Goal: Contribute content: Contribute content

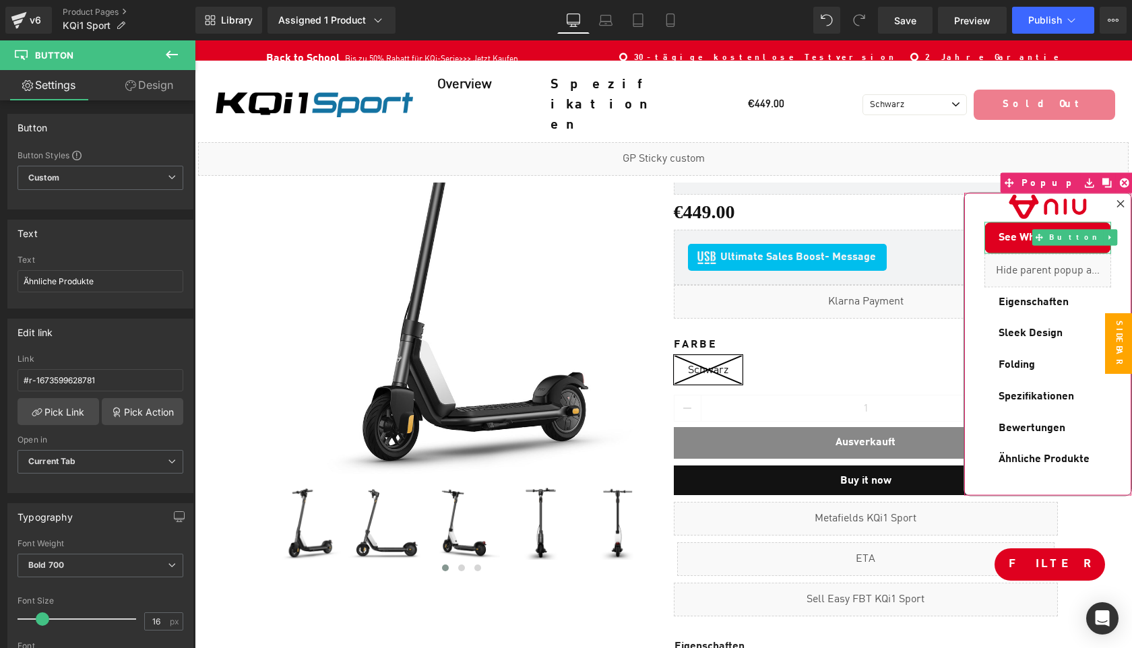
click at [1025, 235] on span "See What's New" at bounding box center [1037, 237] width 79 height 15
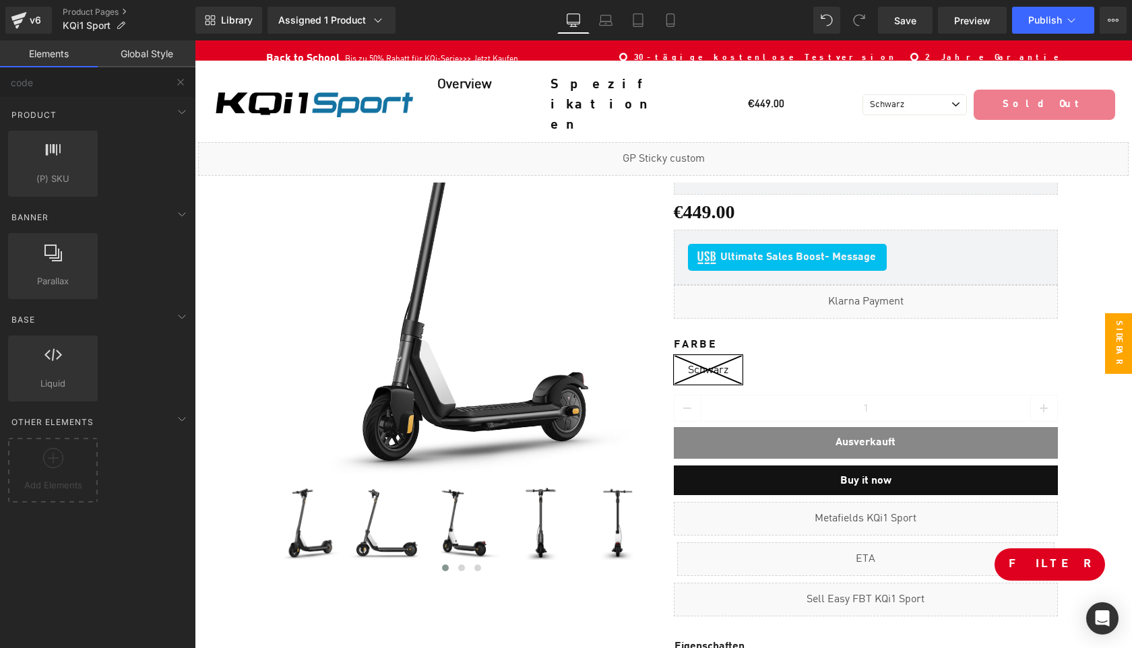
click at [1115, 364] on span "Sidebar" at bounding box center [1118, 343] width 27 height 61
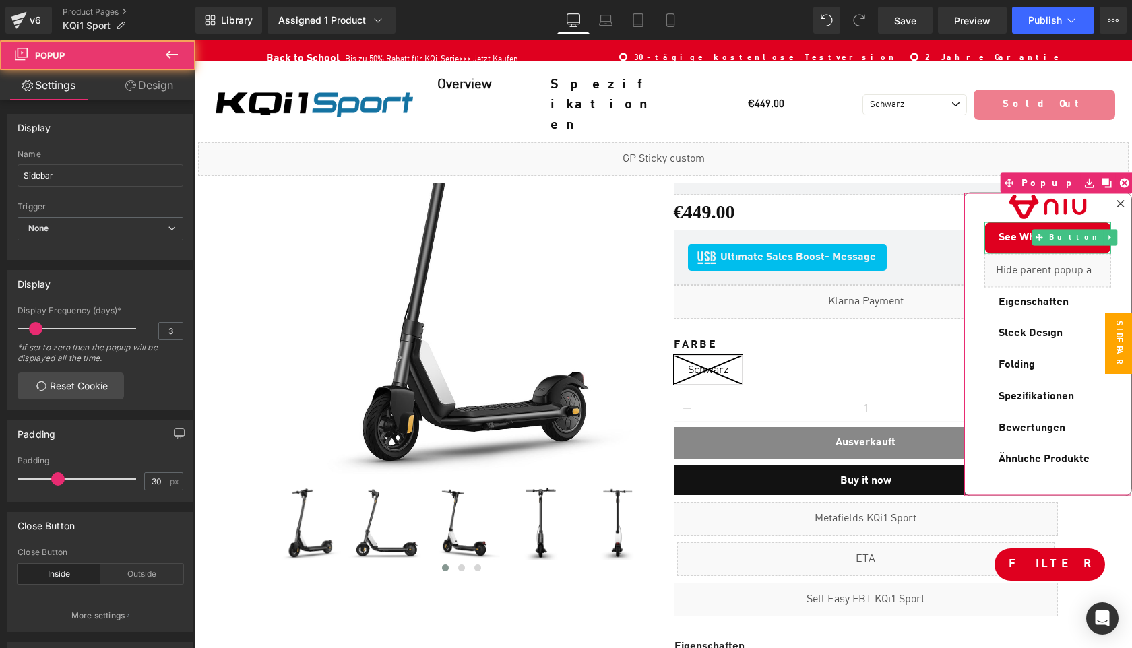
click at [1018, 245] on link "See What's New" at bounding box center [1047, 238] width 127 height 32
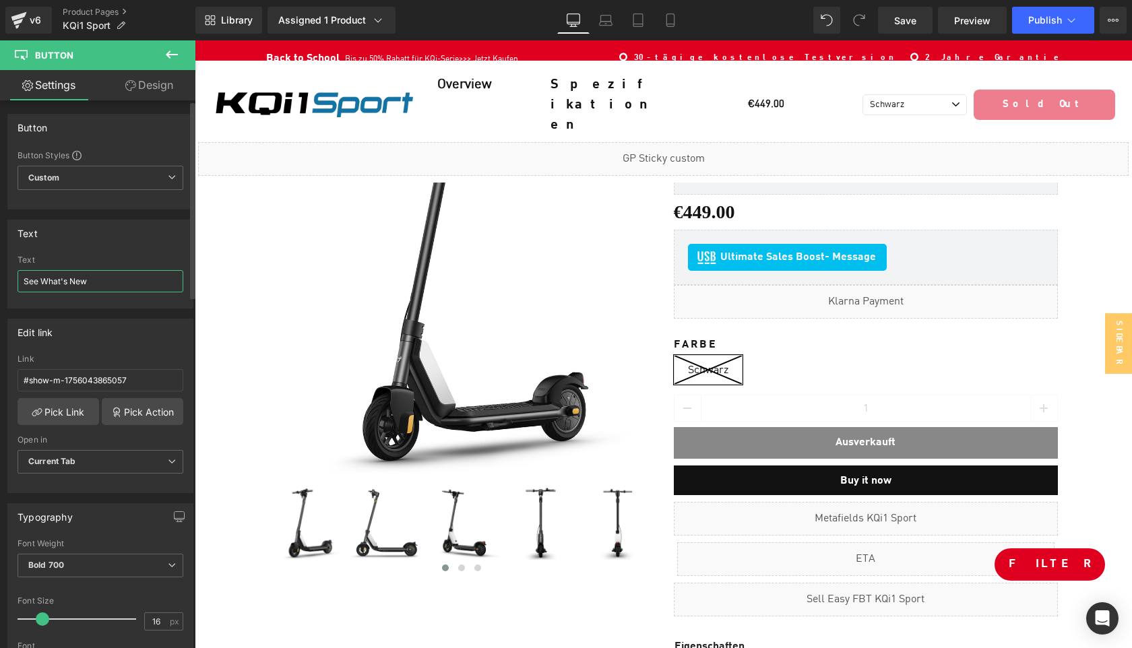
click at [130, 285] on input "See What's New" at bounding box center [101, 281] width 166 height 22
paste input "Neuer Launch"
type input "Neuer Launch"
click at [47, 413] on link "Pick Link" at bounding box center [59, 411] width 82 height 27
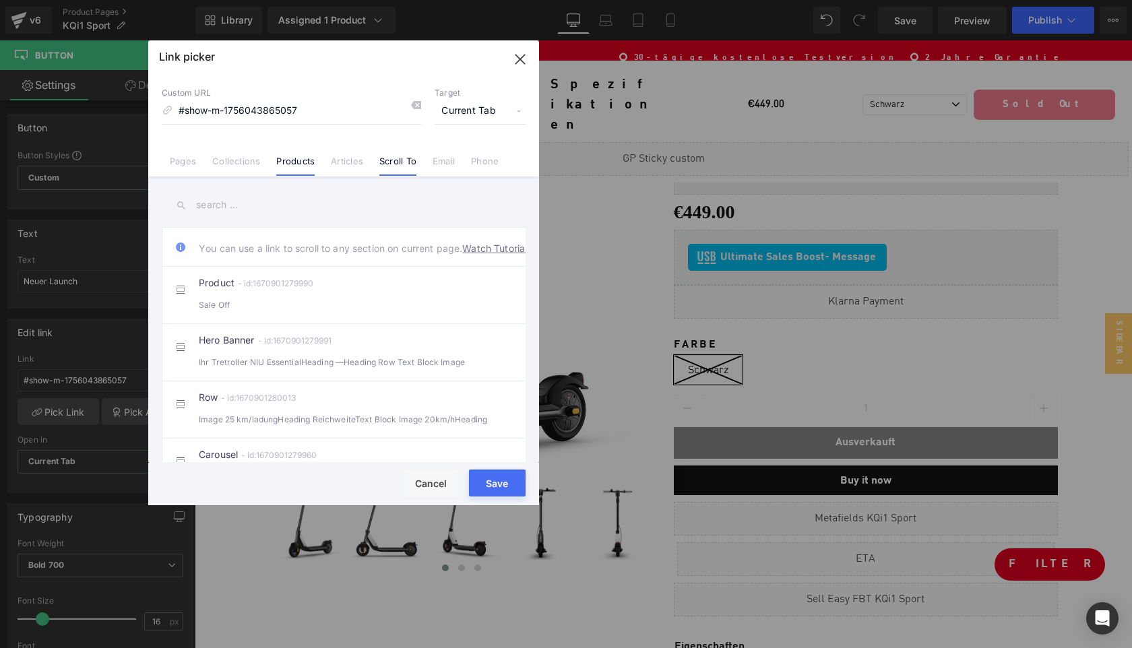
click at [290, 162] on link "Products" at bounding box center [295, 166] width 38 height 20
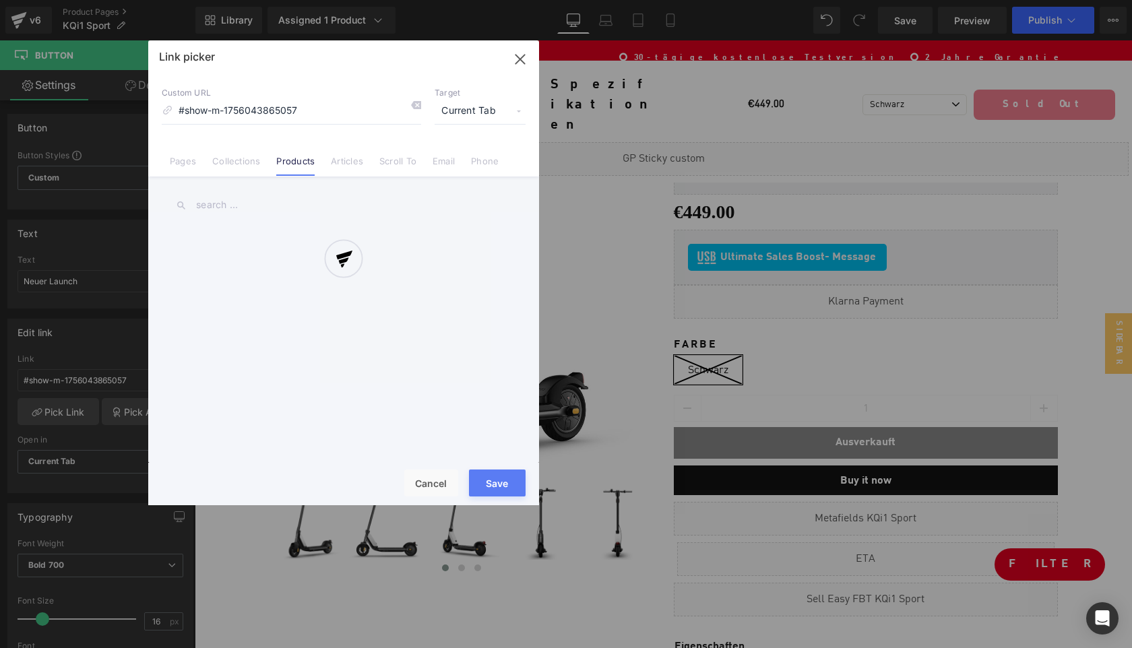
click at [232, 206] on div at bounding box center [343, 272] width 391 height 465
click at [216, 203] on div at bounding box center [343, 272] width 391 height 465
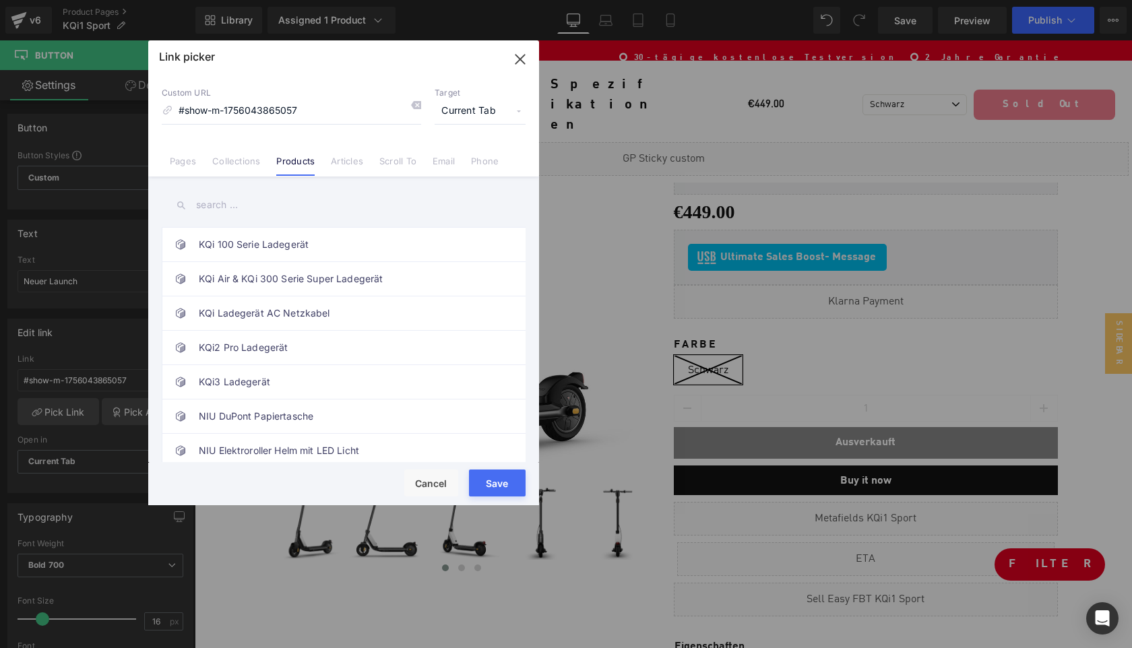
click at [230, 205] on input "text" at bounding box center [344, 205] width 364 height 30
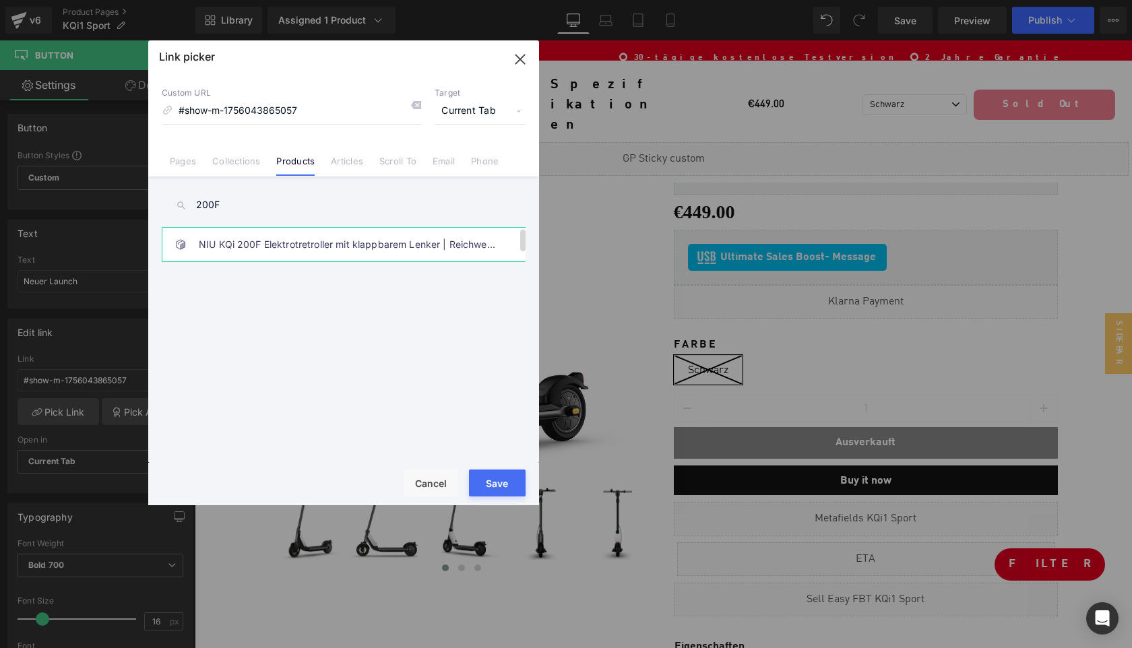
type input "200F"
click at [278, 246] on link "NIU KQi 200F Elektrotretroller mit klappbarem Lenker | Reichweite 54km" at bounding box center [347, 245] width 296 height 34
type input "/products/niu-kqi-200f-elektrotretroller-mit-klappbarem-lenker"
click at [492, 478] on button "Save" at bounding box center [497, 482] width 57 height 27
type input "/products/niu-kqi-200f-elektrotretroller-mit-klappbarem-lenker"
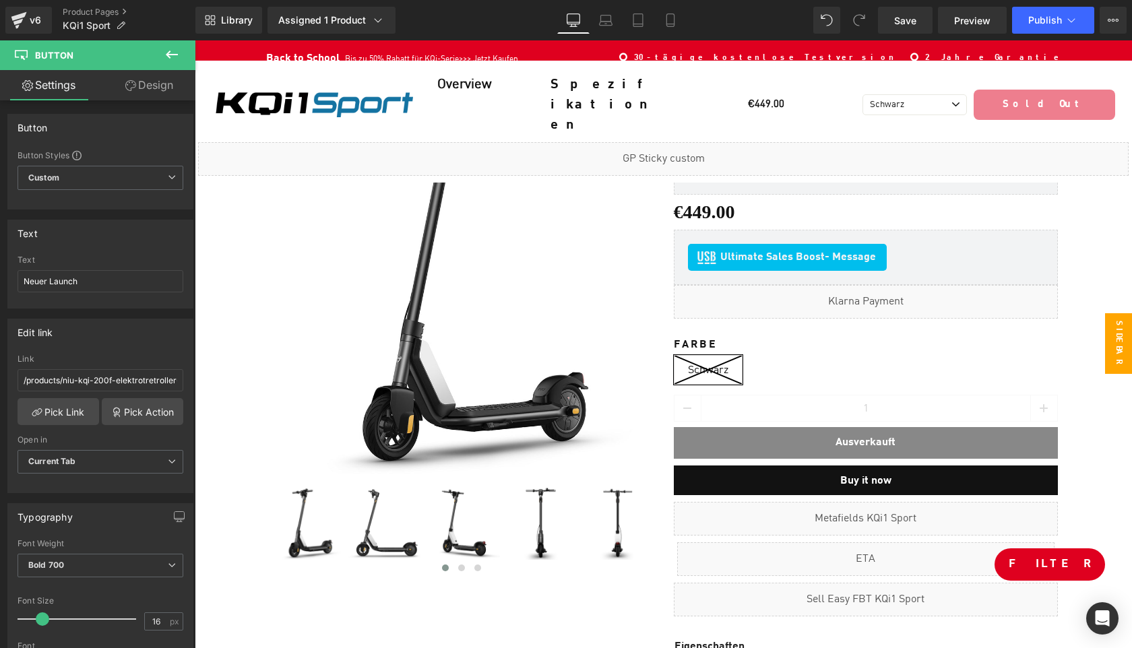
click at [1119, 354] on span "Sidebar" at bounding box center [1118, 343] width 27 height 61
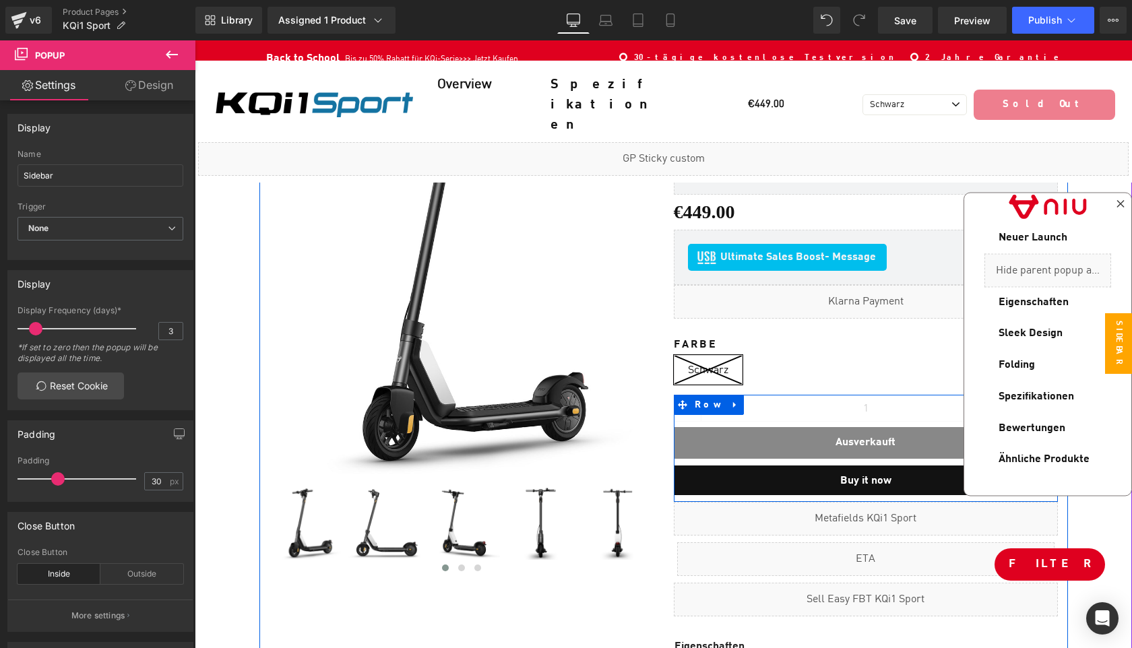
scroll to position [220, 0]
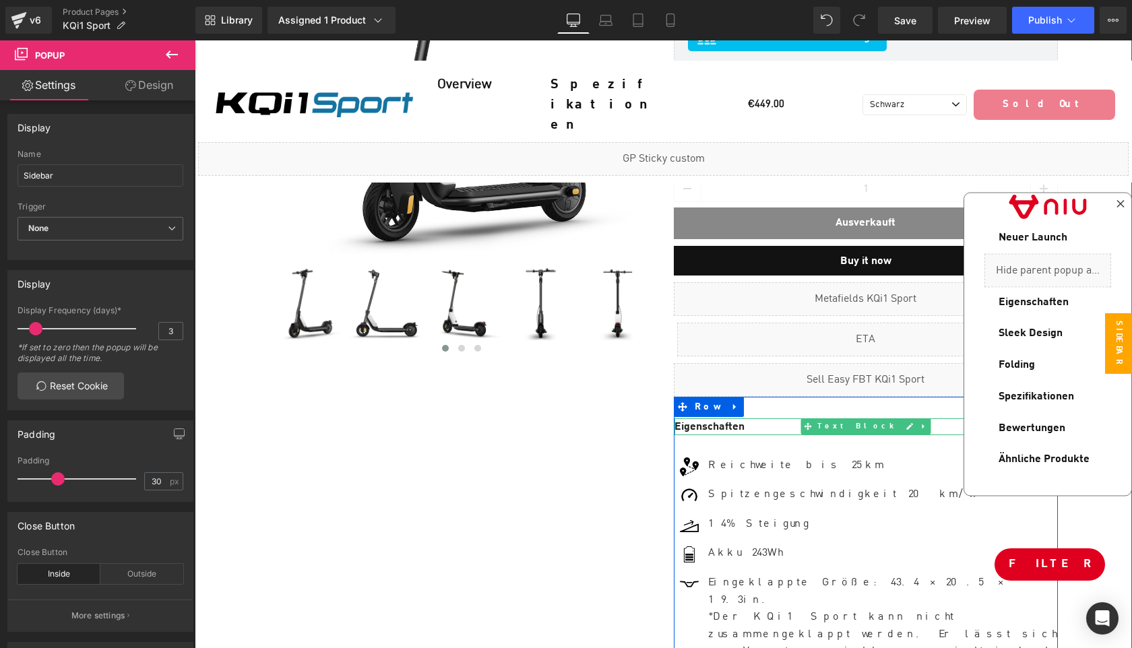
click at [703, 422] on b "Eigenschaften" at bounding box center [709, 427] width 70 height 11
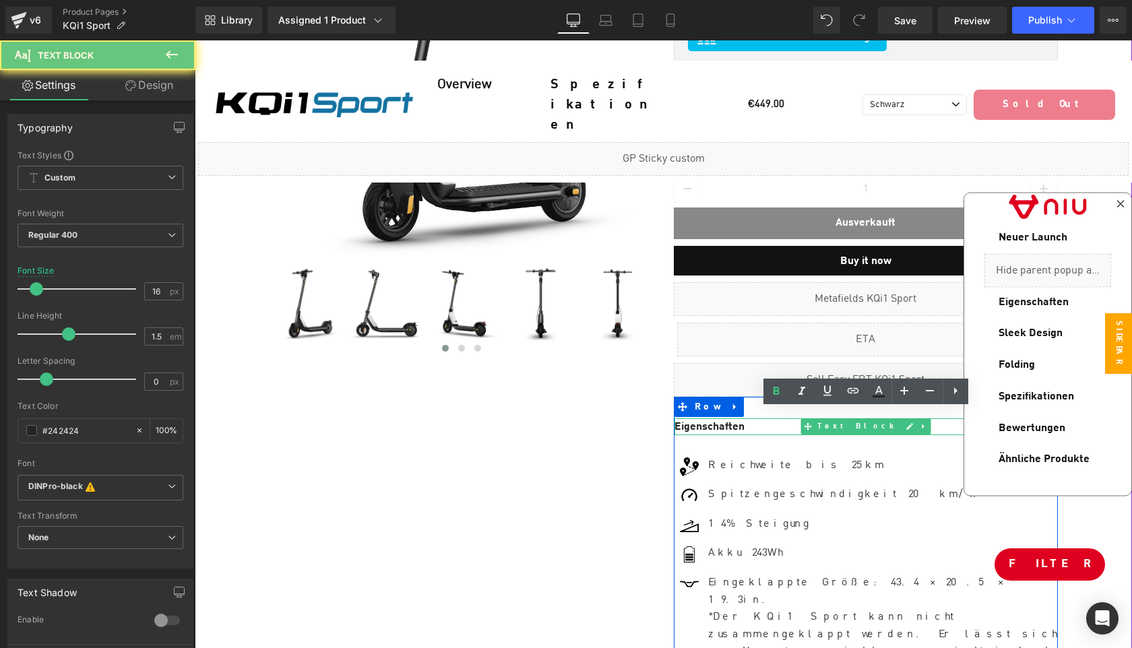
click at [703, 422] on b "Eigenschaften" at bounding box center [709, 427] width 70 height 11
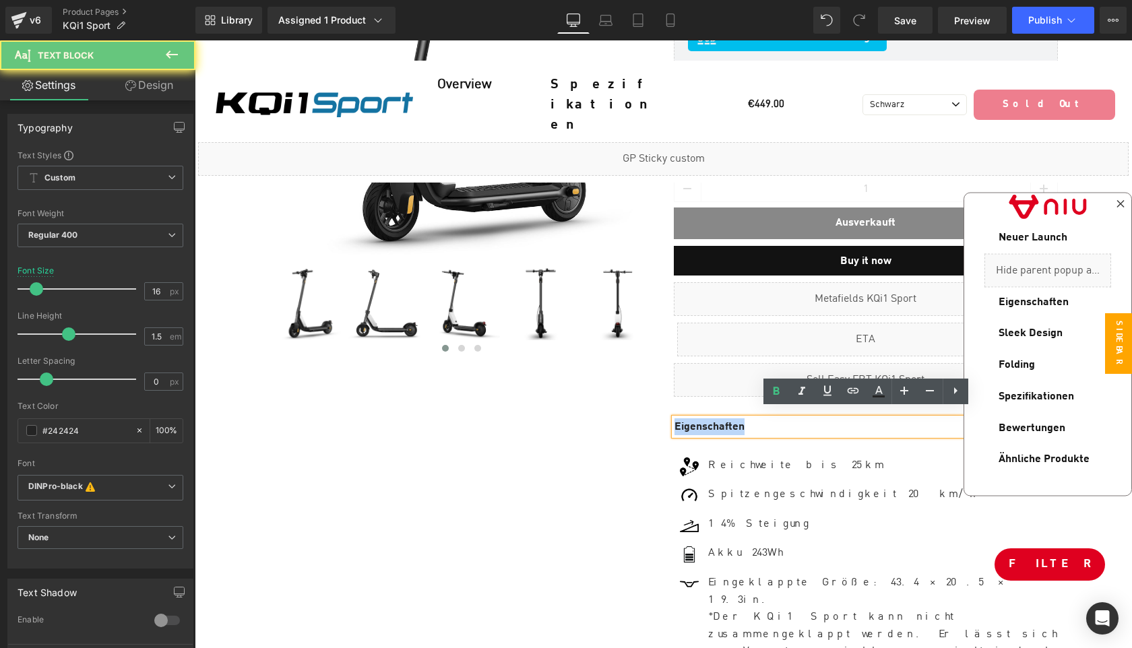
copy b "Eigenschaften"
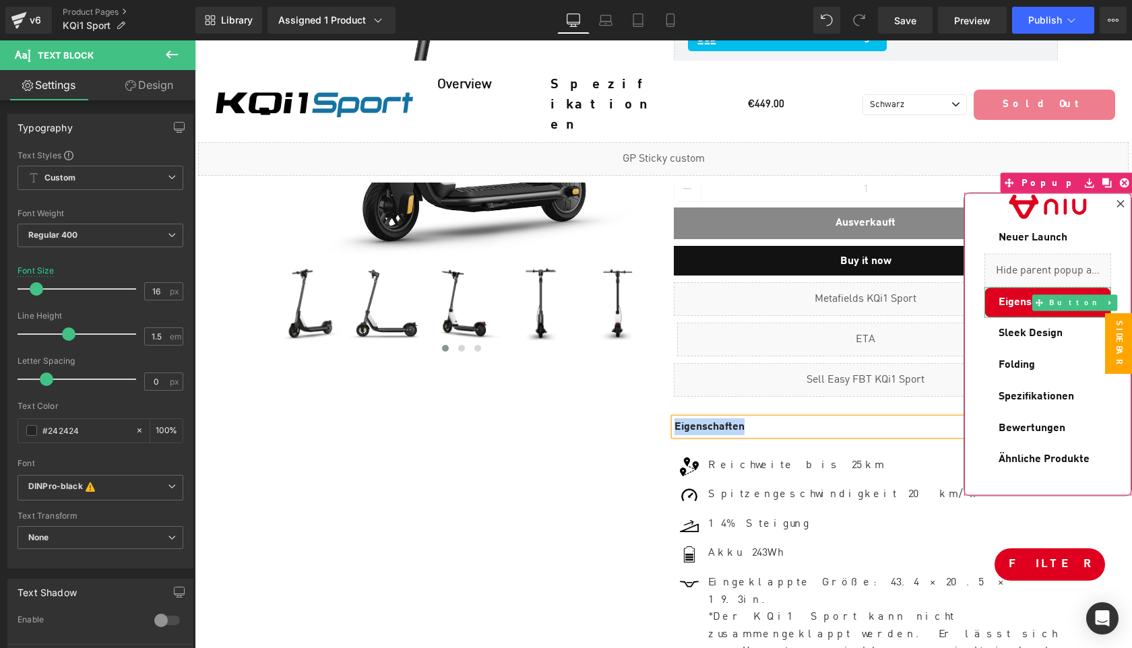
click at [992, 297] on link "Eigenschaften" at bounding box center [1047, 302] width 127 height 31
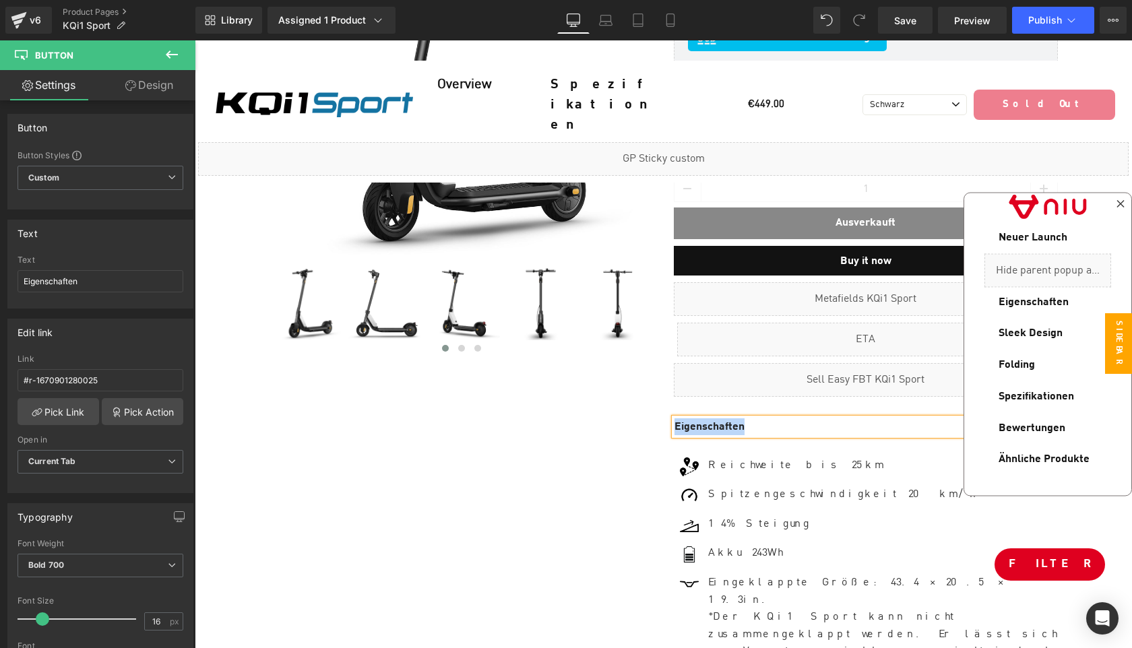
click at [805, 458] on p "Reichweite bis 25km" at bounding box center [883, 466] width 350 height 18
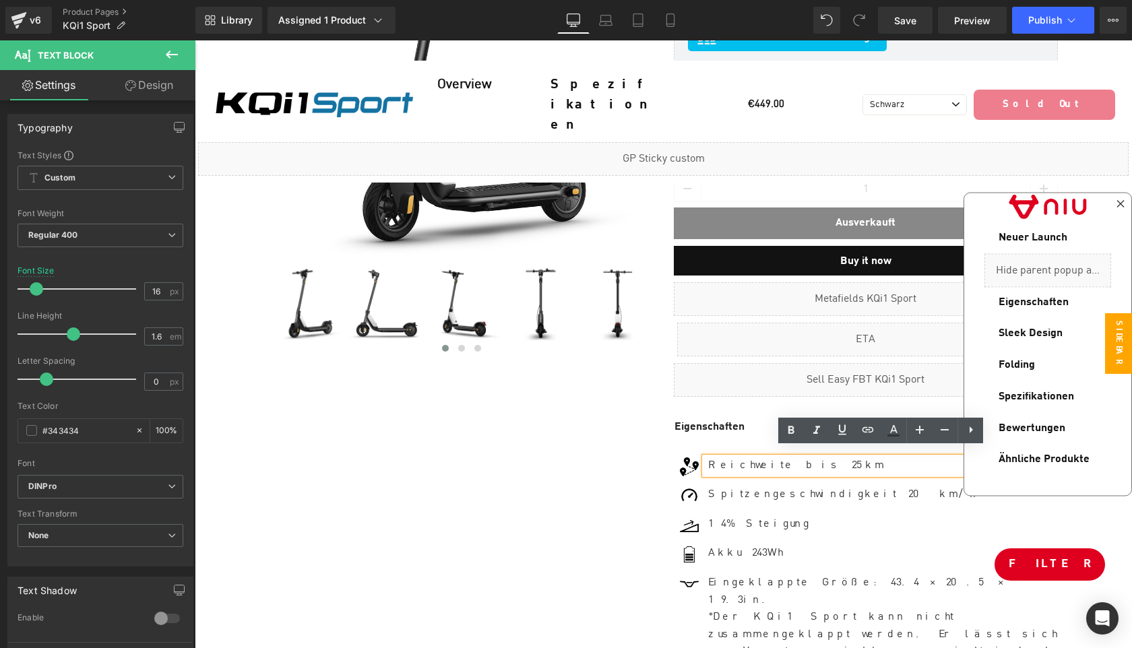
click at [614, 437] on div "Sale Off (P) Image" at bounding box center [663, 420] width 808 height 1098
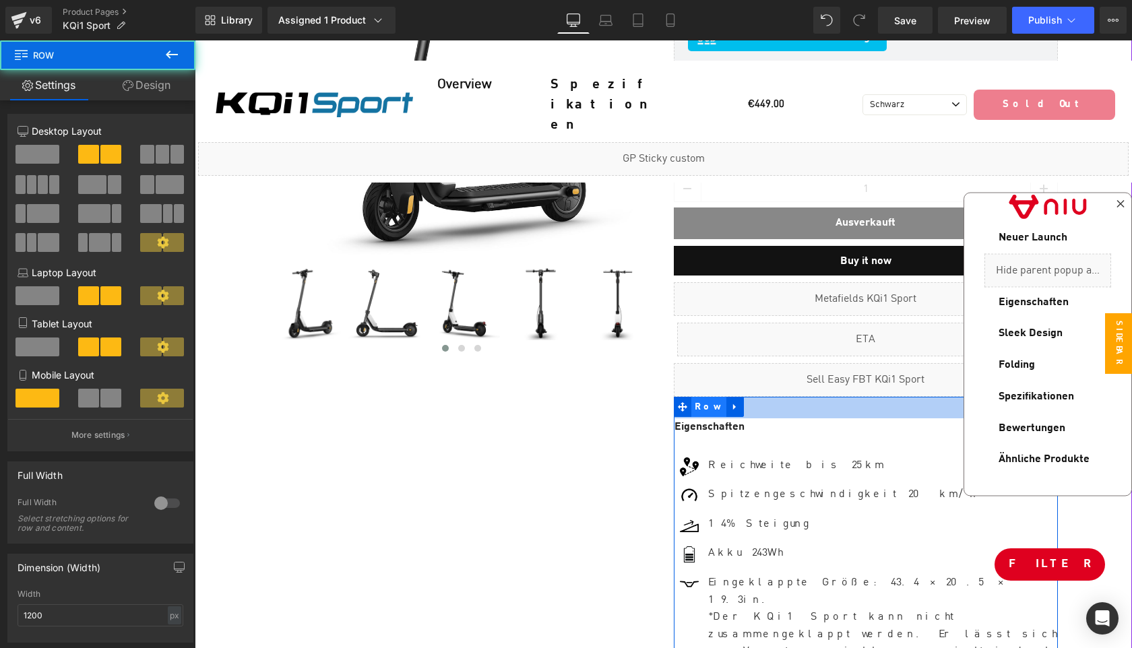
click at [702, 399] on span "Row" at bounding box center [709, 407] width 36 height 20
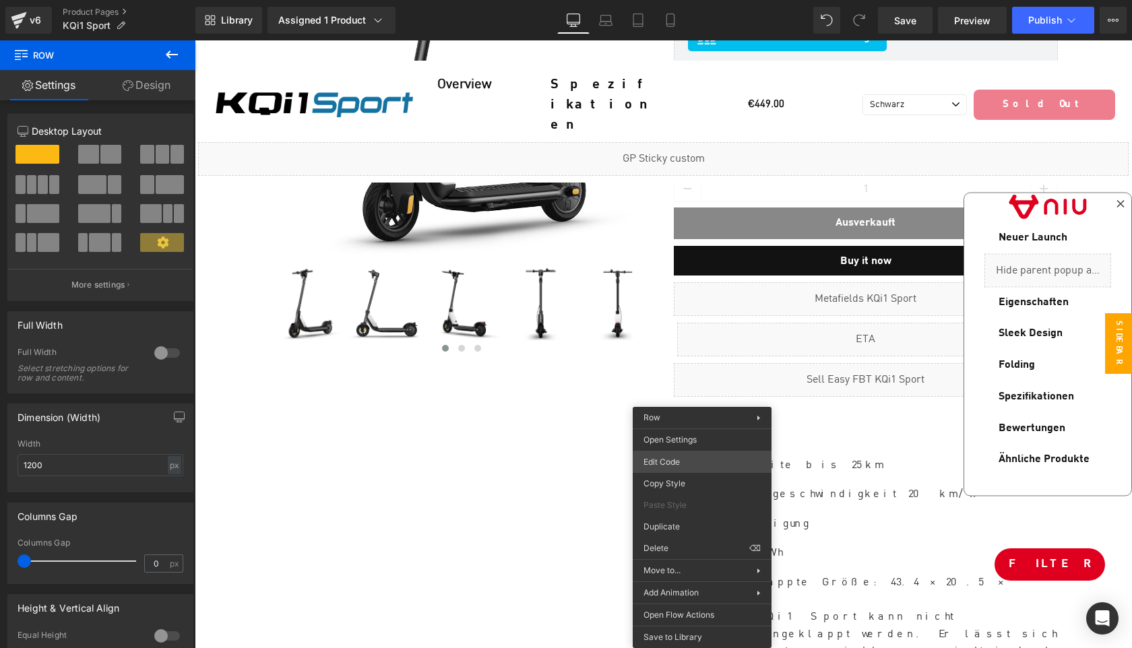
click at [676, 0] on div "Row You are previewing how the will restyle your page. You can not edit Element…" at bounding box center [566, 0] width 1132 height 0
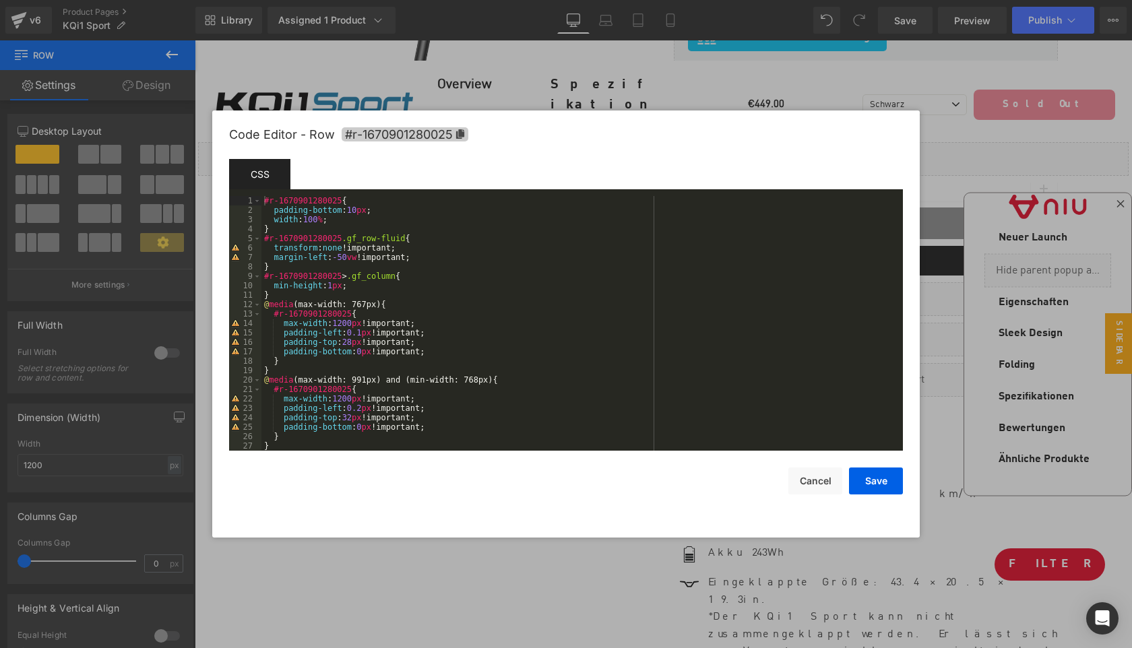
click at [461, 133] on icon at bounding box center [460, 133] width 8 height 9
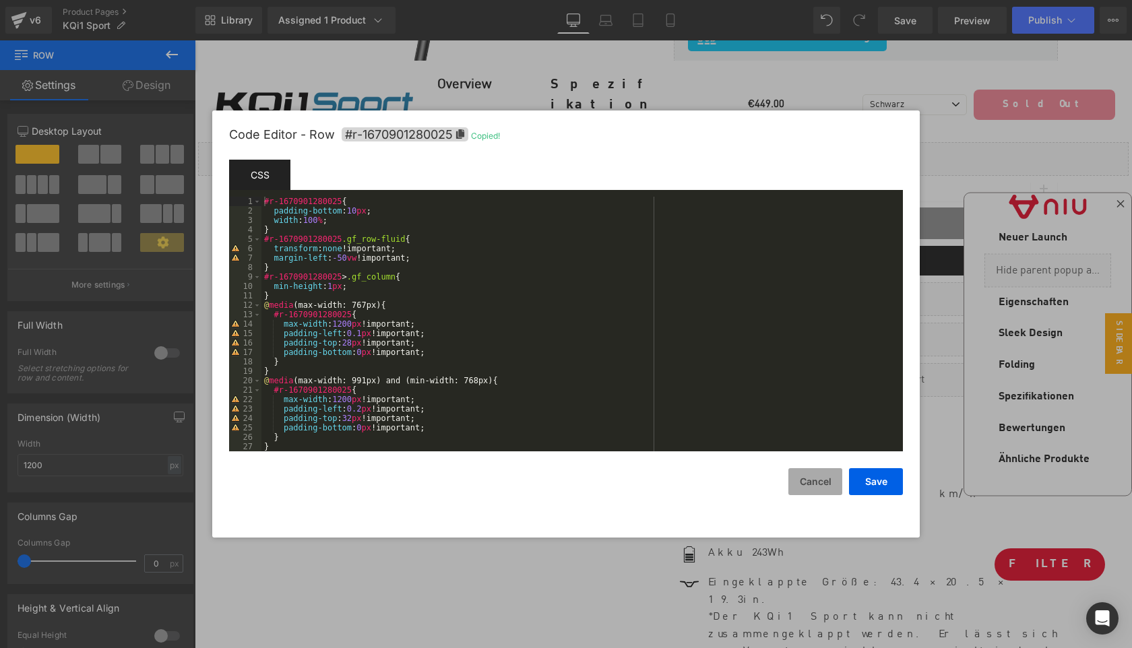
click at [818, 483] on button "Cancel" at bounding box center [815, 481] width 54 height 27
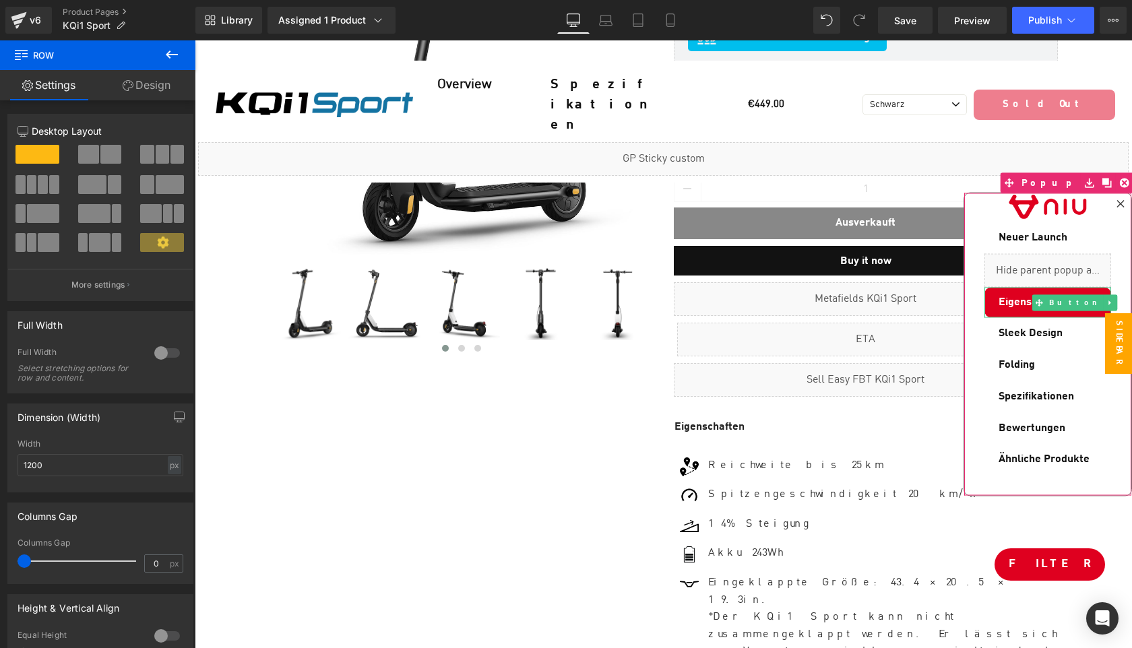
click at [995, 297] on link "Eigenschaften" at bounding box center [1047, 302] width 127 height 31
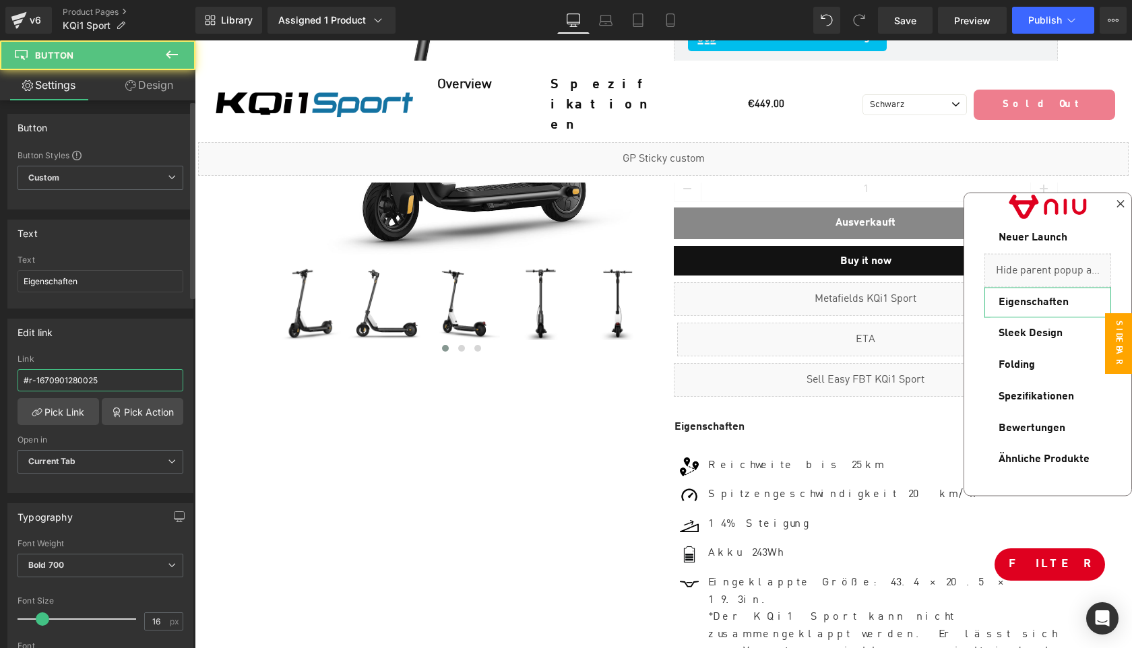
click at [121, 384] on input "#r-1670901280025" at bounding box center [101, 380] width 166 height 22
click at [142, 344] on div "Edit link" at bounding box center [100, 332] width 185 height 26
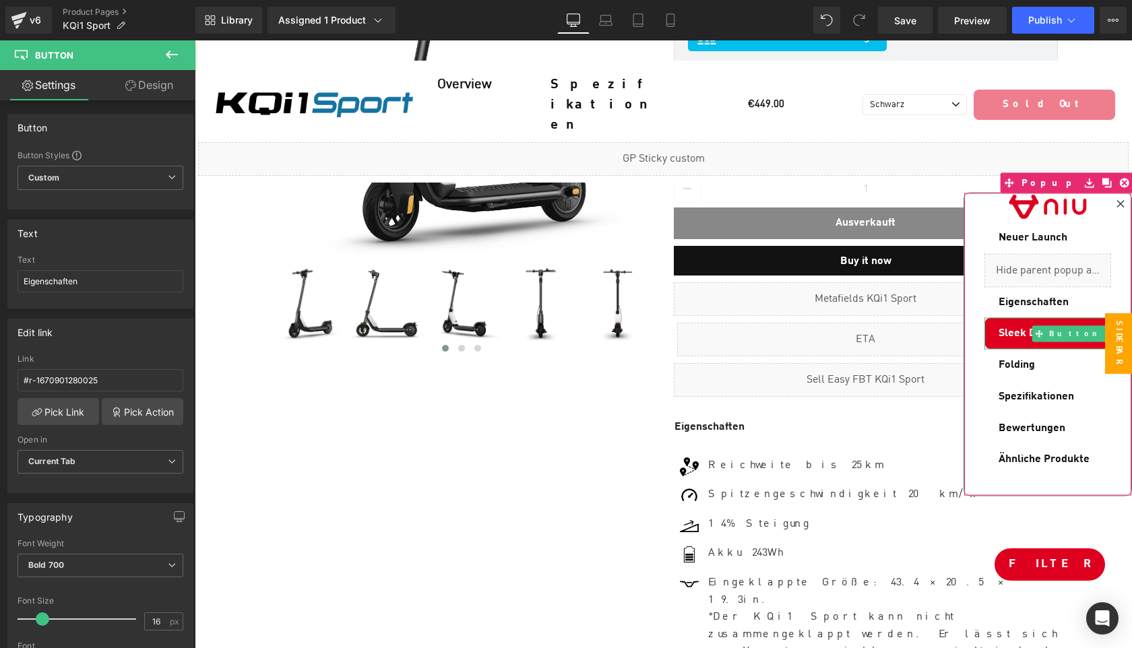
click at [1001, 326] on span "Sleek Design" at bounding box center [1030, 333] width 64 height 15
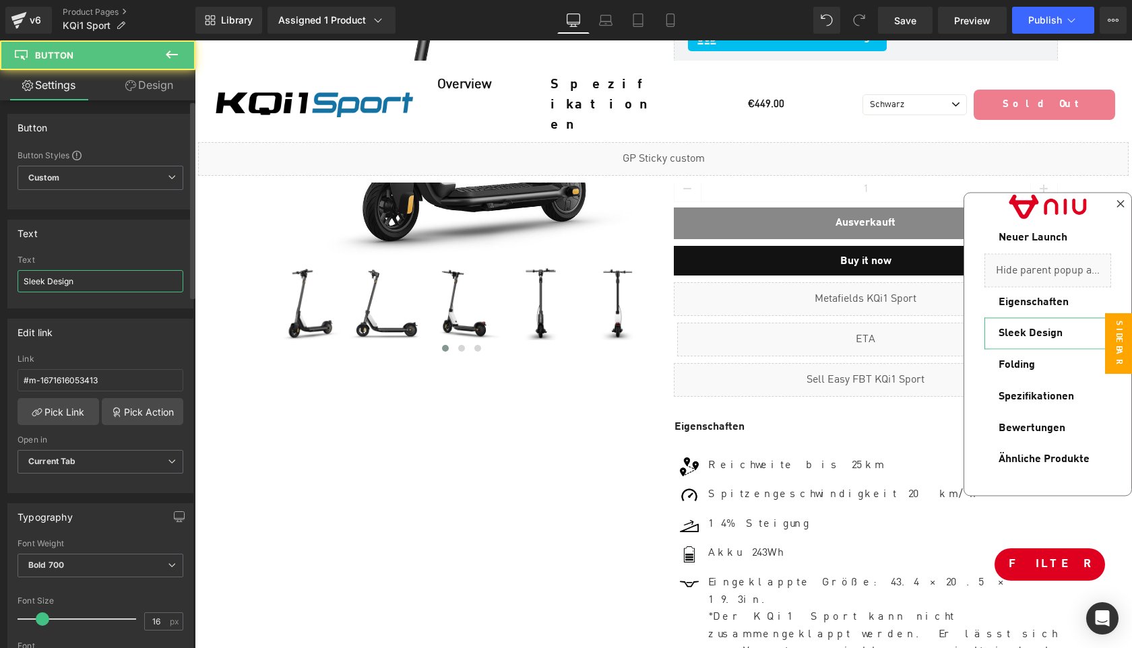
click at [125, 277] on input "Sleek Design" at bounding box center [101, 281] width 166 height 22
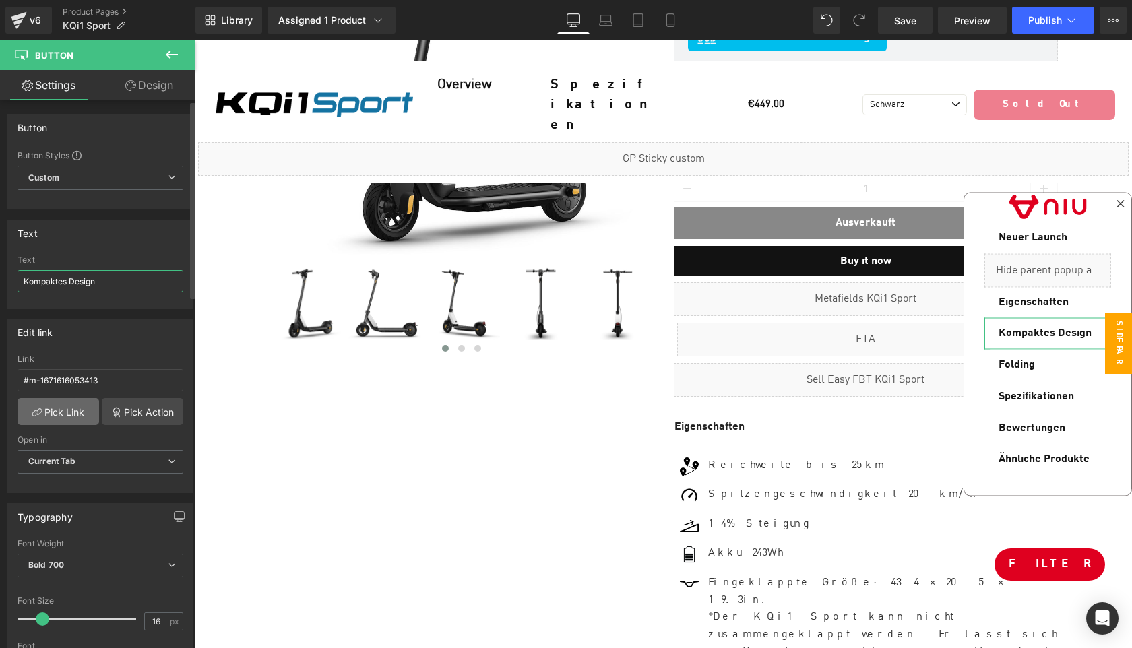
type input "Kompaktes Design"
click at [69, 415] on link "Pick Link" at bounding box center [59, 411] width 82 height 27
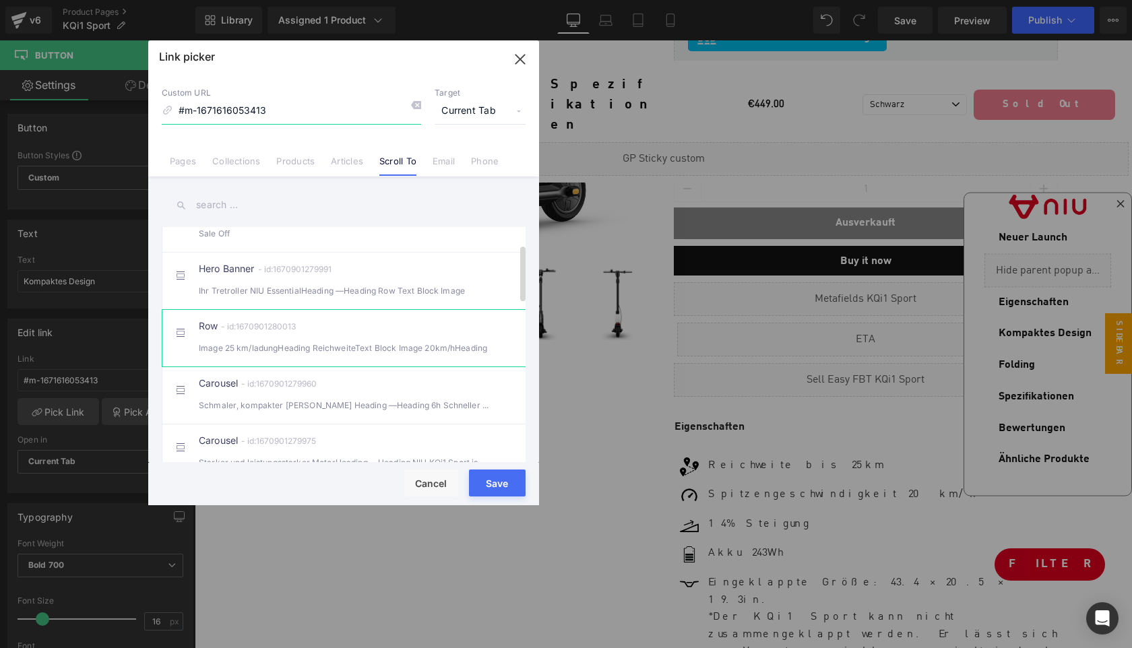
scroll to position [92, 0]
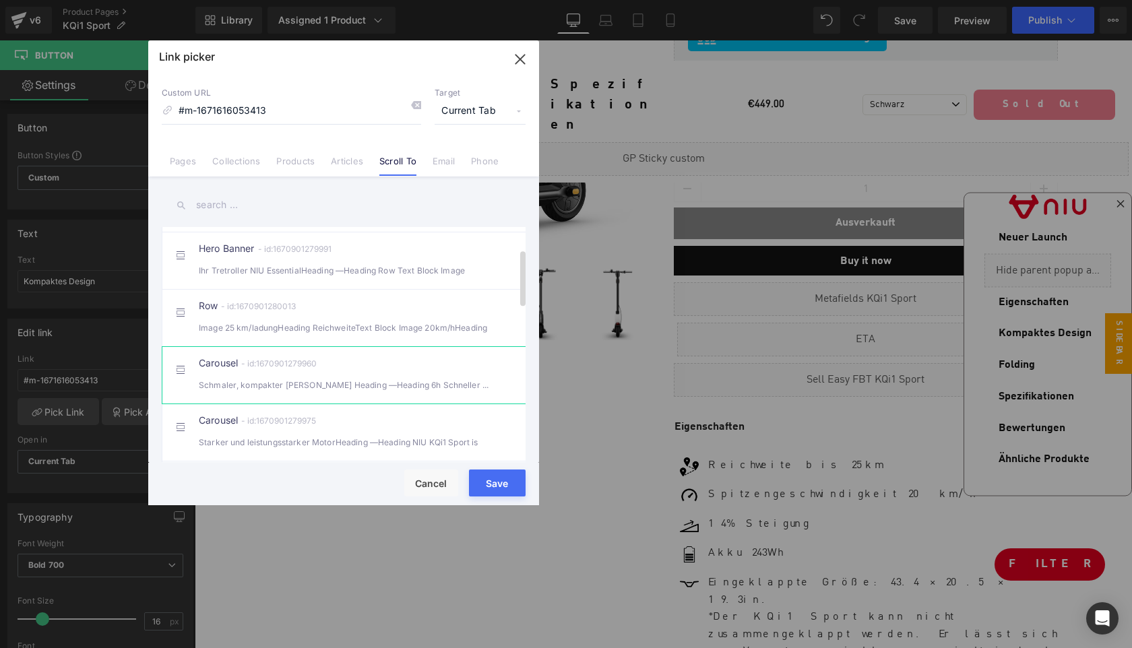
click at [399, 391] on div "Schmaler, kompakter [PERSON_NAME] Heading —Heading 6h Schneller WagenLithium-" at bounding box center [344, 385] width 290 height 14
type input "#m-1670901279960"
click at [498, 488] on button "Save" at bounding box center [497, 482] width 57 height 27
type input "#m-1670901279960"
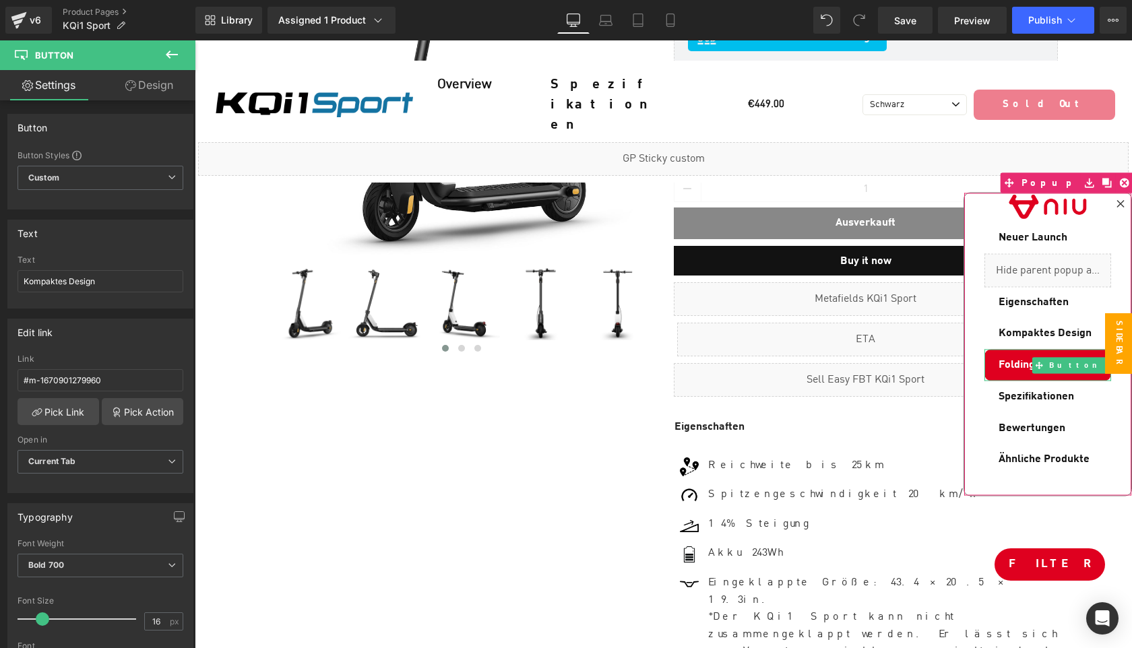
click at [1010, 362] on span "Folding" at bounding box center [1016, 365] width 36 height 15
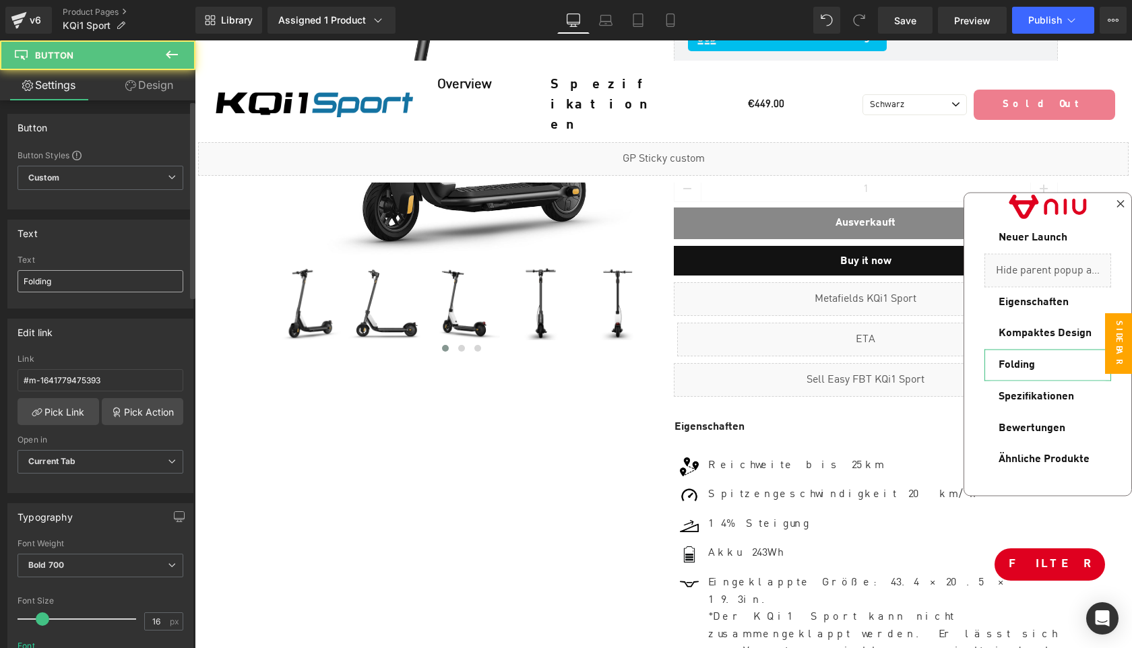
click at [67, 278] on input "Folding" at bounding box center [101, 281] width 166 height 22
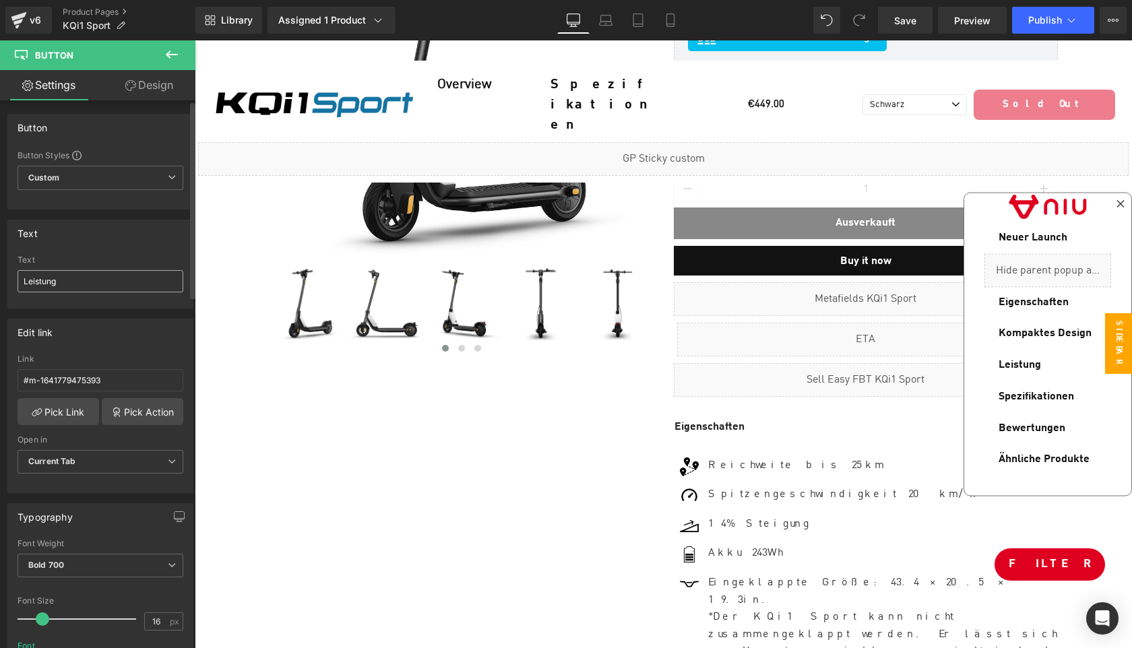
type input "Leistung"
click at [70, 406] on link "Pick Link" at bounding box center [59, 411] width 82 height 27
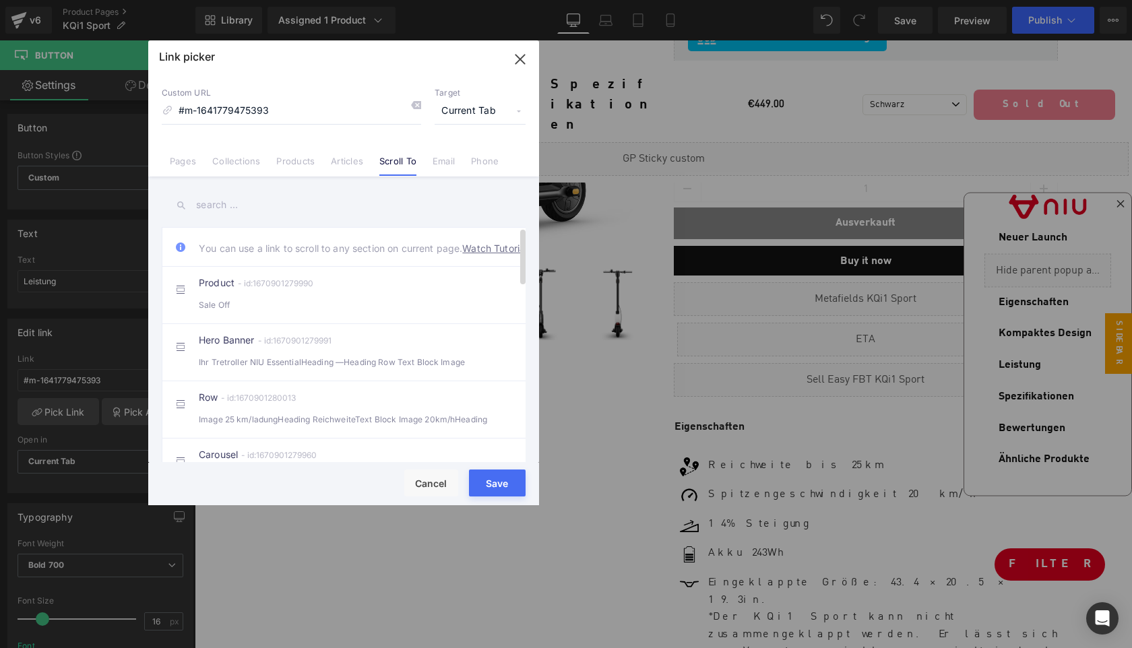
scroll to position [206, 0]
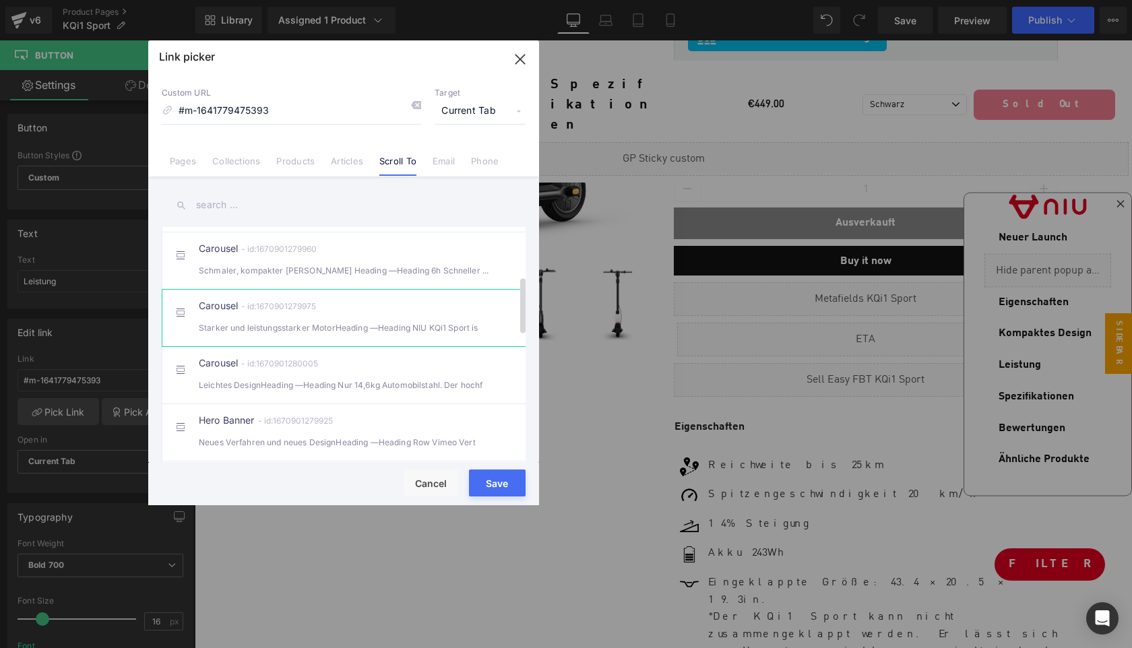
click at [418, 324] on div "Carousel - id:1670901279975 Starker und leistungsstarker MotorHeading —Heading …" at bounding box center [364, 318] width 331 height 34
type input "#m-1670901279975"
click at [503, 480] on button "Save" at bounding box center [497, 482] width 57 height 27
type input "#m-1670901279975"
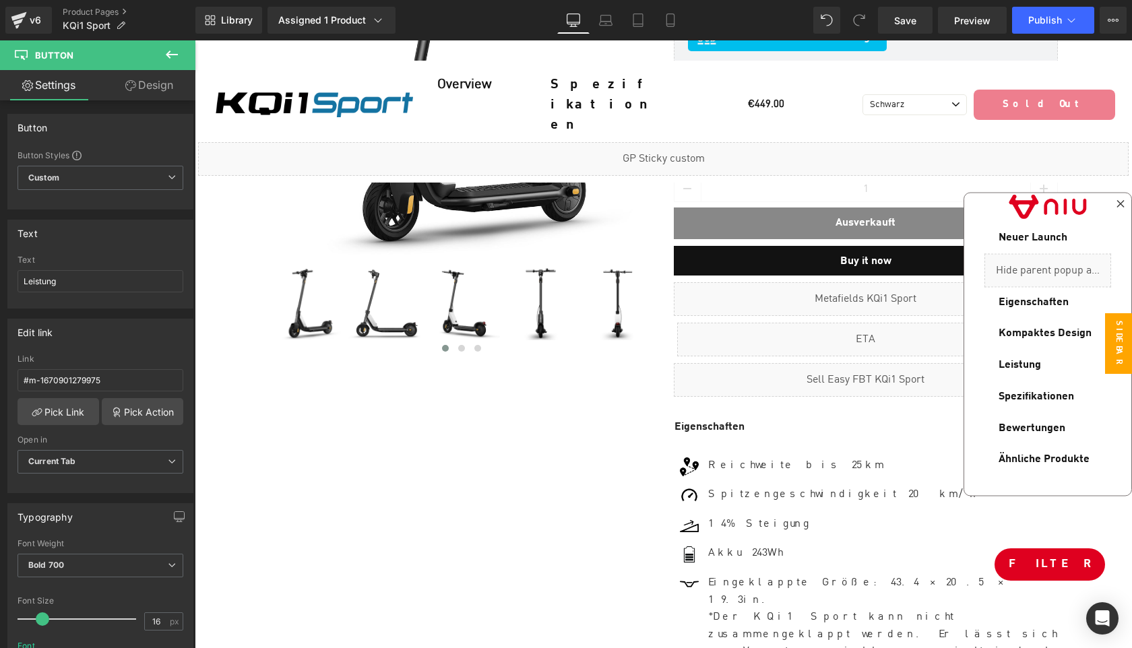
scroll to position [0, 0]
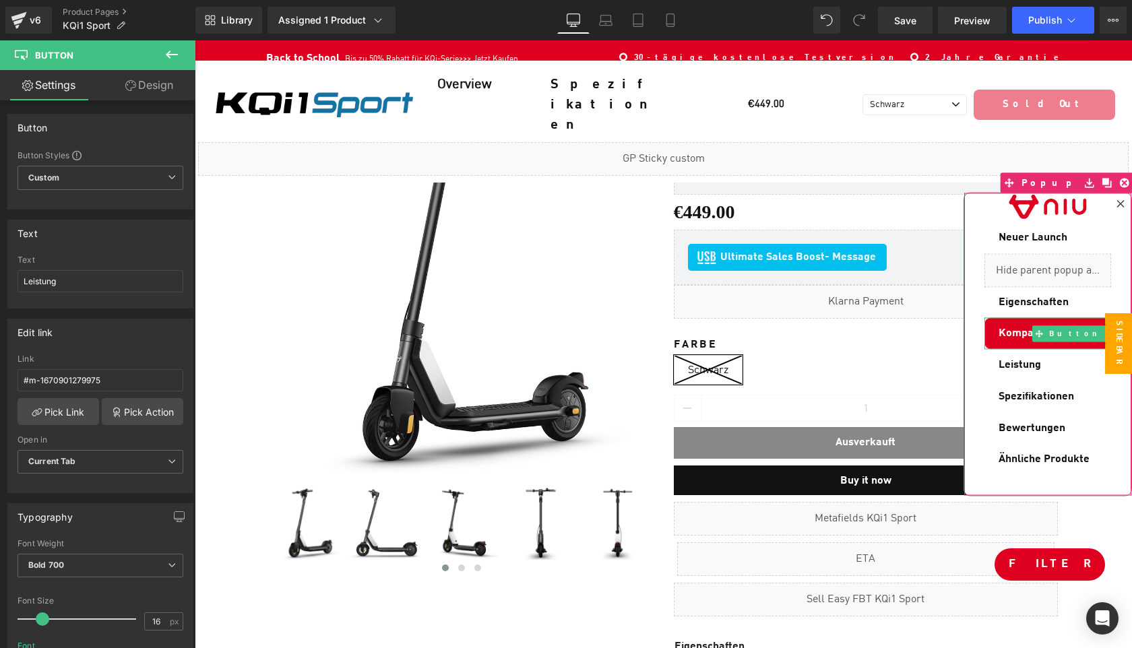
click at [1025, 337] on span "Kompaktes Design" at bounding box center [1044, 333] width 93 height 15
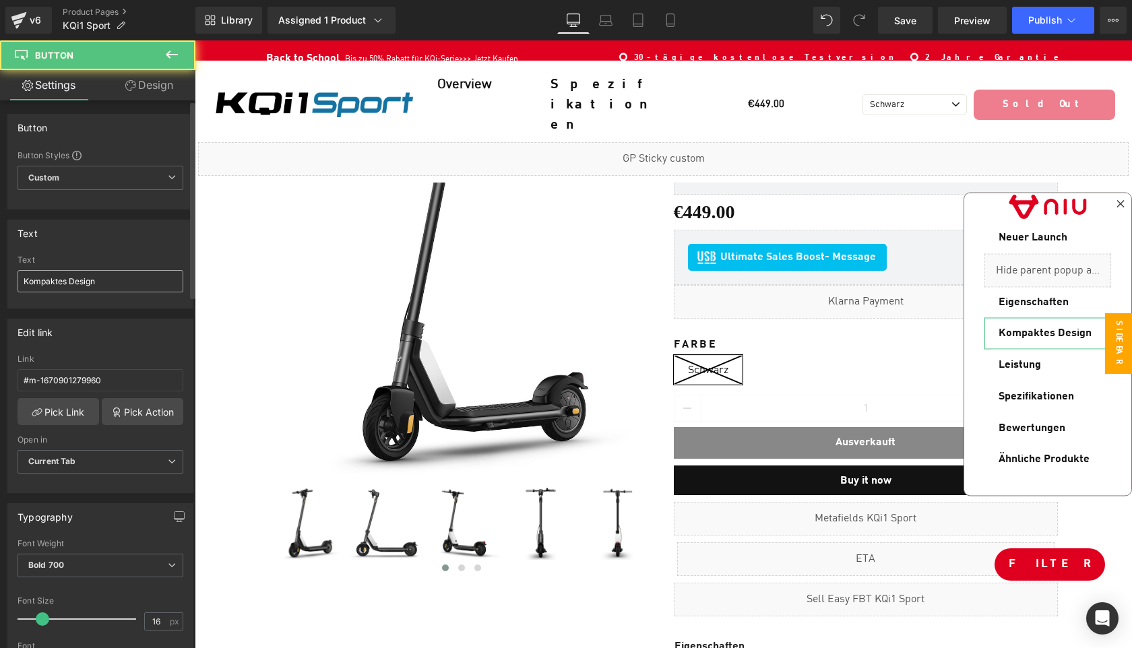
click at [132, 278] on input "Kompaktes Design" at bounding box center [101, 281] width 166 height 22
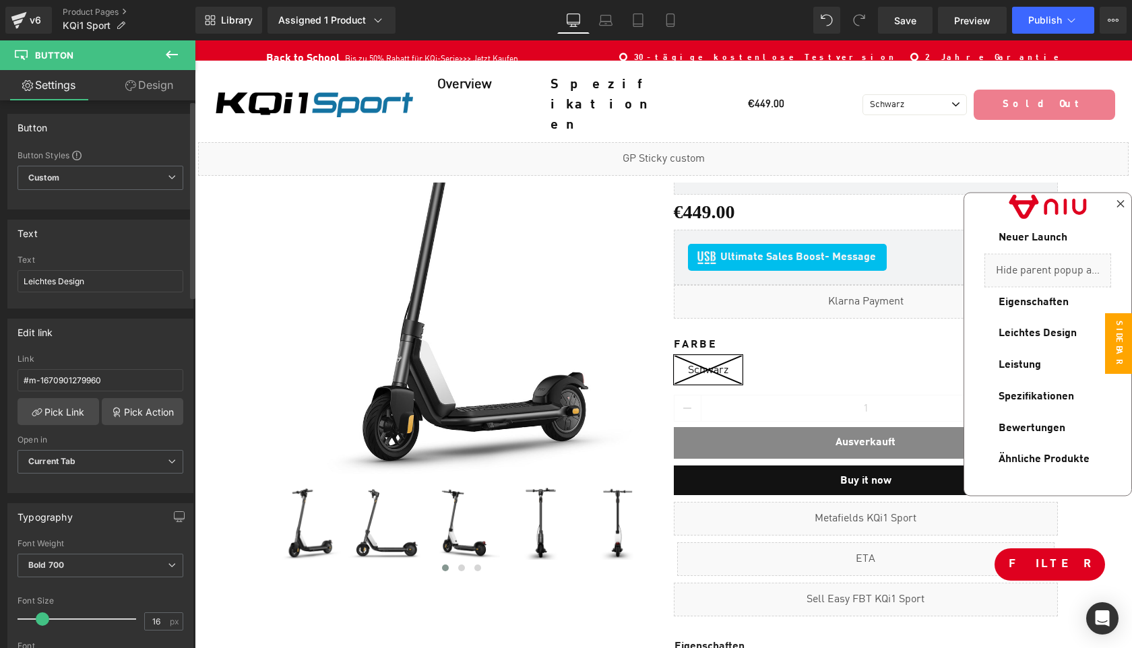
type input "Leichtes Design"
click at [828, 17] on icon at bounding box center [826, 20] width 12 height 12
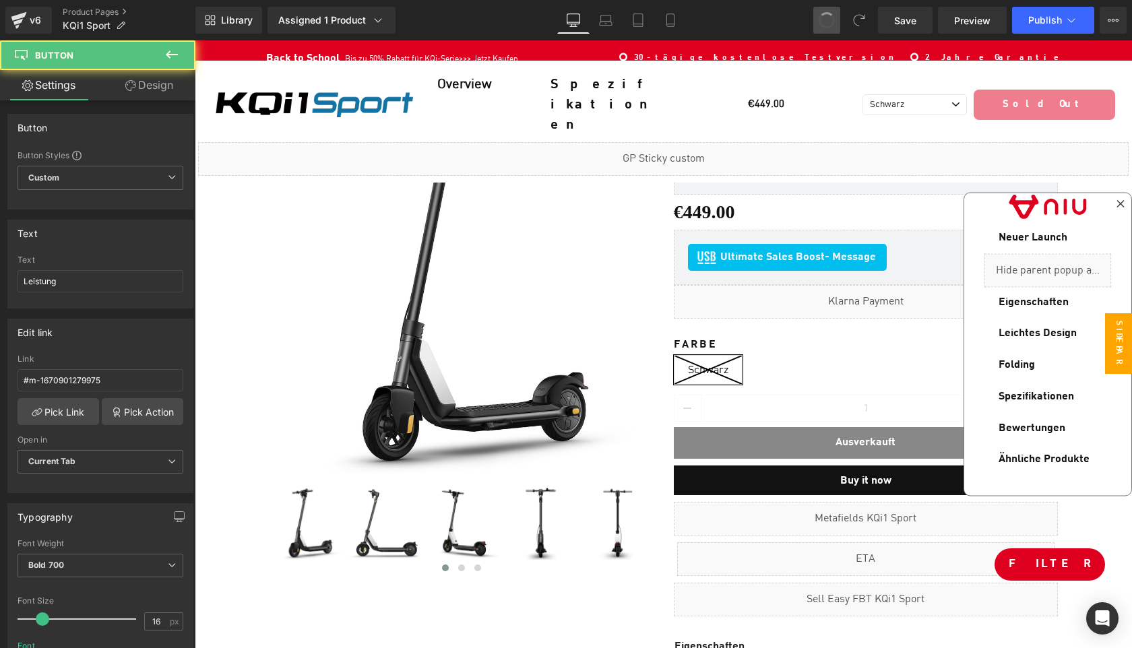
type input "Folding"
type input "#m-1641779475393"
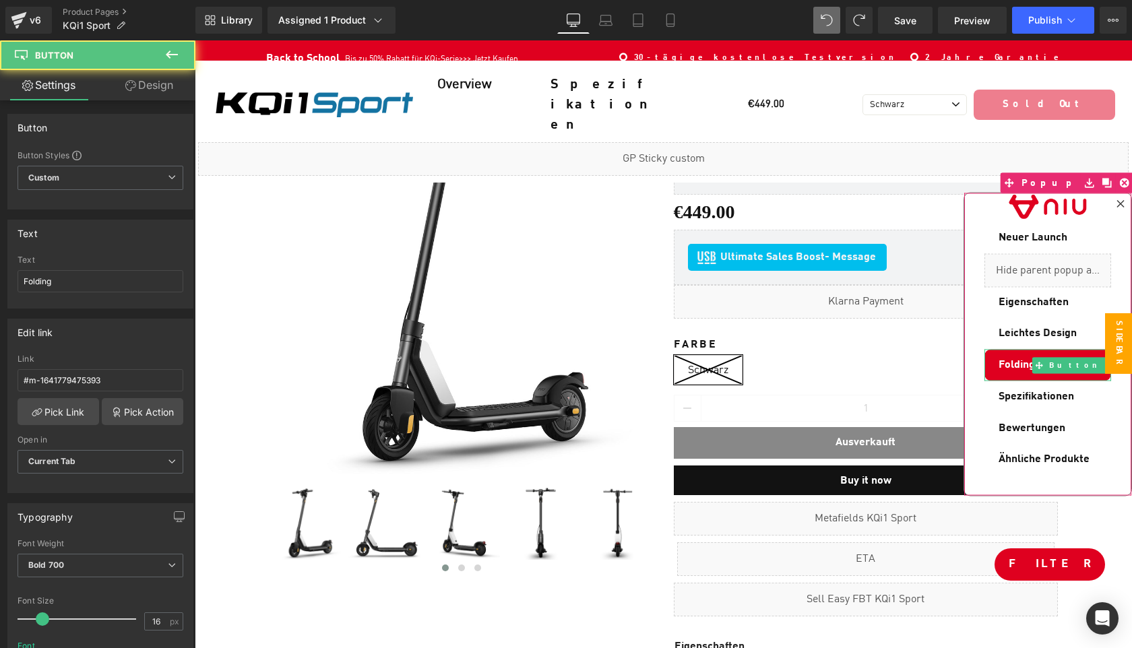
click at [1033, 361] on span "Folding" at bounding box center [1016, 365] width 36 height 15
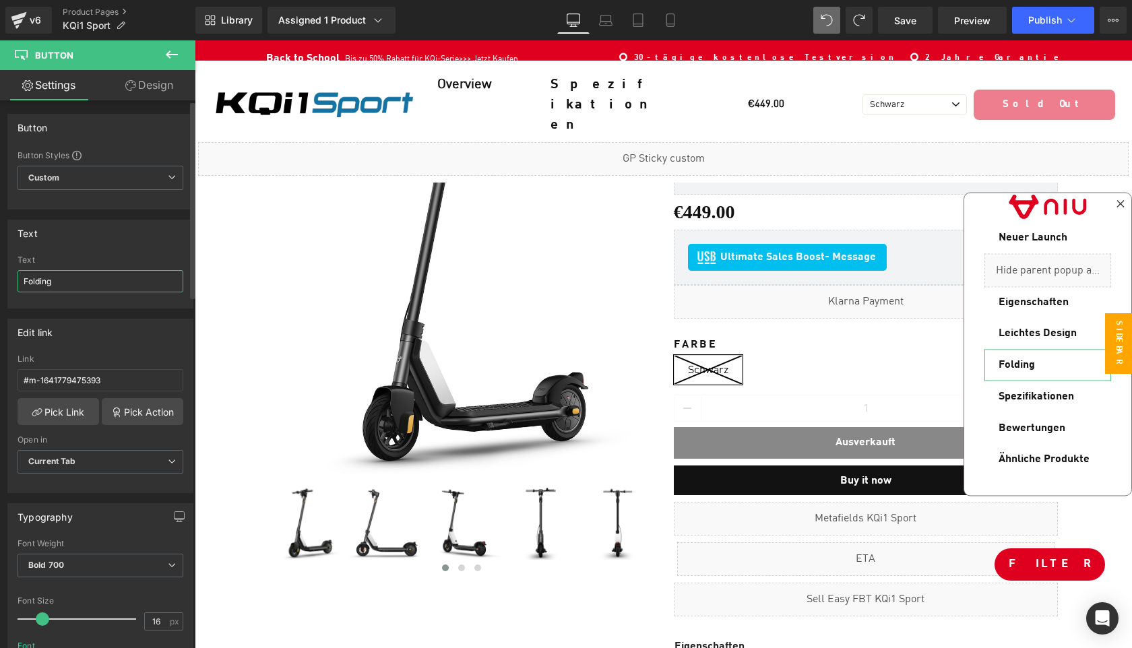
click at [135, 276] on input "Folding" at bounding box center [101, 281] width 166 height 22
type input "Intelligente Fahrt"
click at [69, 410] on link "Pick Link" at bounding box center [59, 411] width 82 height 27
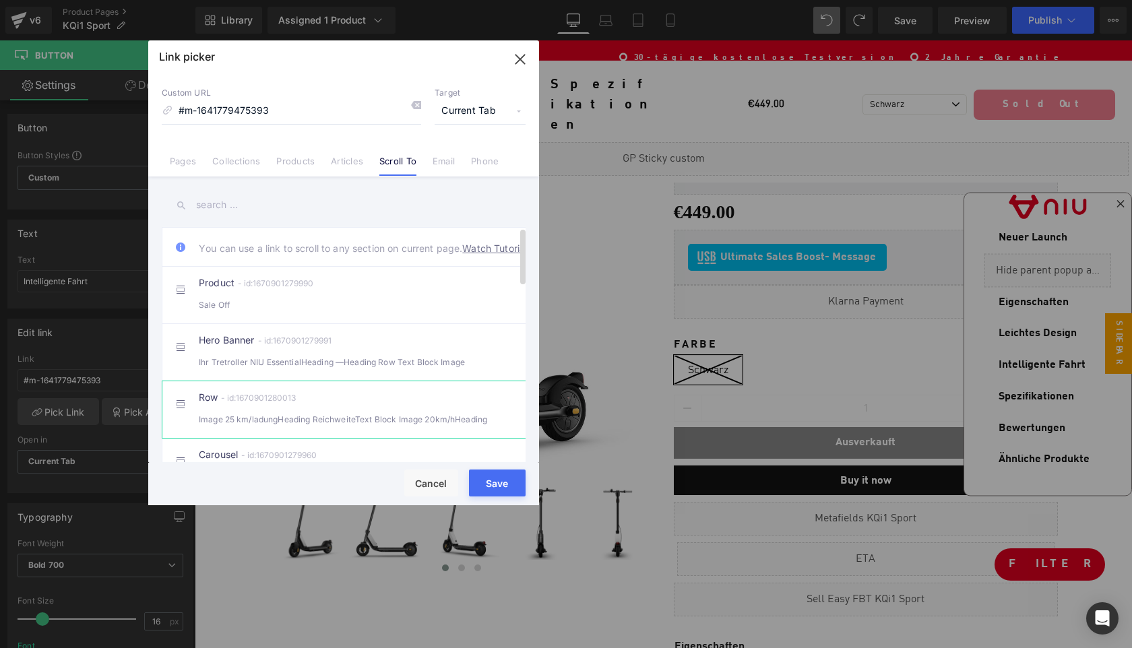
scroll to position [435, 0]
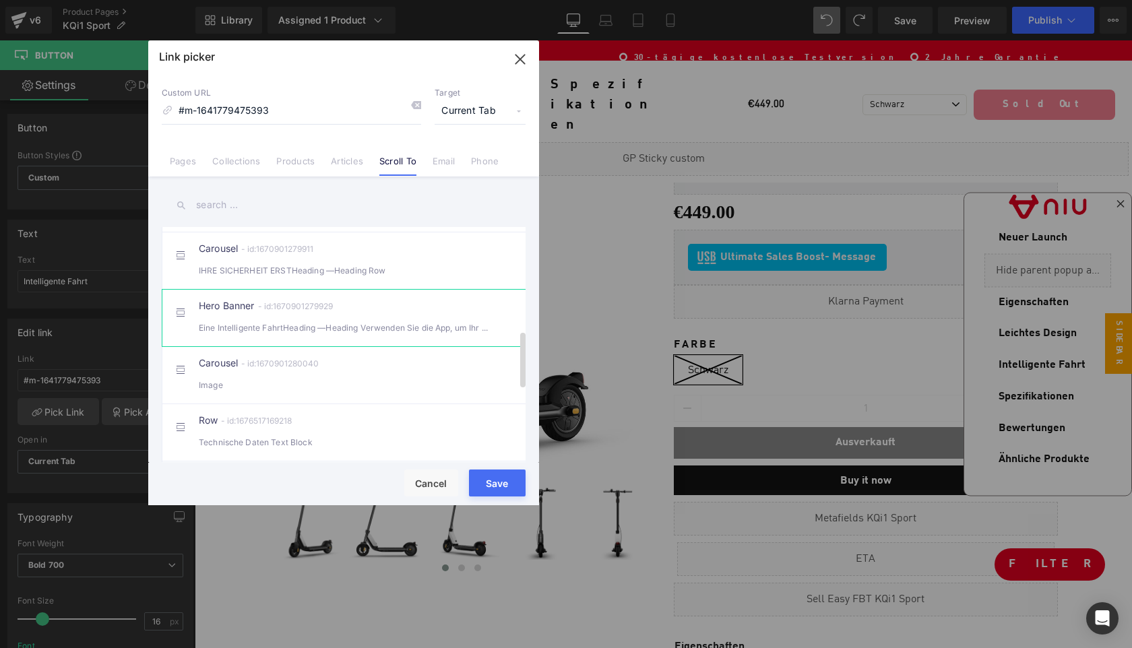
click at [383, 334] on div "Eine Intelligente FahrtHeading —Heading Verwenden Sie die App, um Ihr Fahr" at bounding box center [344, 328] width 290 height 14
type input "#m-1670901279929"
click at [503, 482] on button "Save" at bounding box center [497, 482] width 57 height 27
type input "#m-1670901279929"
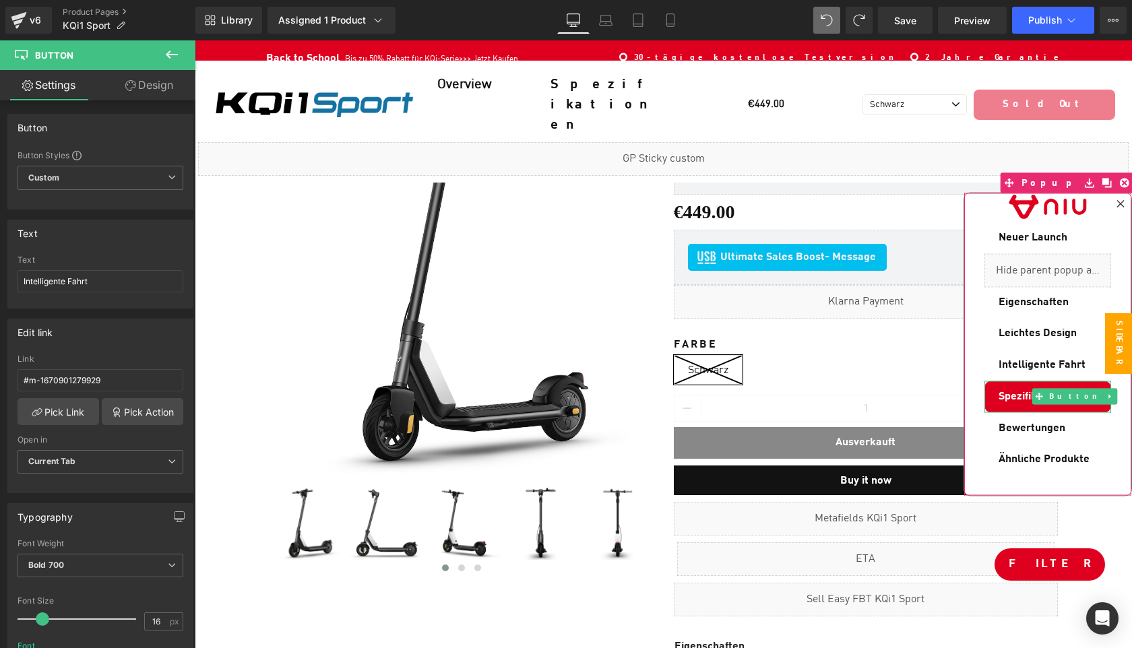
click at [1000, 389] on span "Spezifikationen" at bounding box center [1035, 396] width 75 height 15
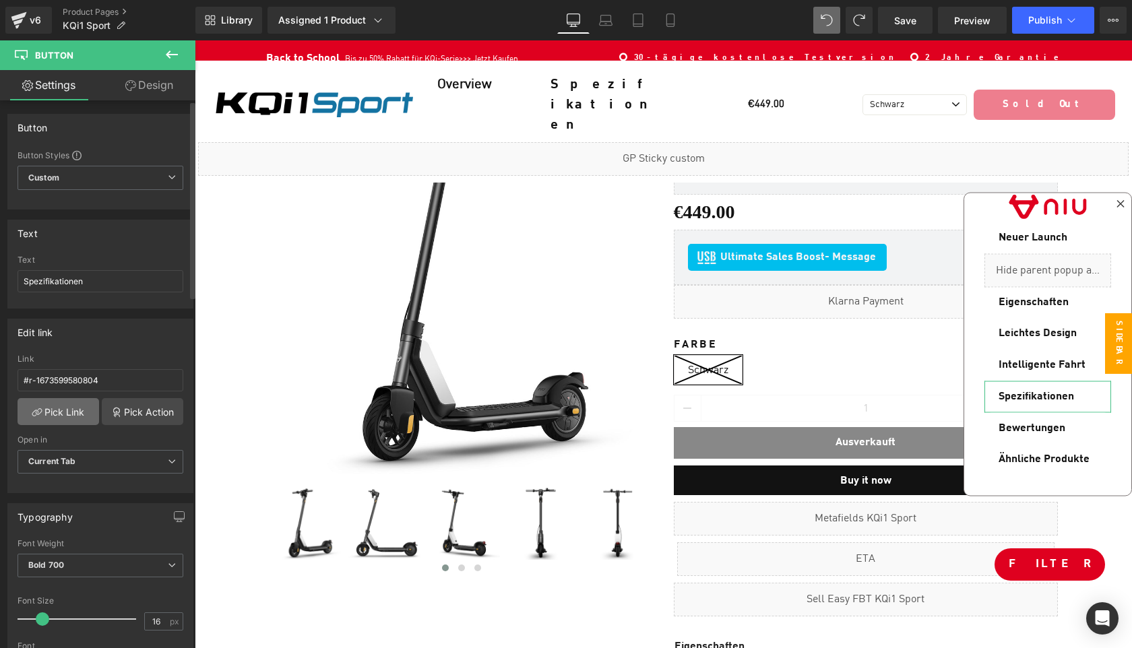
click at [66, 417] on link "Pick Link" at bounding box center [59, 411] width 82 height 27
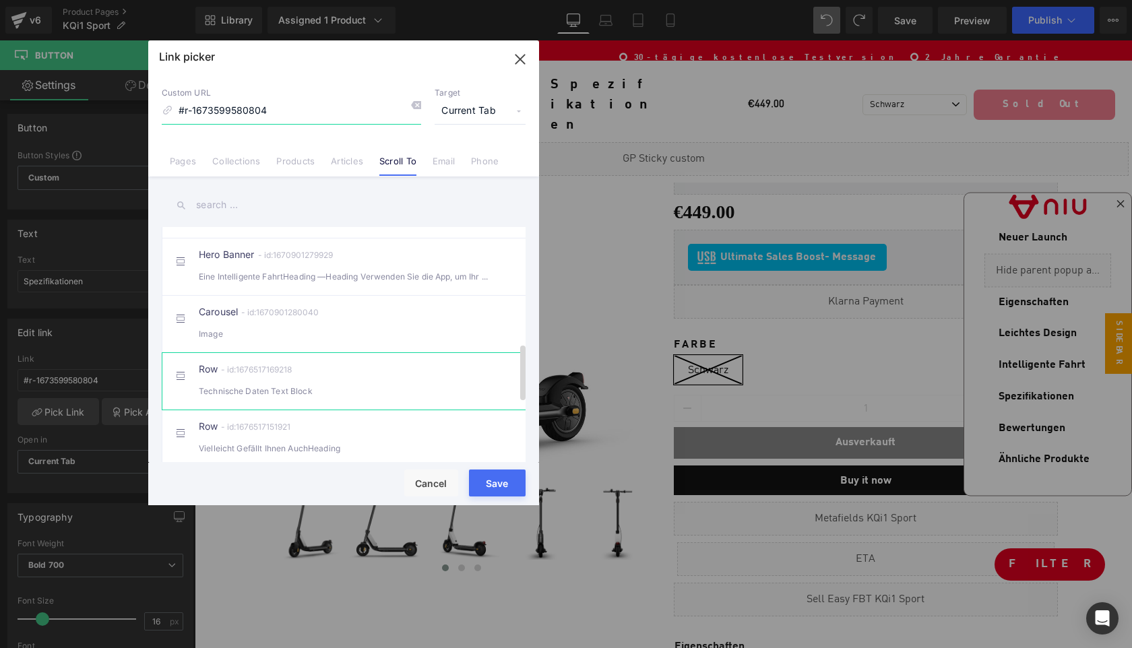
scroll to position [484, 0]
click at [363, 391] on div "Row - id:1676517169218 Technische Daten Text Block" at bounding box center [364, 384] width 331 height 34
type input "#r-1676517169218"
click at [507, 481] on button "Save" at bounding box center [497, 482] width 57 height 27
type input "#r-1676517169218"
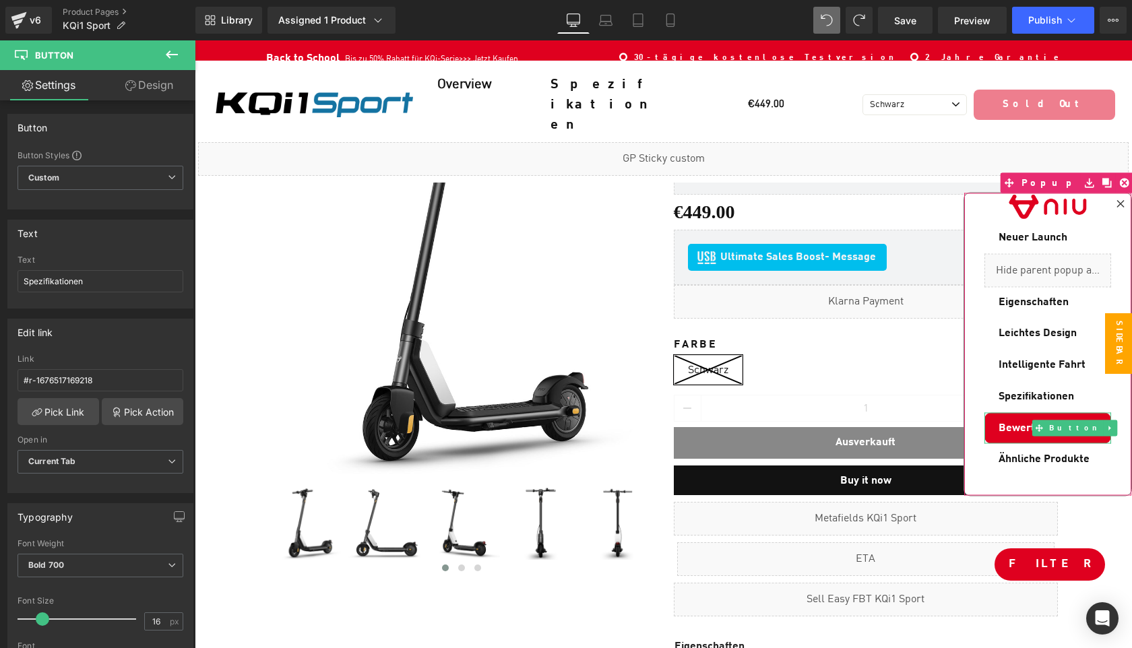
click at [1014, 423] on span "Bewertungen" at bounding box center [1031, 427] width 67 height 15
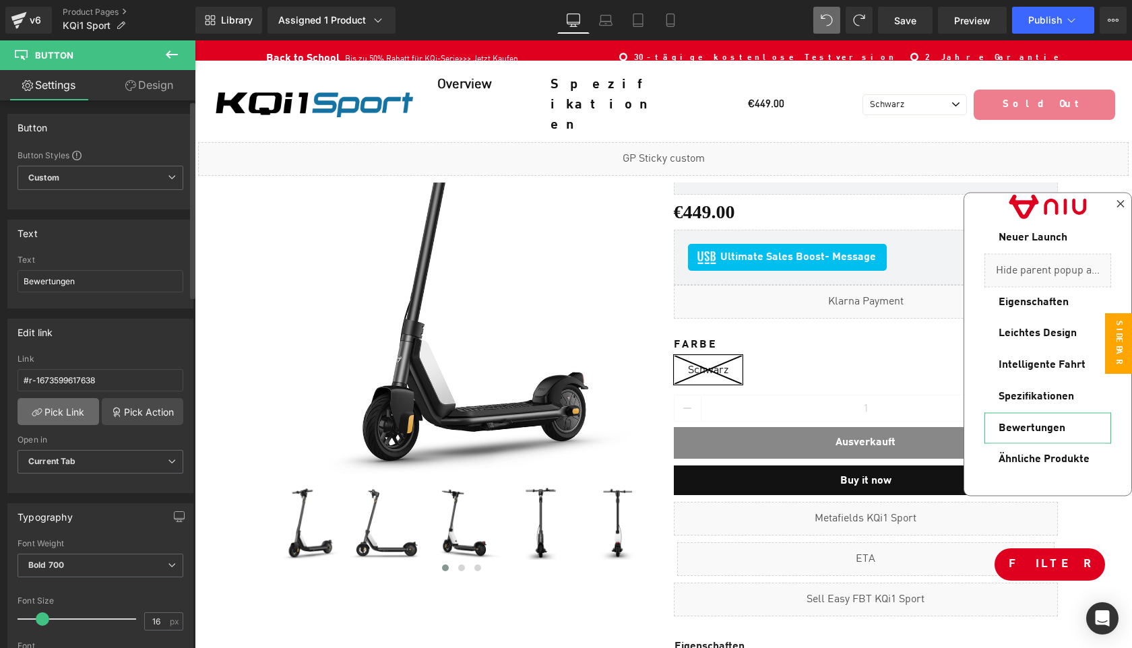
click at [63, 408] on link "Pick Link" at bounding box center [59, 411] width 82 height 27
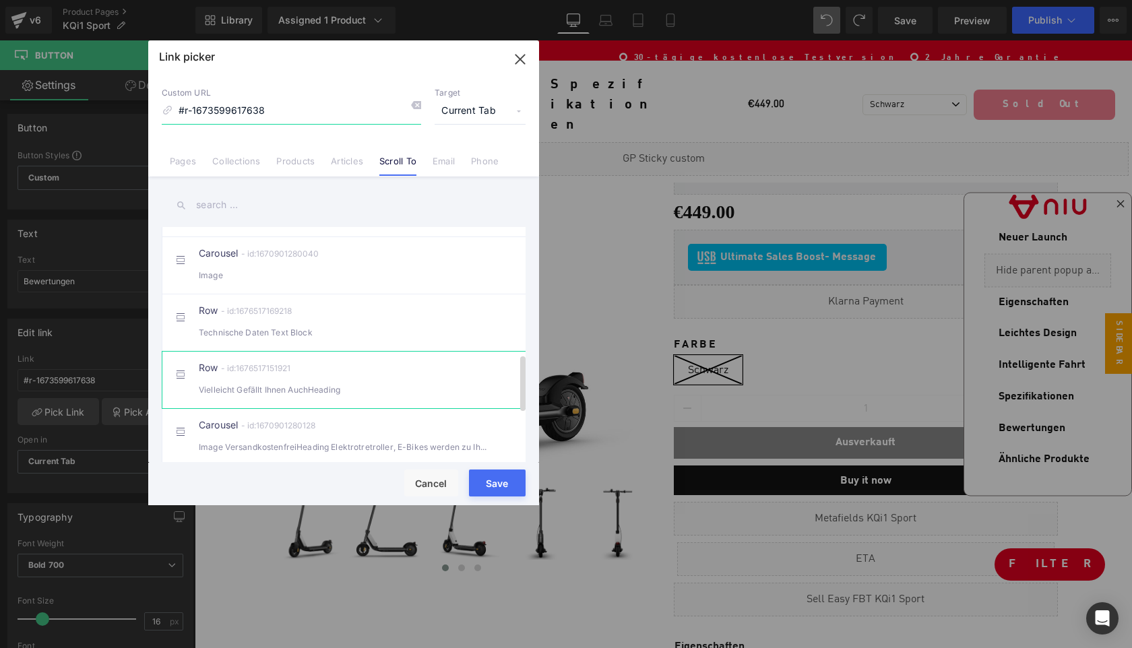
scroll to position [534, 0]
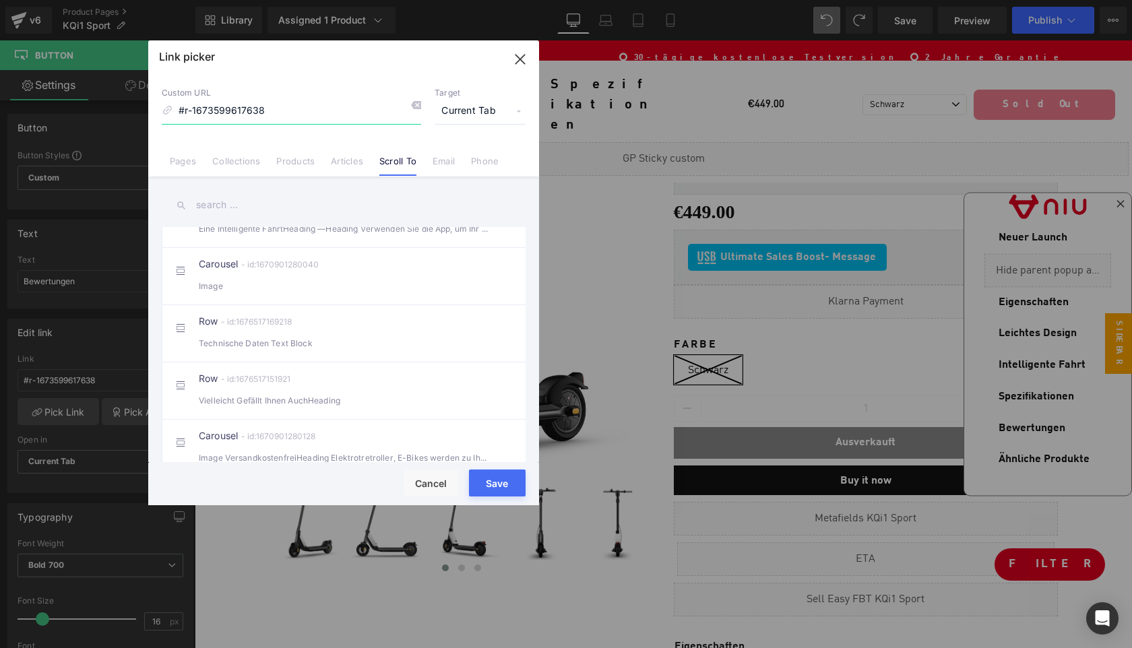
click at [519, 57] on icon "button" at bounding box center [520, 59] width 22 height 22
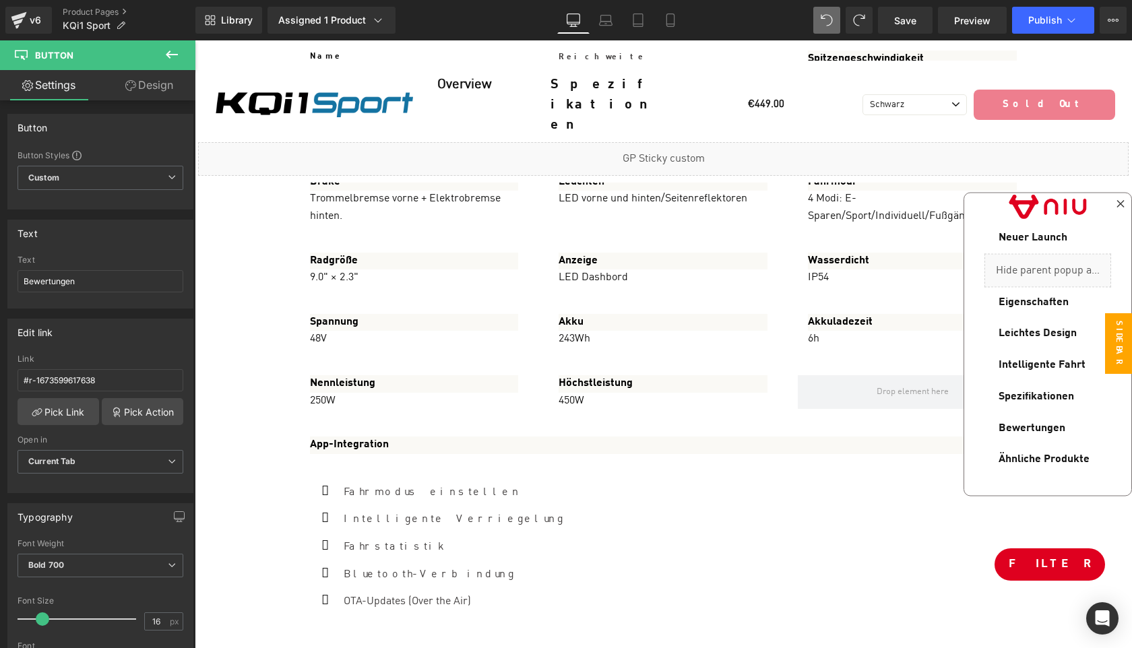
scroll to position [5988, 0]
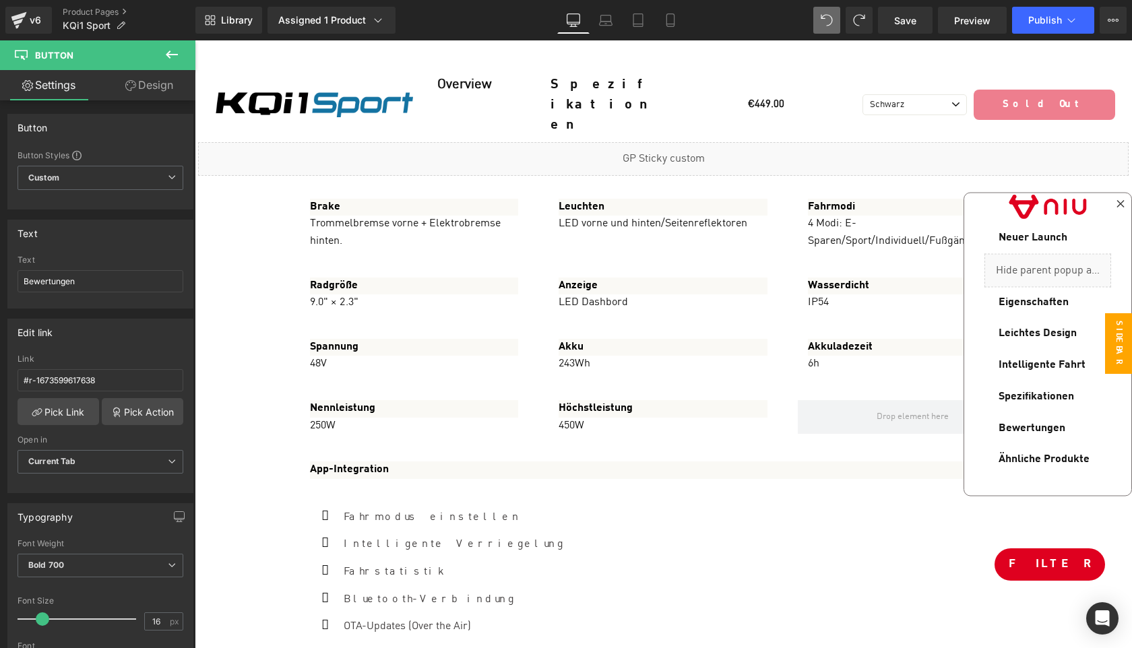
click at [168, 46] on icon at bounding box center [172, 54] width 16 height 16
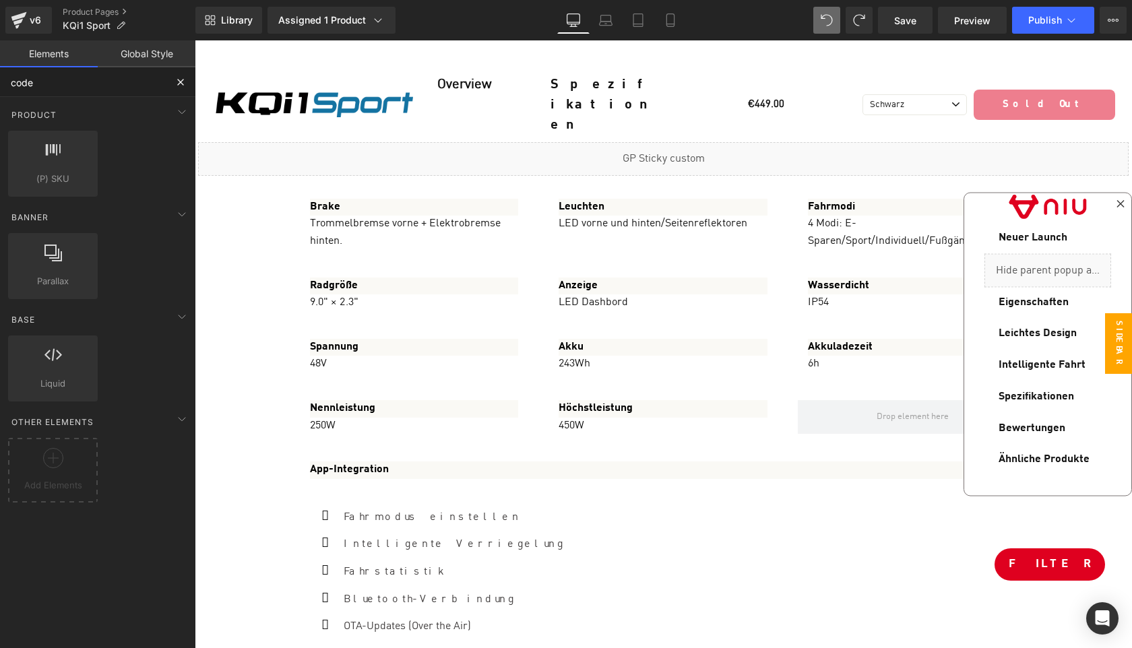
click at [102, 77] on input "code" at bounding box center [83, 82] width 166 height 30
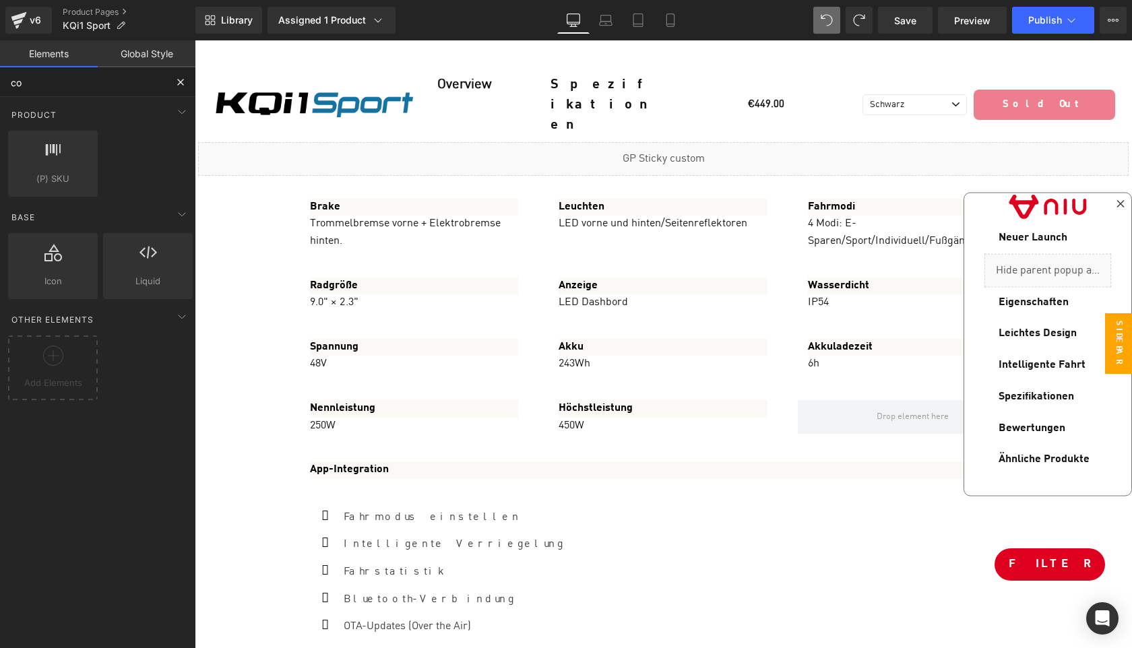
type input "c"
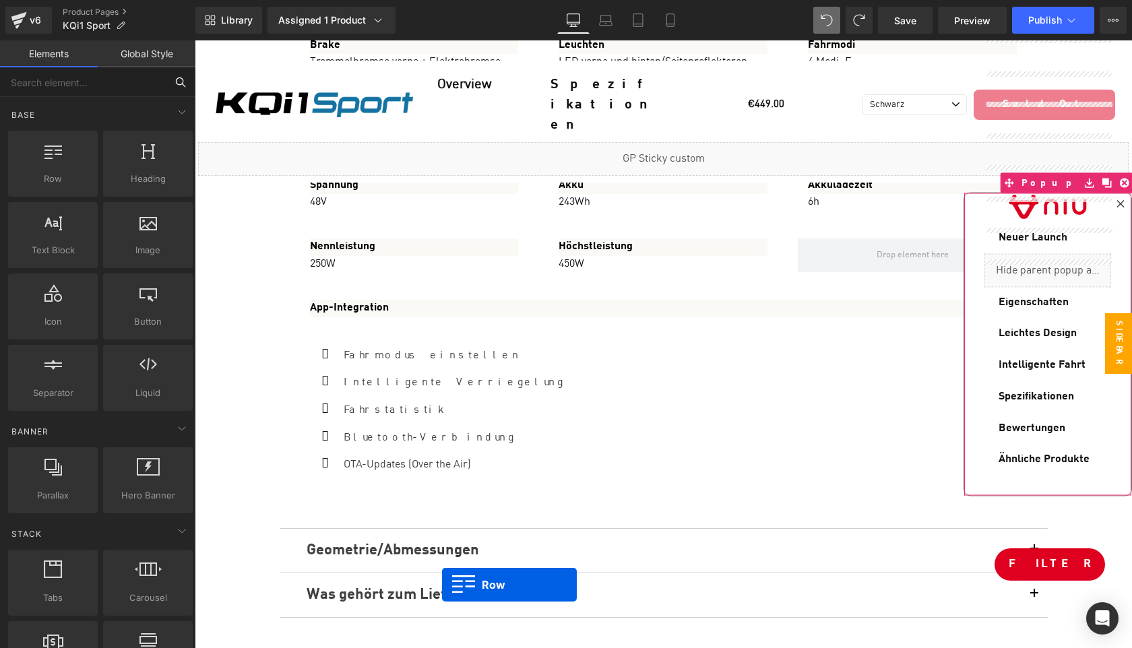
scroll to position [6217, 0]
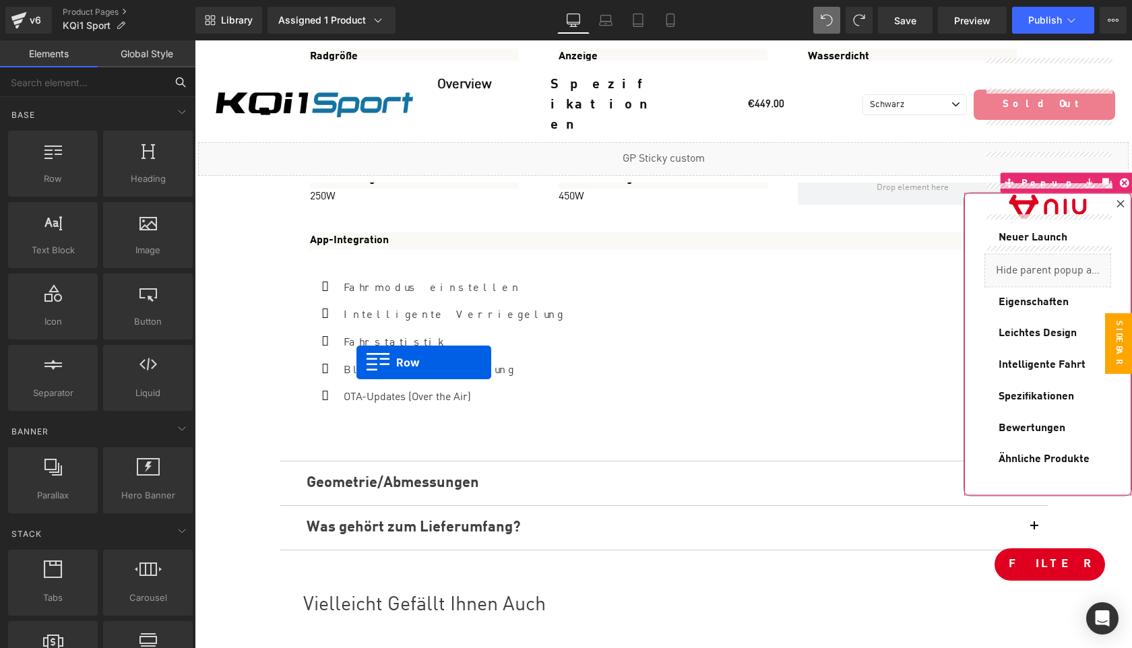
drag, startPoint x: 240, startPoint y: 206, endPoint x: 356, endPoint y: 363, distance: 195.5
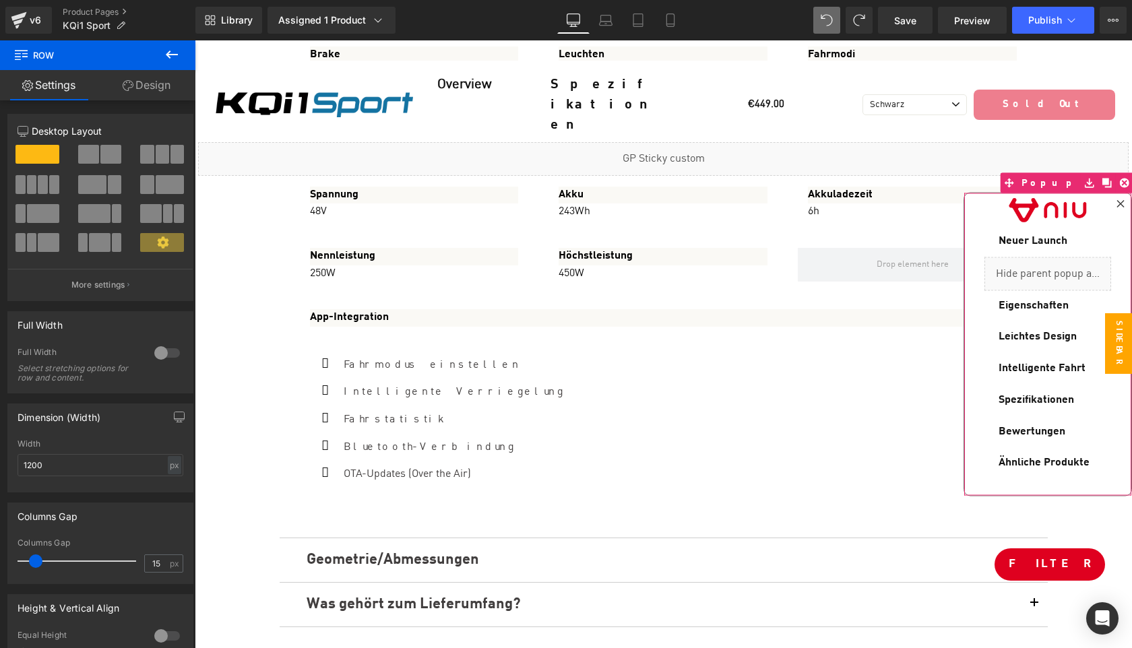
scroll to position [22, 0]
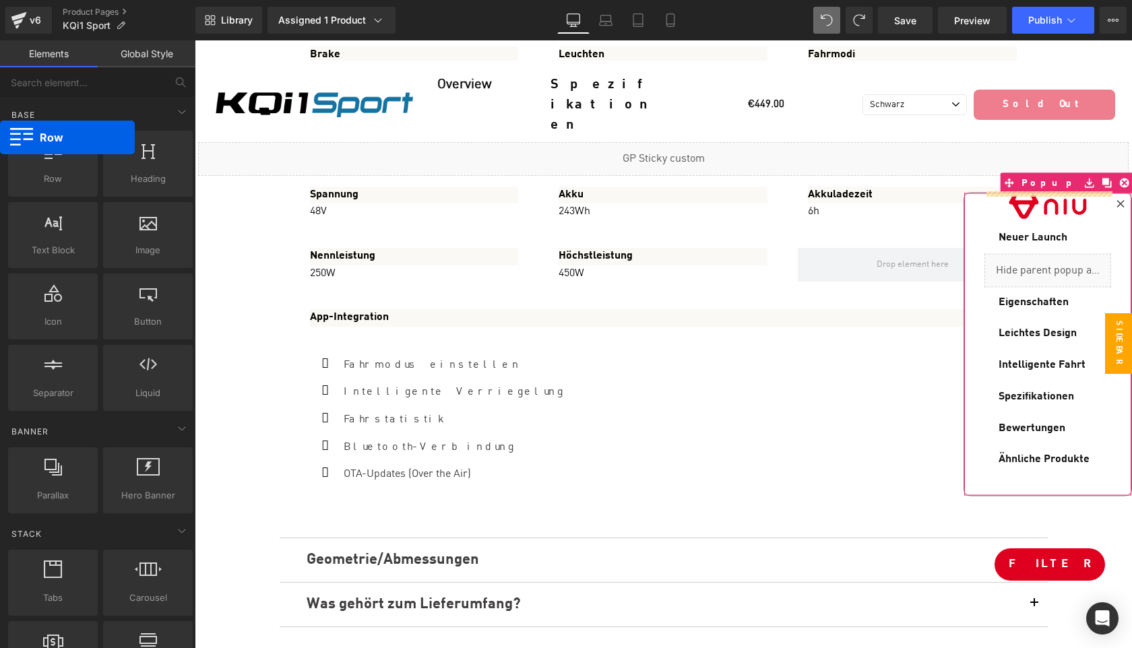
drag, startPoint x: 40, startPoint y: 172, endPoint x: 1, endPoint y: 137, distance: 52.9
click at [1122, 202] on icon at bounding box center [1119, 203] width 7 height 7
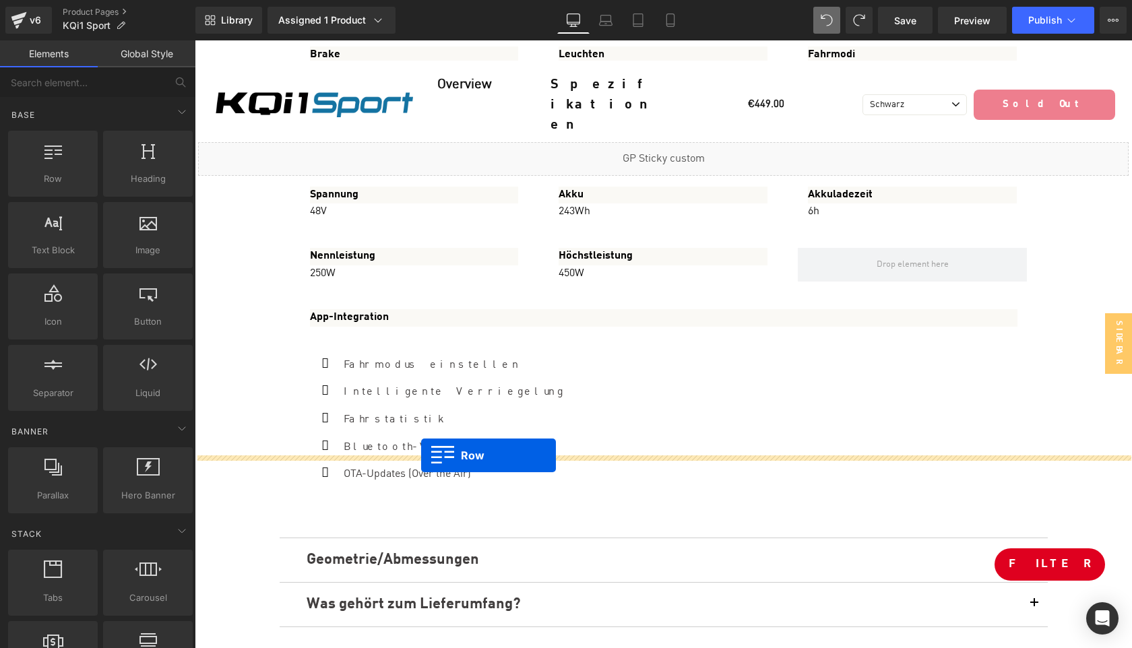
drag, startPoint x: 248, startPoint y: 207, endPoint x: 421, endPoint y: 455, distance: 302.3
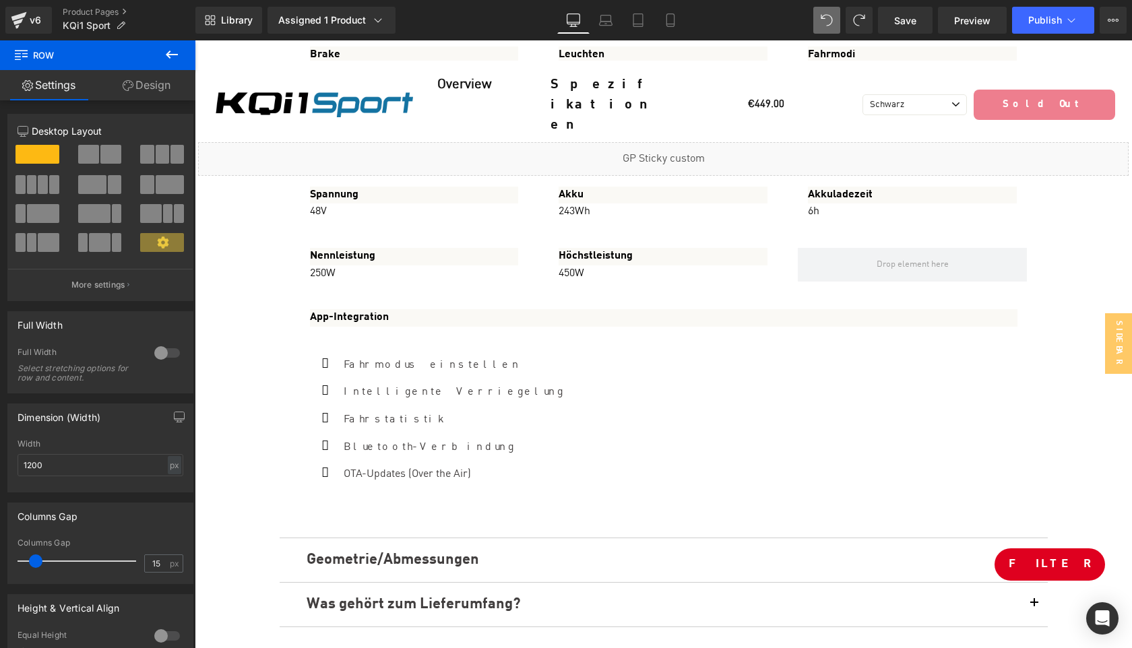
click at [172, 52] on icon at bounding box center [172, 54] width 16 height 16
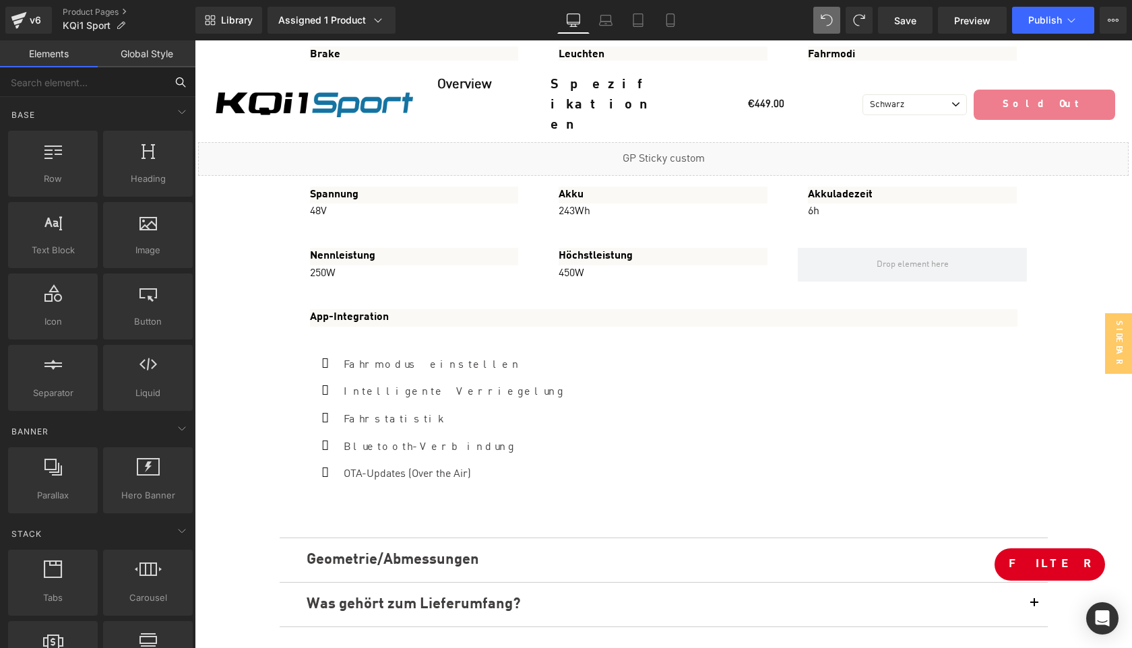
click at [92, 79] on input "text" at bounding box center [83, 82] width 166 height 30
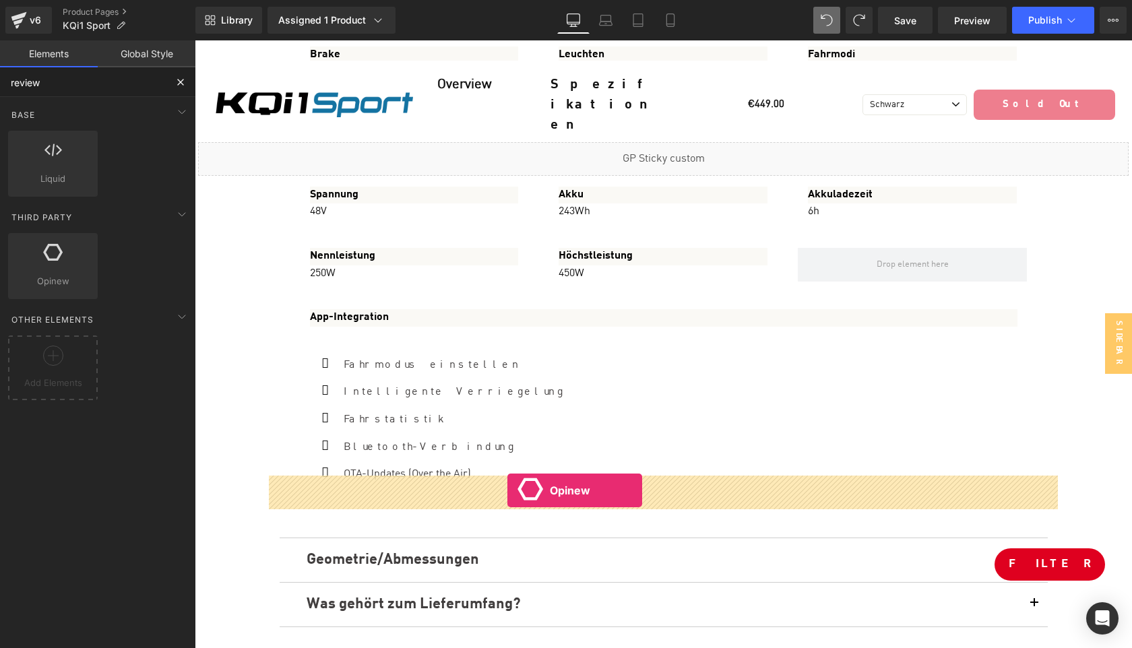
drag, startPoint x: 228, startPoint y: 298, endPoint x: 507, endPoint y: 490, distance: 339.5
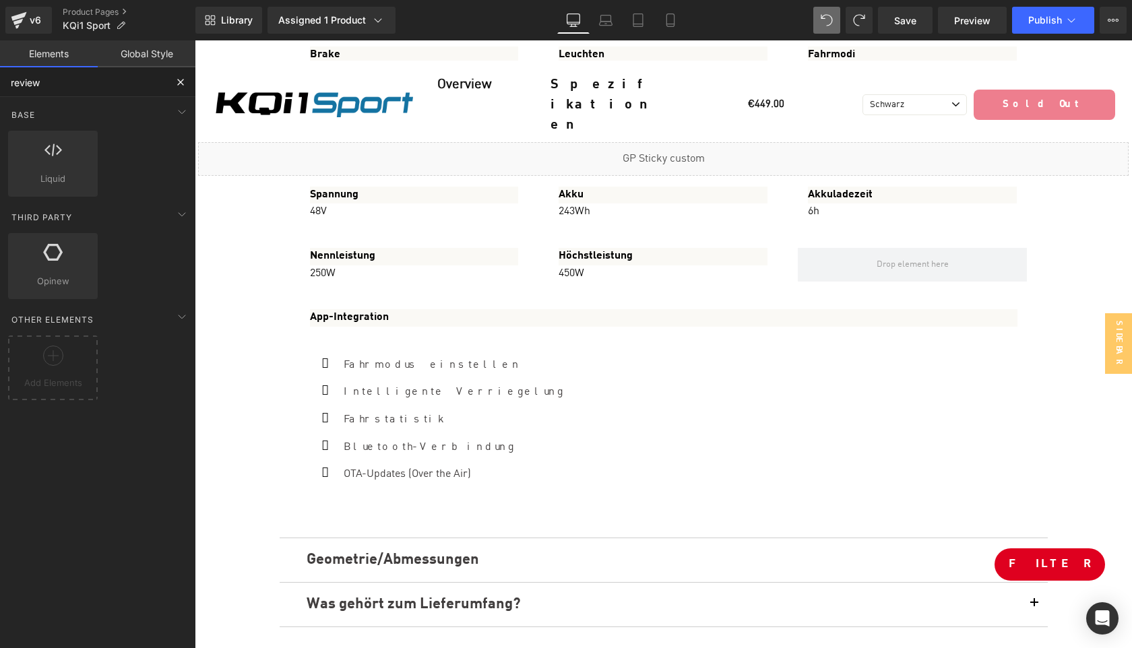
type input "review"
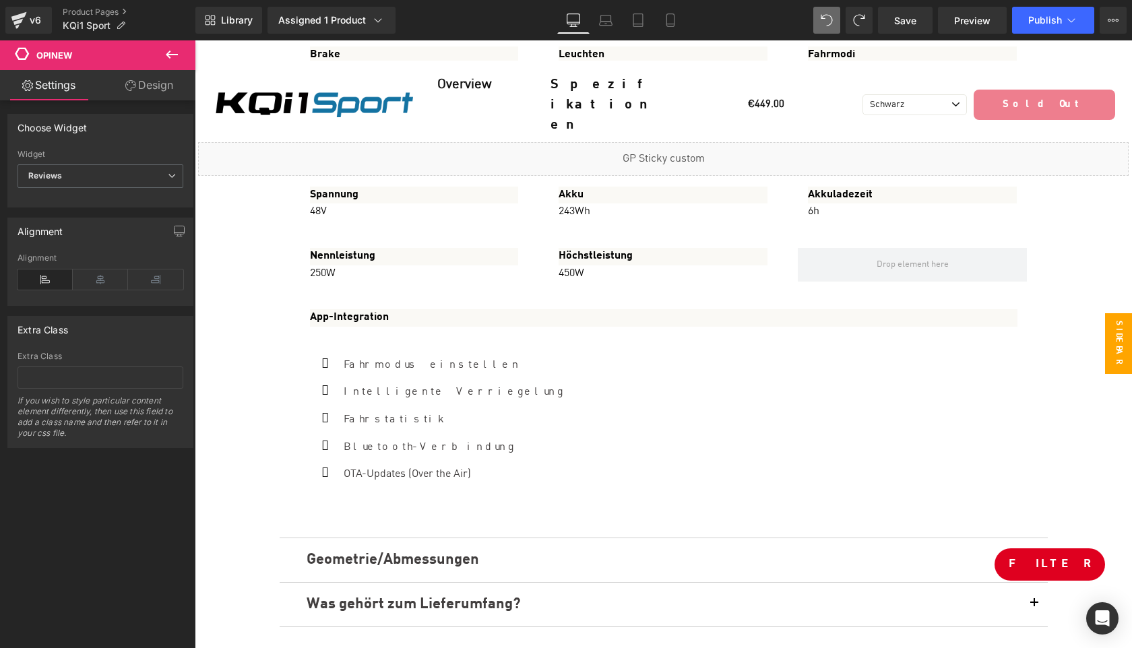
click at [1113, 333] on span "Sidebar" at bounding box center [1118, 343] width 27 height 61
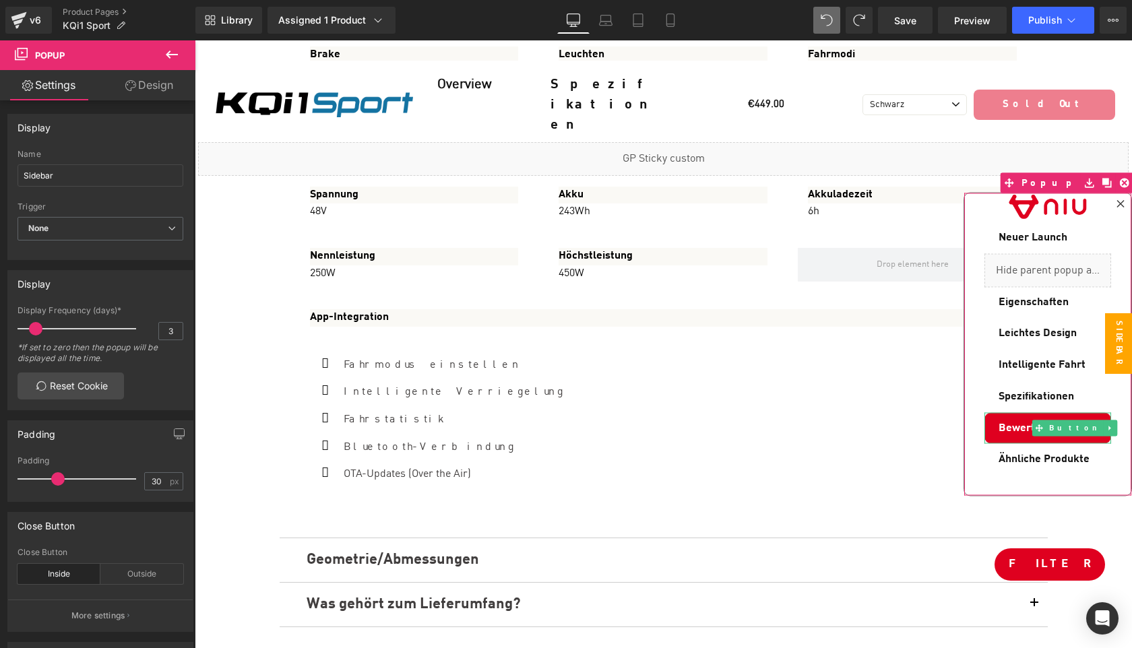
click at [998, 421] on span "Bewertungen" at bounding box center [1031, 427] width 67 height 15
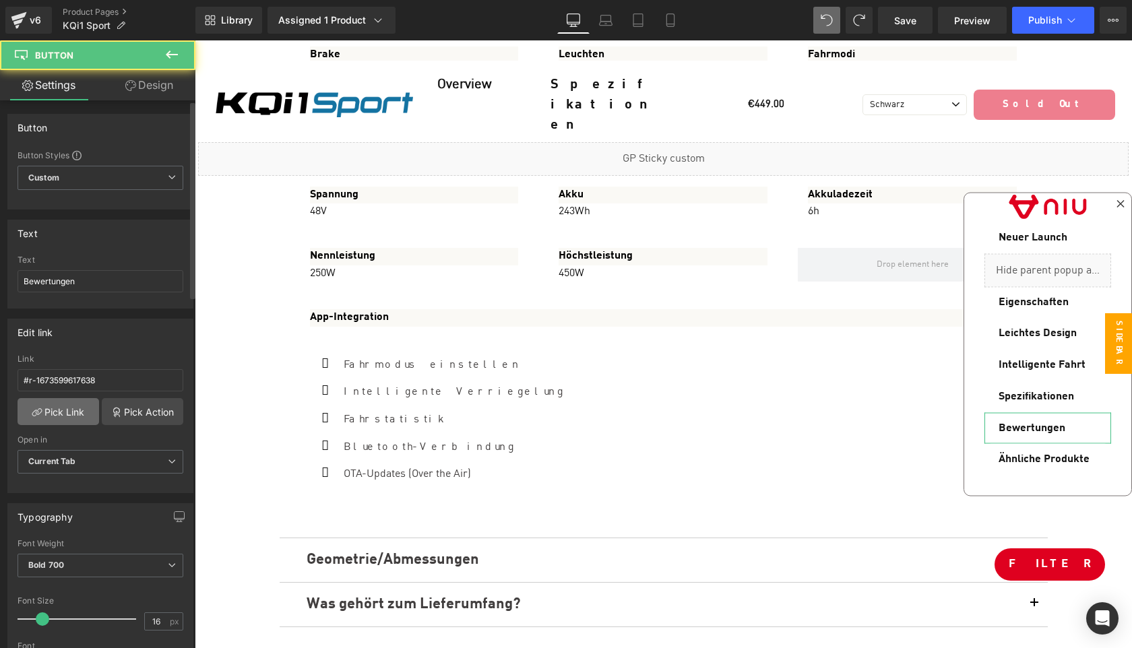
click at [55, 411] on link "Pick Link" at bounding box center [59, 411] width 82 height 27
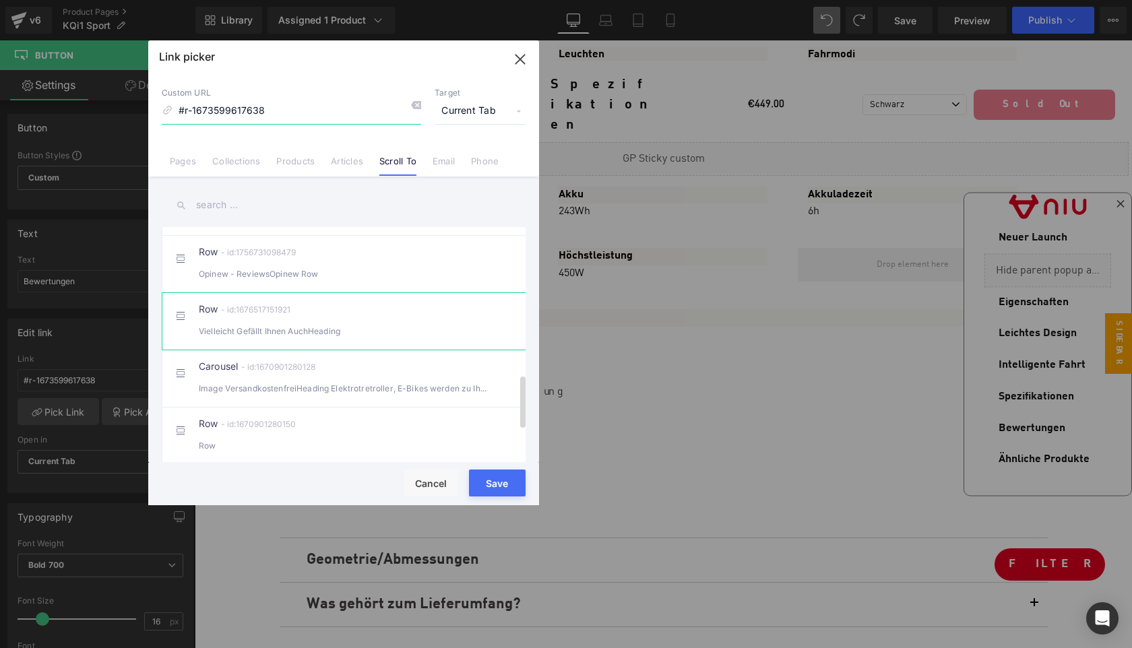
scroll to position [656, 0]
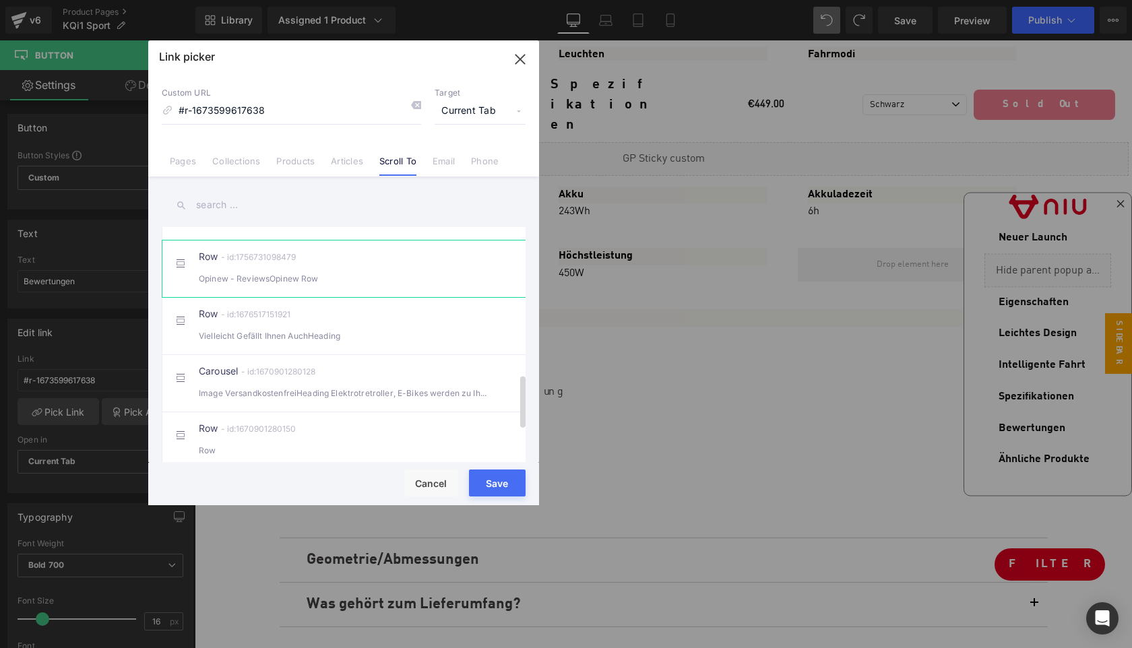
click at [395, 282] on div "Row - id:1756731098479 Opinew - ReviewsOpinew Row" at bounding box center [364, 269] width 331 height 34
type input "#r-1756731098479"
click at [507, 482] on button "Save" at bounding box center [497, 482] width 57 height 27
type input "#r-1756731098479"
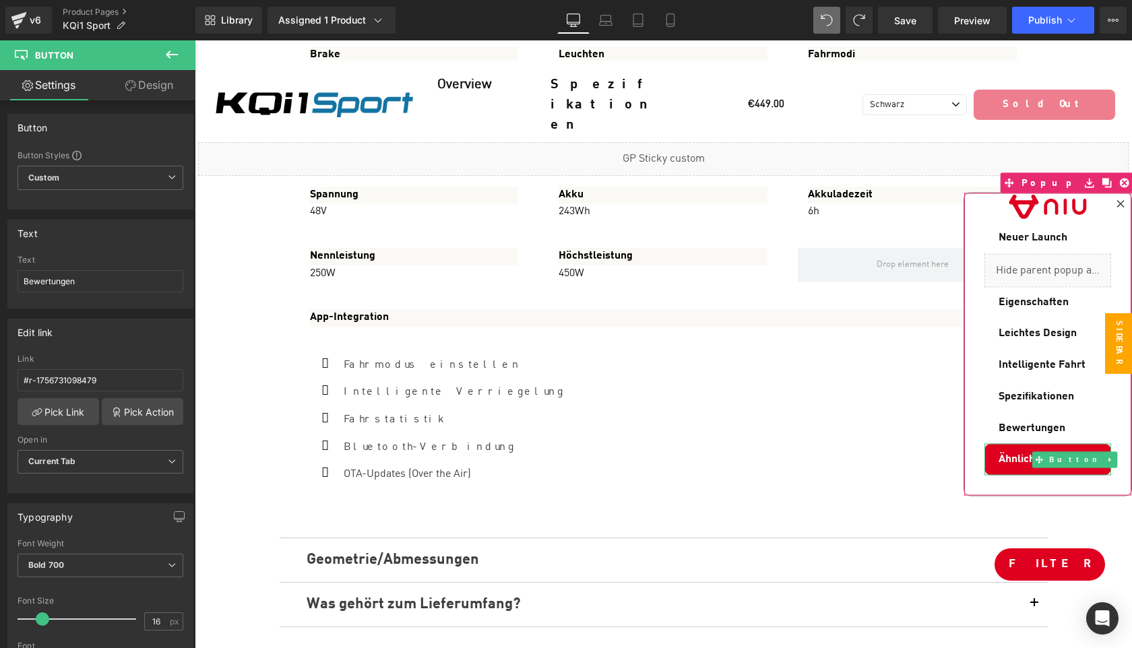
click at [1010, 449] on link "Ähnliche Produkte" at bounding box center [1047, 460] width 127 height 32
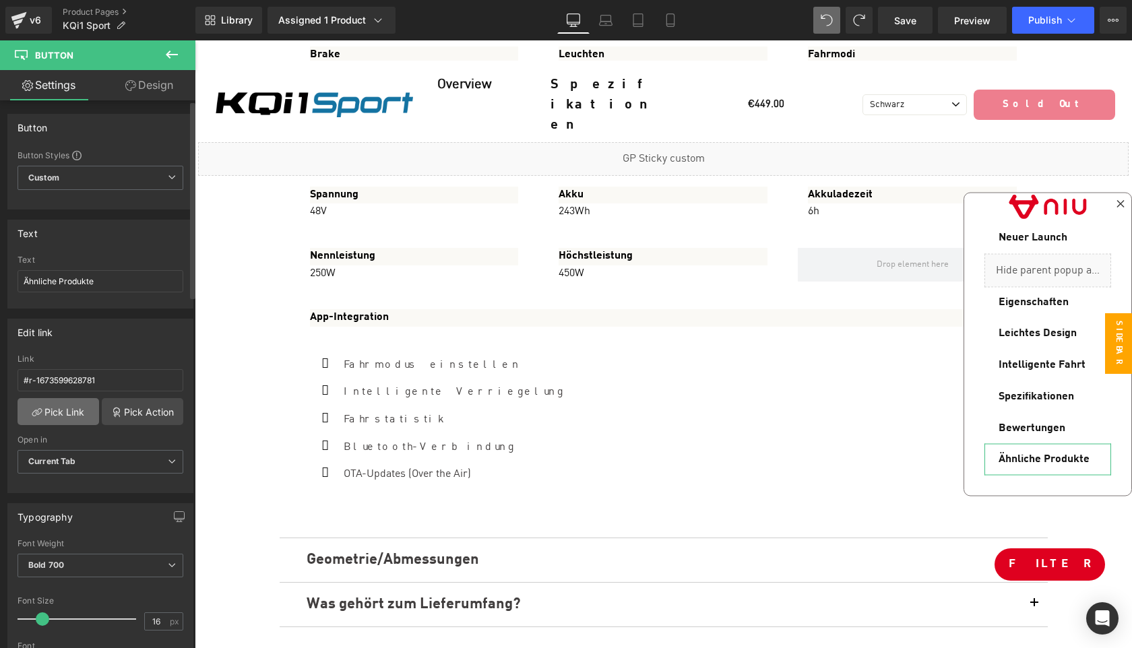
click at [71, 416] on link "Pick Link" at bounding box center [59, 411] width 82 height 27
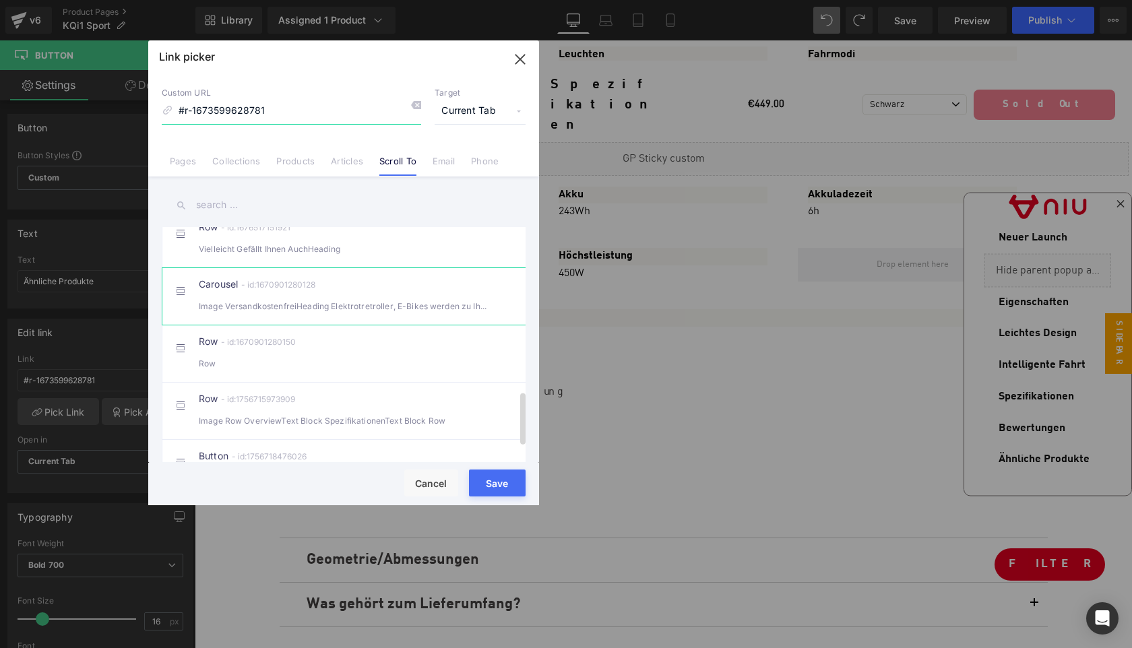
scroll to position [717, 0]
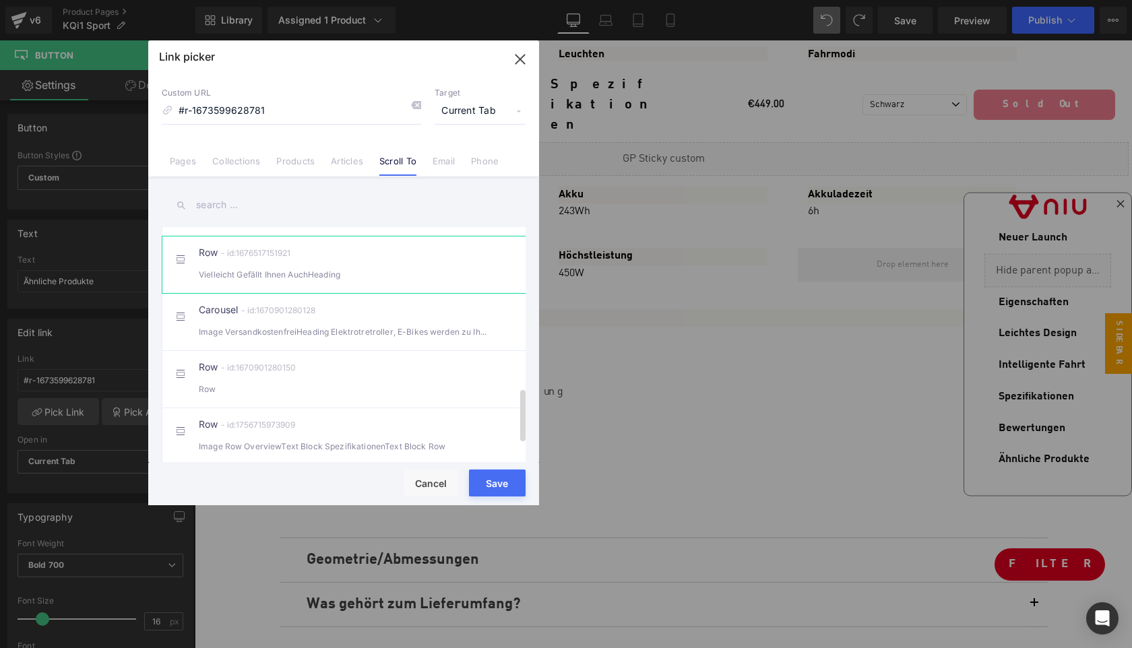
click at [382, 282] on div "Vielleicht Gefällt Ihnen AuchHeading" at bounding box center [344, 274] width 290 height 14
type input "#r-1676517151921"
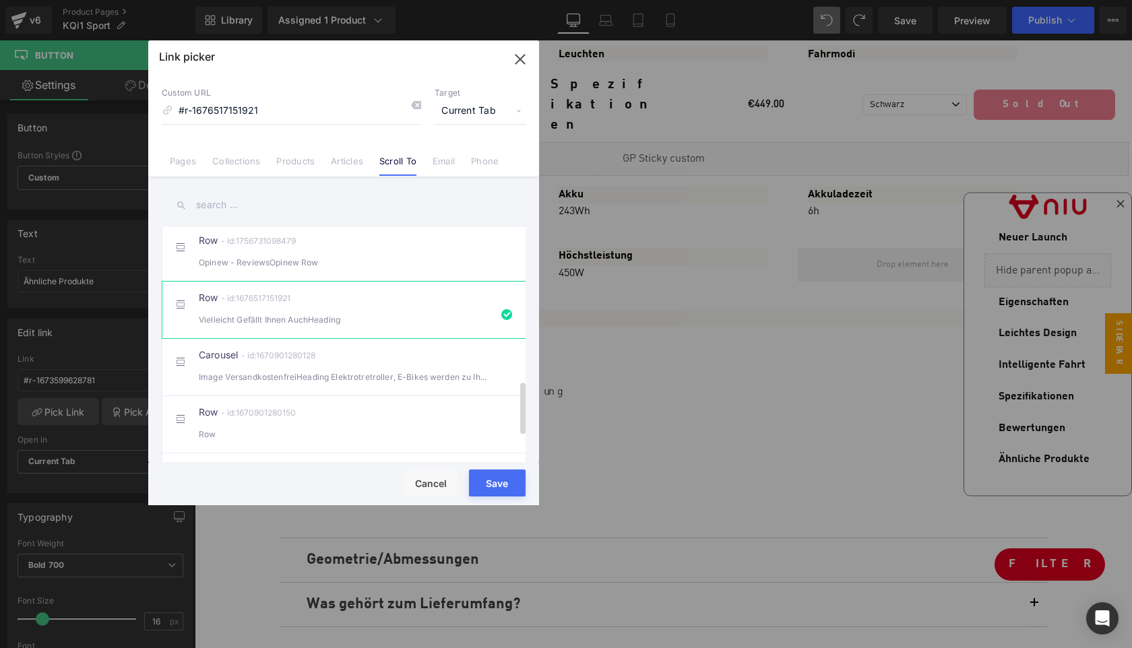
scroll to position [672, 0]
click at [492, 484] on button "Save" at bounding box center [497, 482] width 57 height 27
type input "#r-1676517151921"
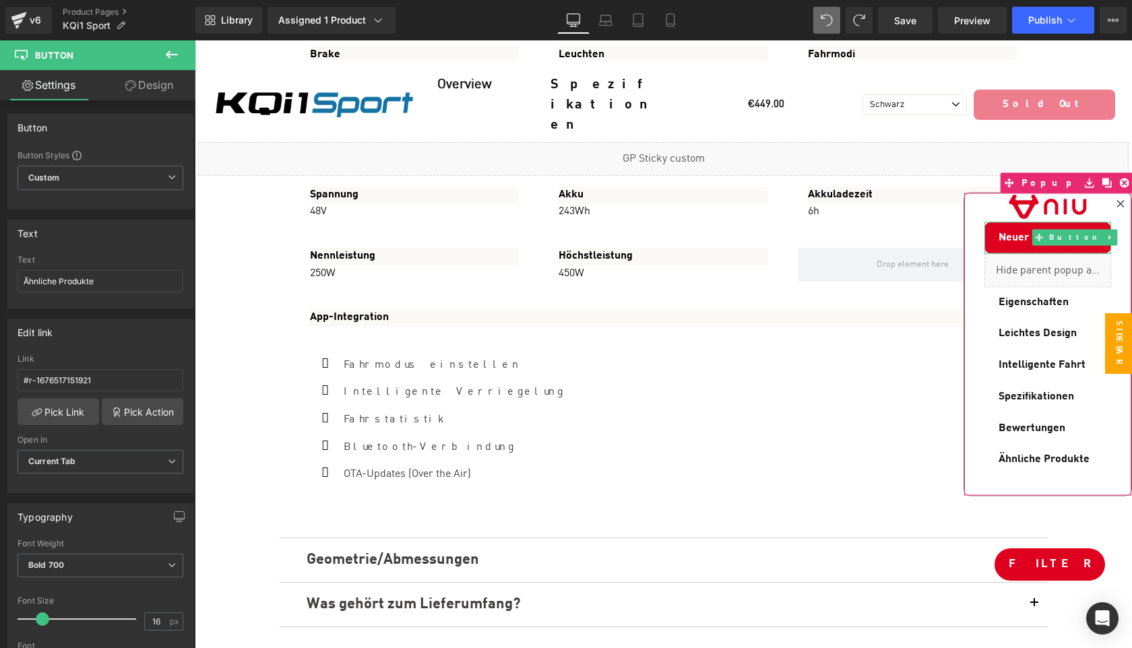
click at [1018, 238] on span "Neuer Launch" at bounding box center [1032, 237] width 69 height 15
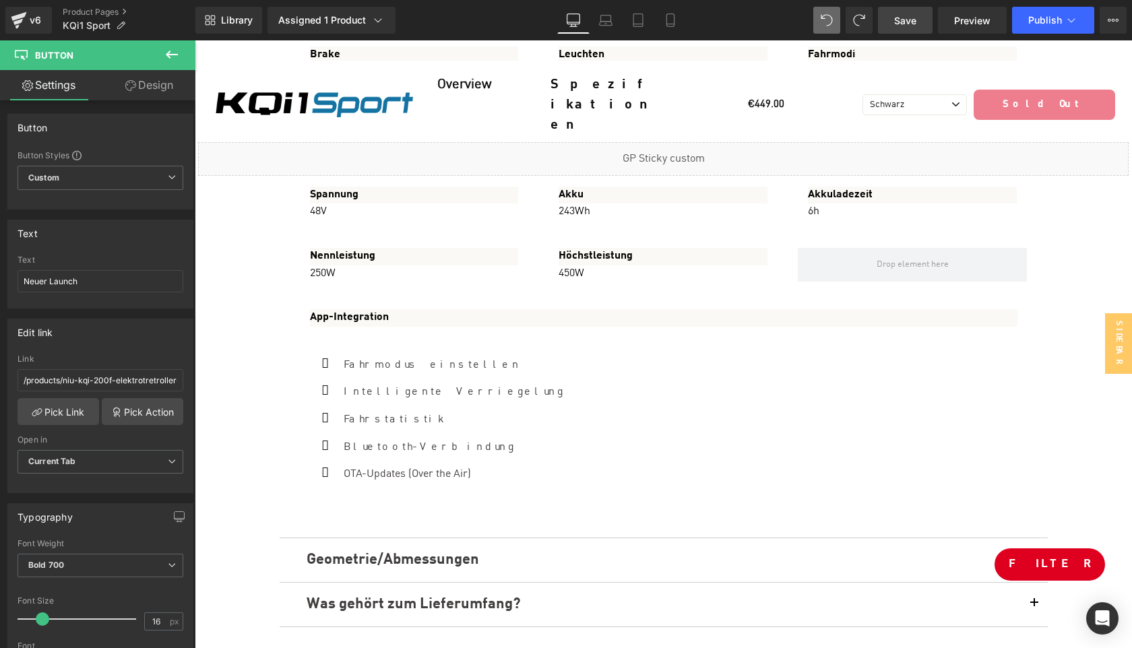
click at [900, 24] on span "Save" at bounding box center [905, 20] width 22 height 14
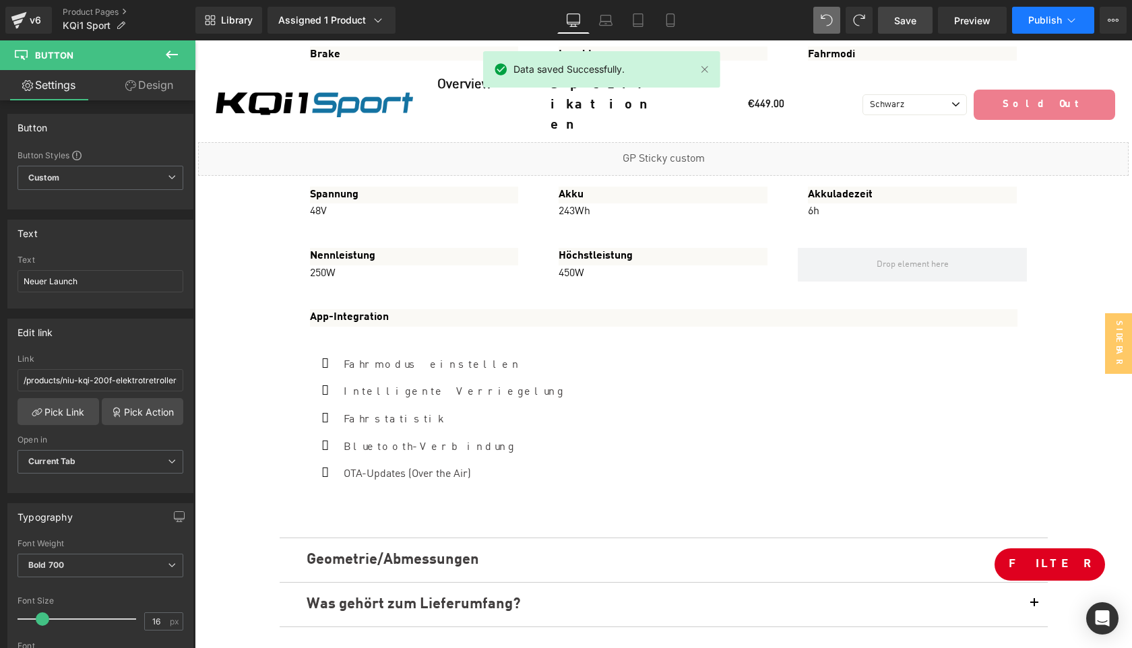
click at [1038, 27] on button "Publish" at bounding box center [1053, 20] width 82 height 27
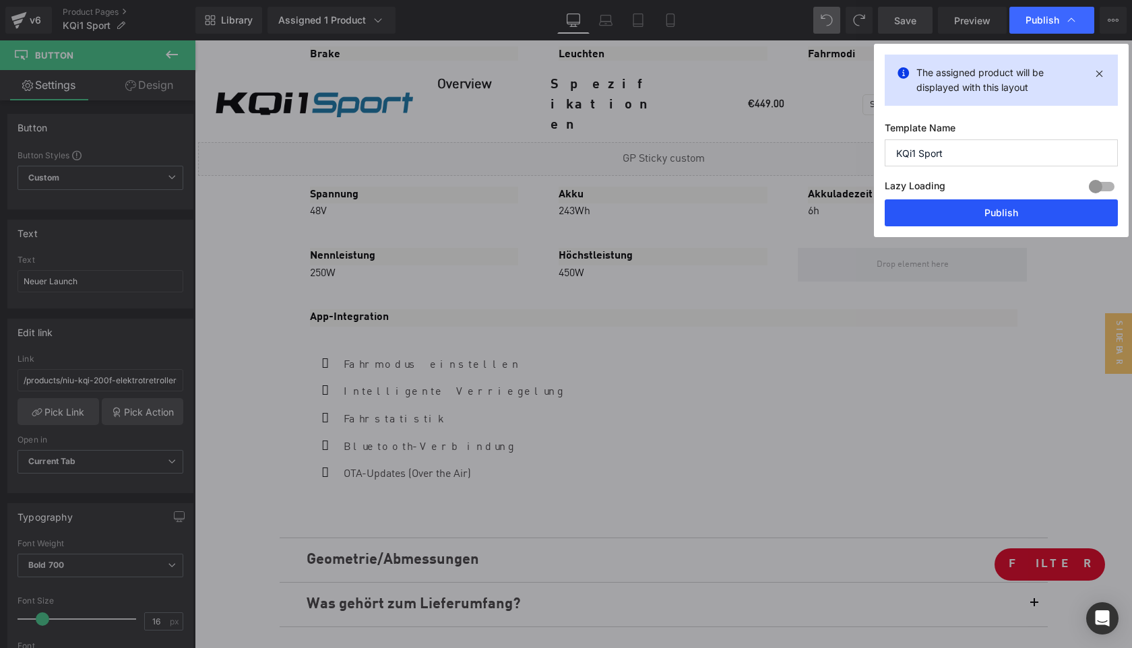
click at [1010, 199] on button "Publish" at bounding box center [1000, 212] width 233 height 27
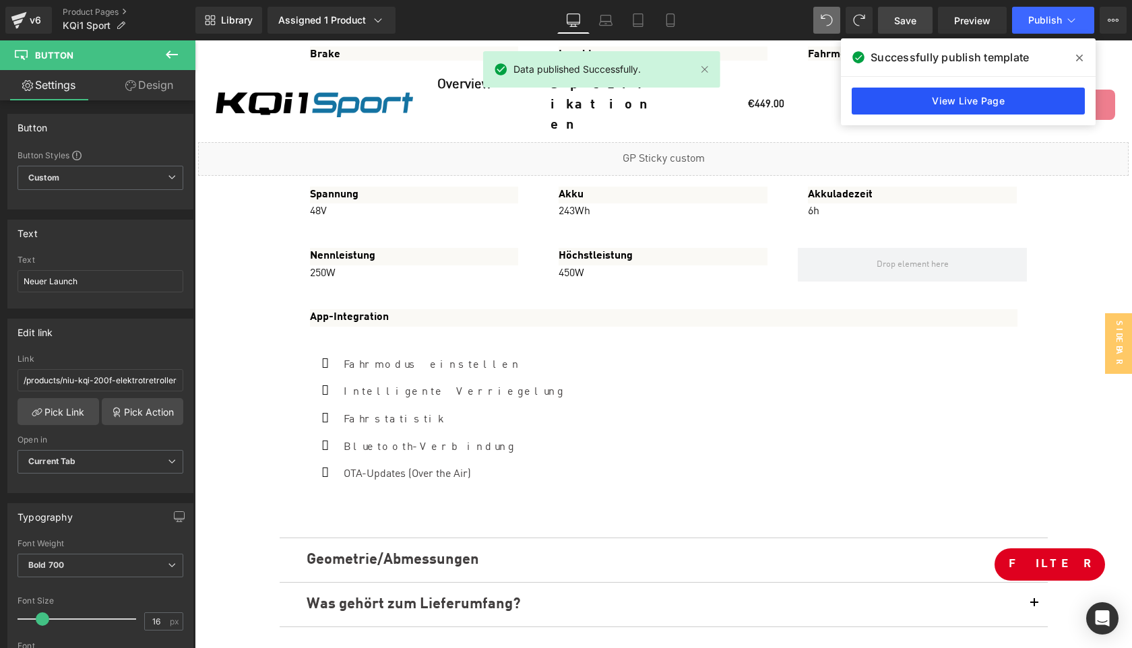
click at [970, 98] on link "View Live Page" at bounding box center [967, 101] width 233 height 27
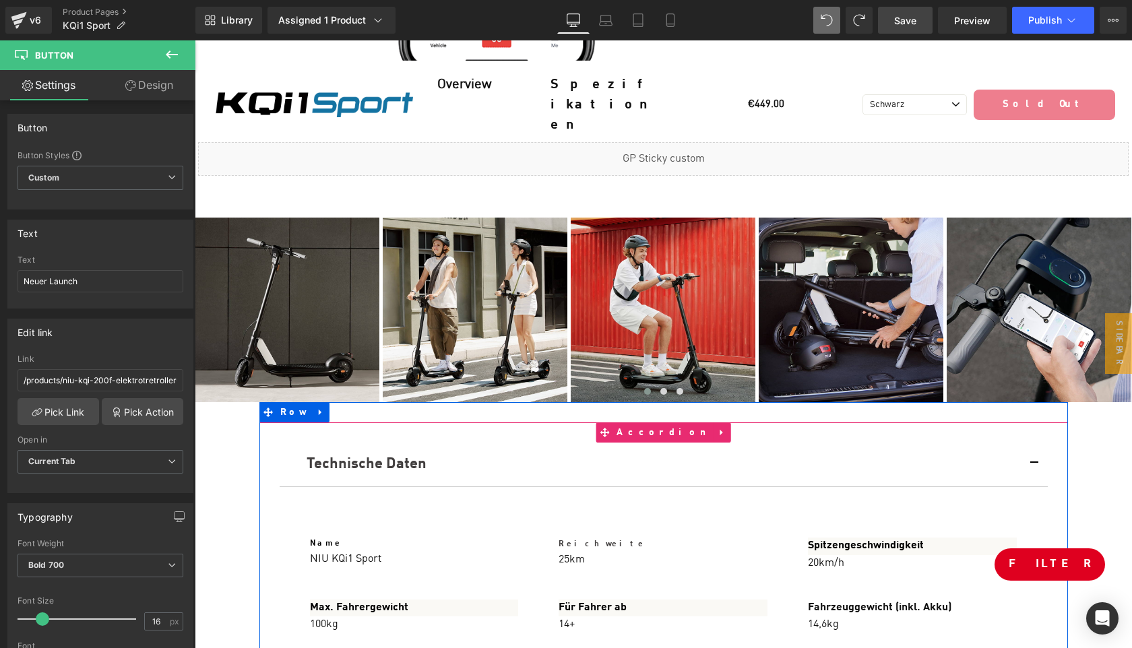
scroll to position [5230, 0]
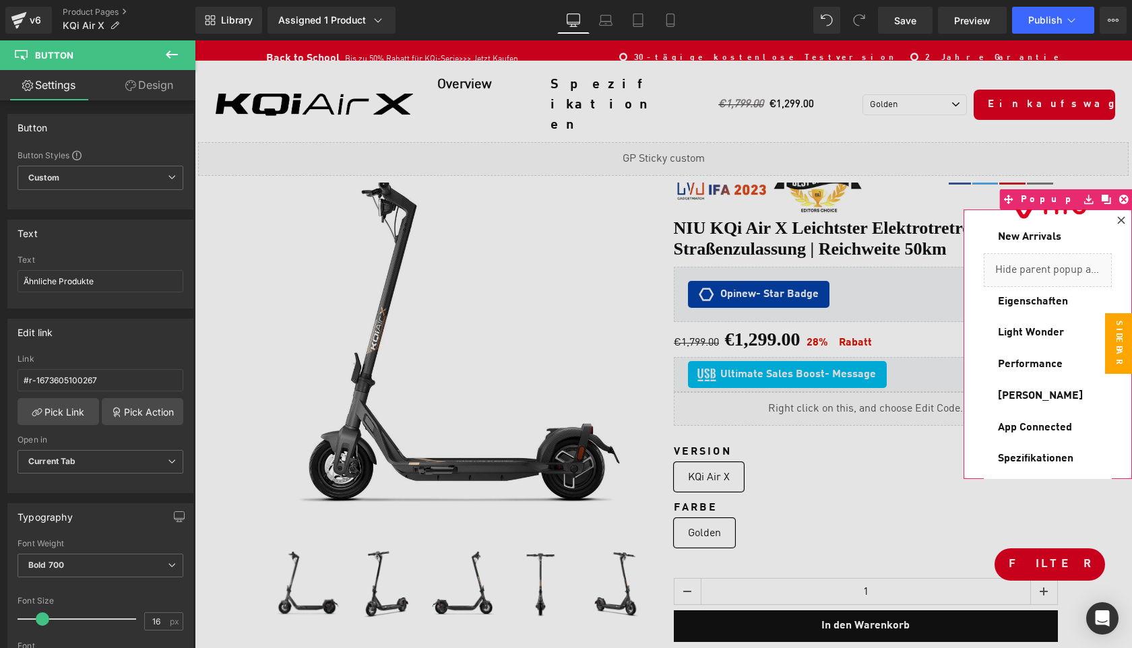
scroll to position [36, 0]
click at [1014, 329] on span "Light Wonder" at bounding box center [1031, 334] width 66 height 15
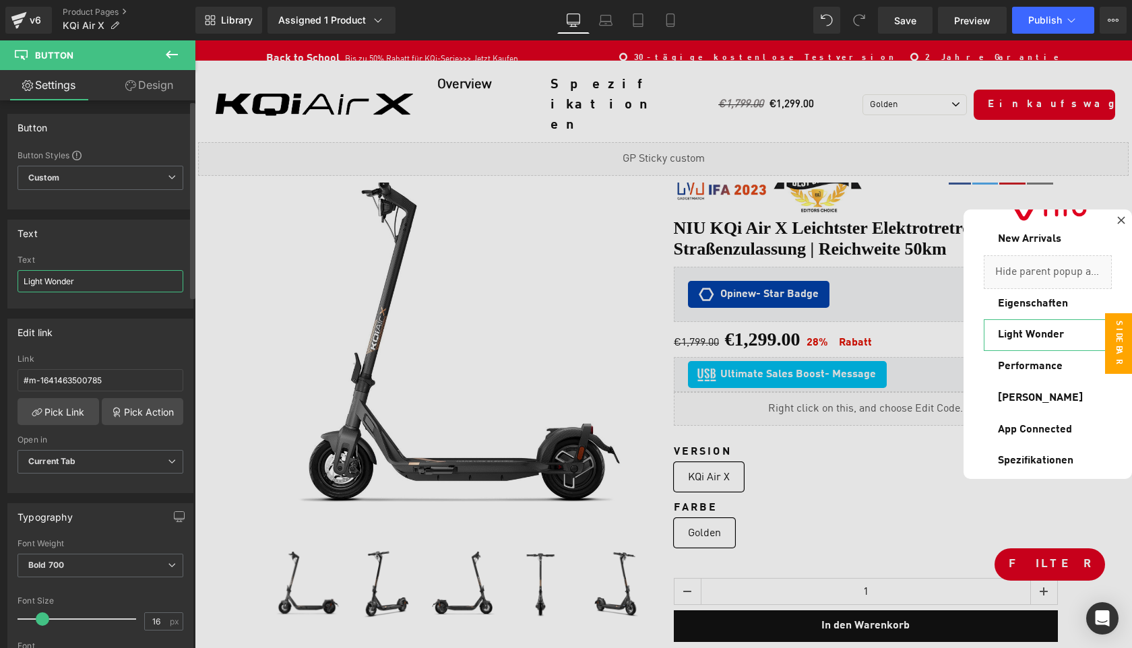
click at [92, 278] on input "Light Wonder" at bounding box center [101, 281] width 166 height 22
type input "Leichtes Wunder"
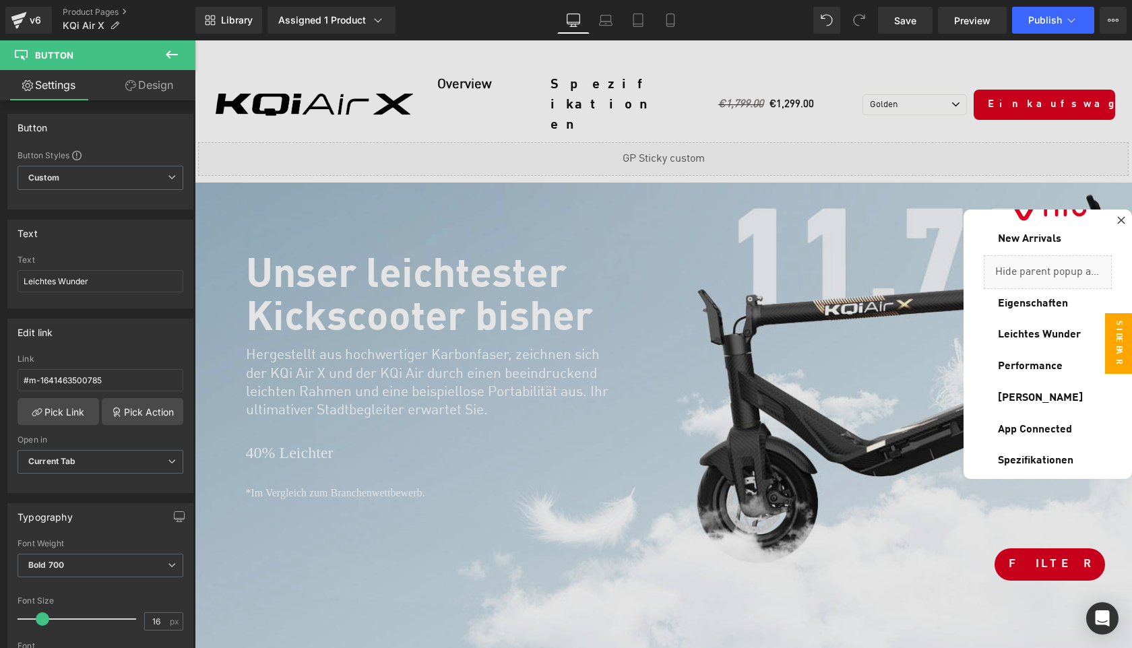
scroll to position [1897, 0]
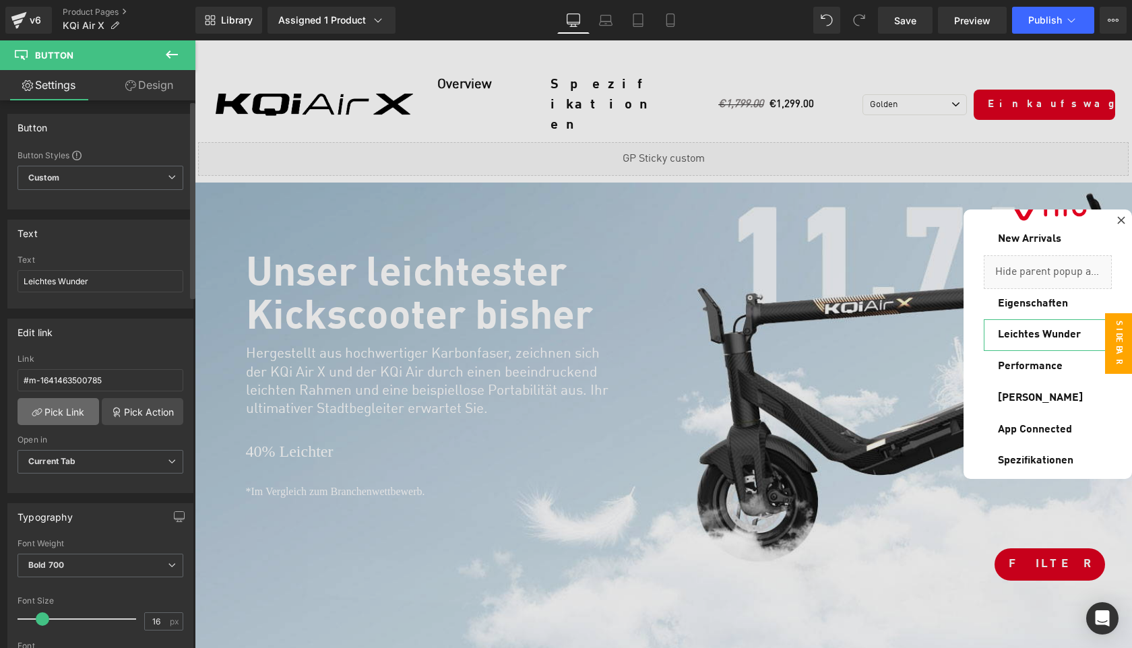
click at [59, 416] on link "Pick Link" at bounding box center [59, 411] width 82 height 27
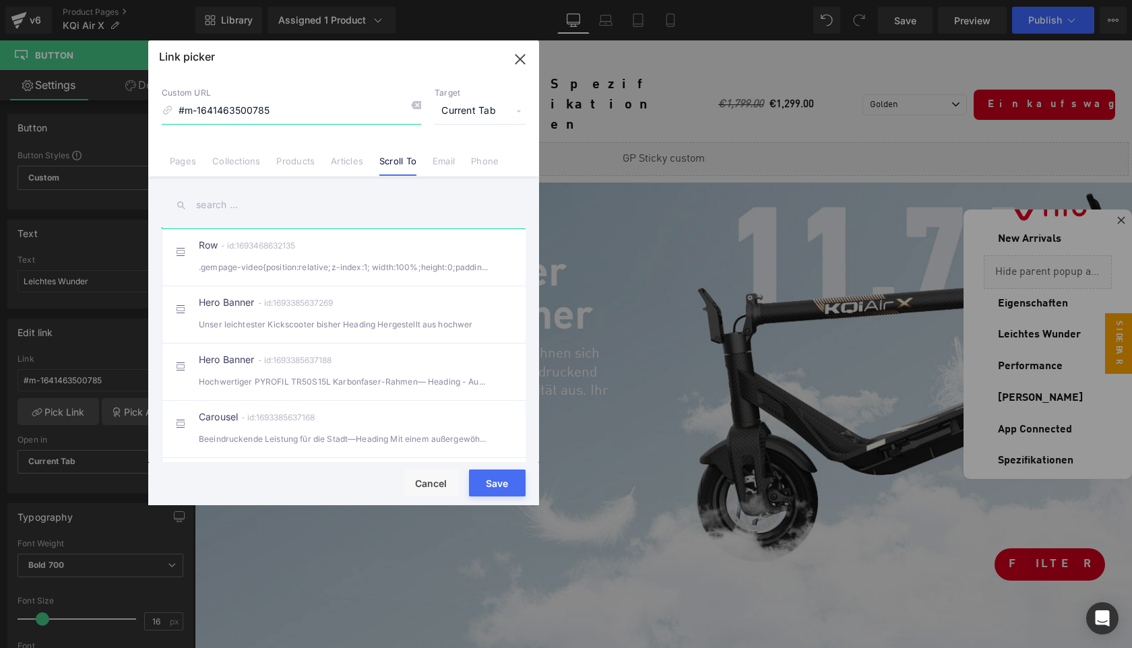
scroll to position [170, 0]
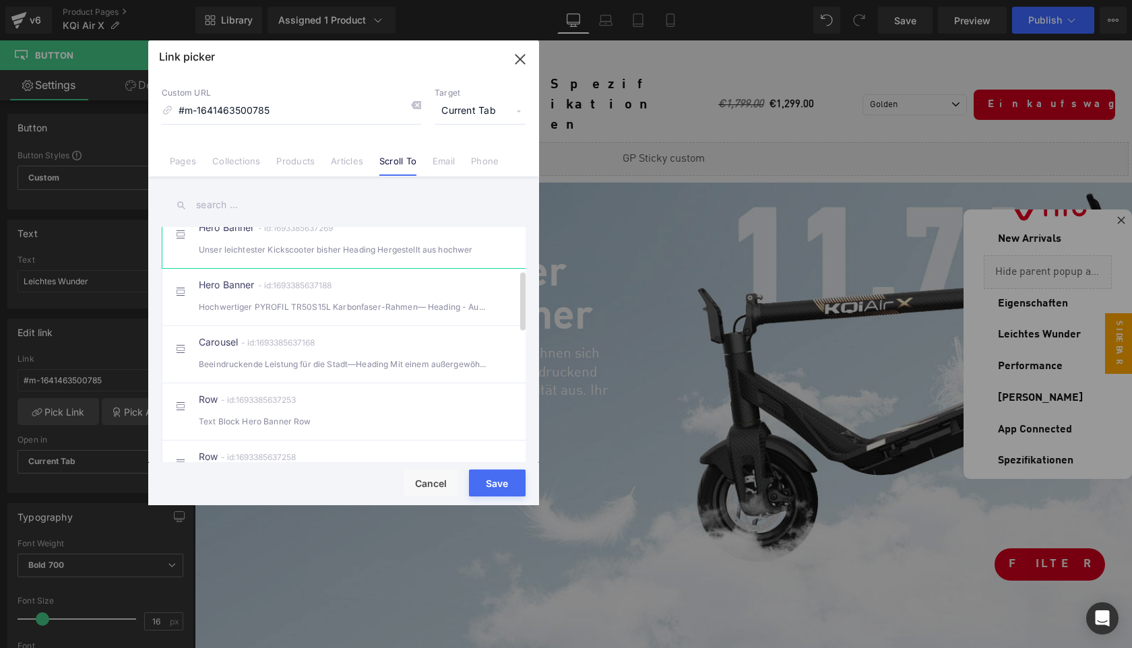
click at [447, 257] on div "Unser leichtester Kickscooter bisher Heading Hergestellt aus hochwer" at bounding box center [344, 249] width 290 height 14
type input "#m-1693385637269"
click at [493, 487] on button "Save" at bounding box center [497, 482] width 57 height 27
type input "#m-1693385637269"
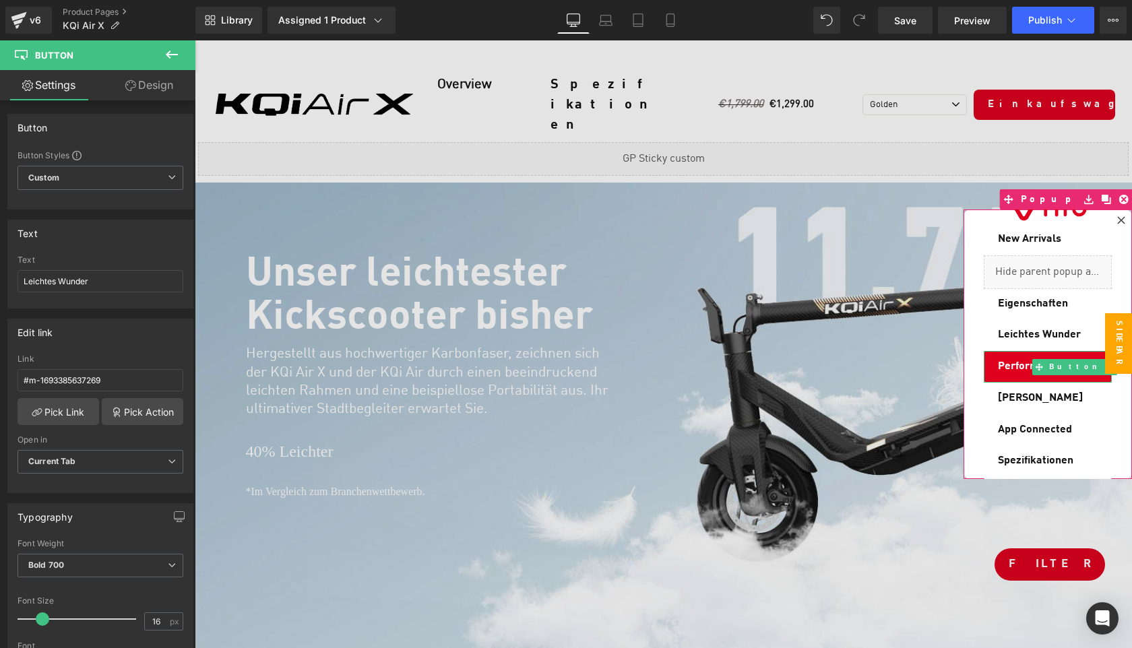
click at [1014, 358] on link "Performance" at bounding box center [1047, 367] width 128 height 32
click at [1000, 360] on span "Performance" at bounding box center [1030, 366] width 65 height 15
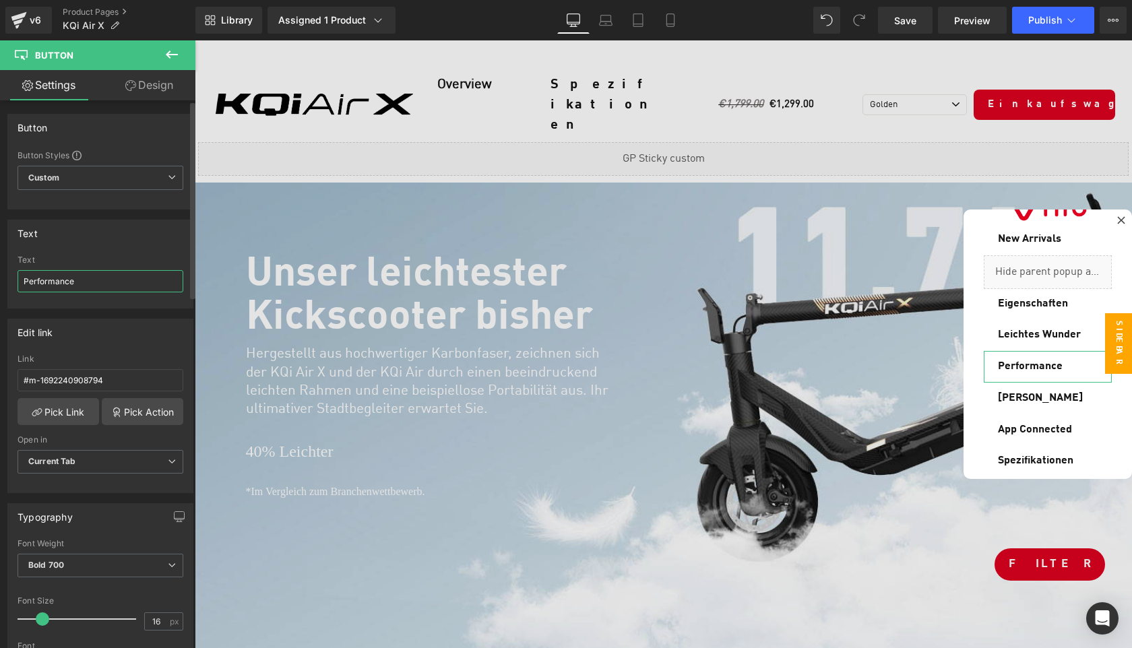
click at [98, 281] on input "Performance" at bounding box center [101, 281] width 166 height 22
paste input "Leistung"
type input "Leistung"
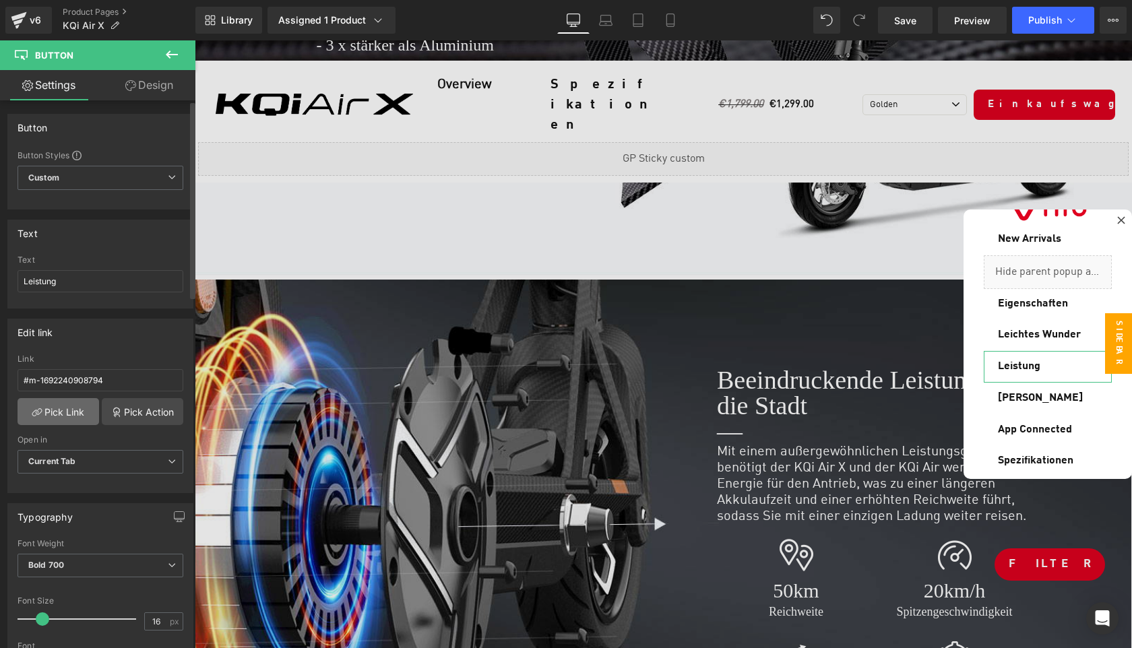
click at [65, 413] on link "Pick Link" at bounding box center [59, 411] width 82 height 27
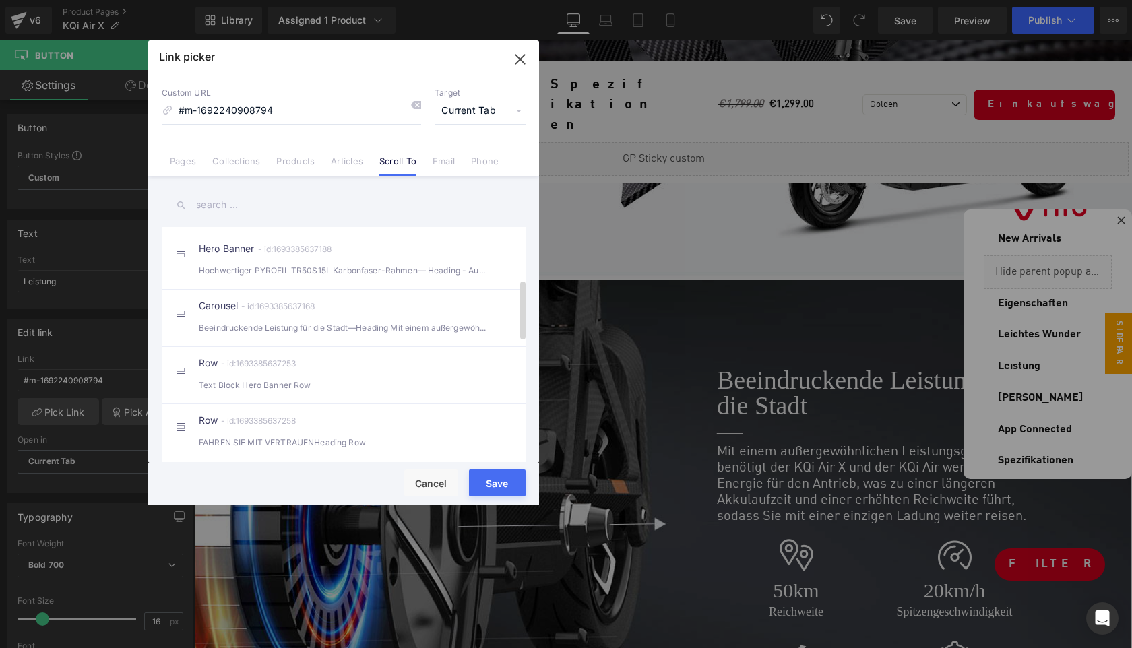
scroll to position [556, 0]
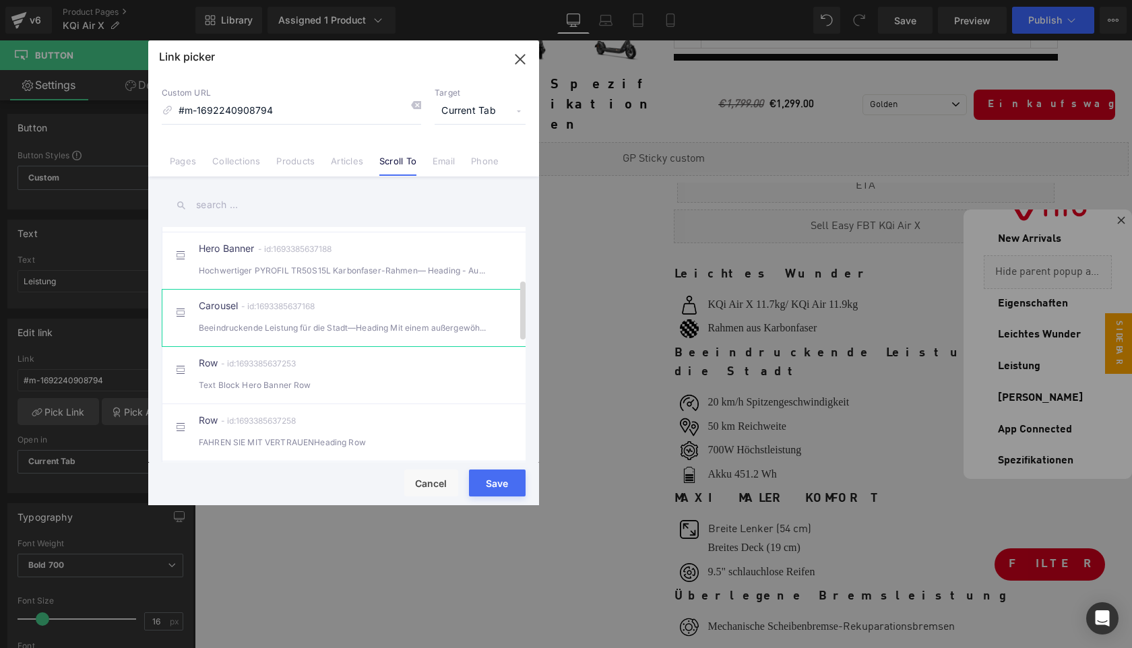
click at [412, 327] on div "Carousel - id:1693385637168 Beeindruckende Leistung für die Stadt—Heading Mit e…" at bounding box center [364, 318] width 331 height 34
type input "#m-1693385637168"
click at [499, 481] on button "Save" at bounding box center [497, 482] width 57 height 27
type input "#m-1693385637168"
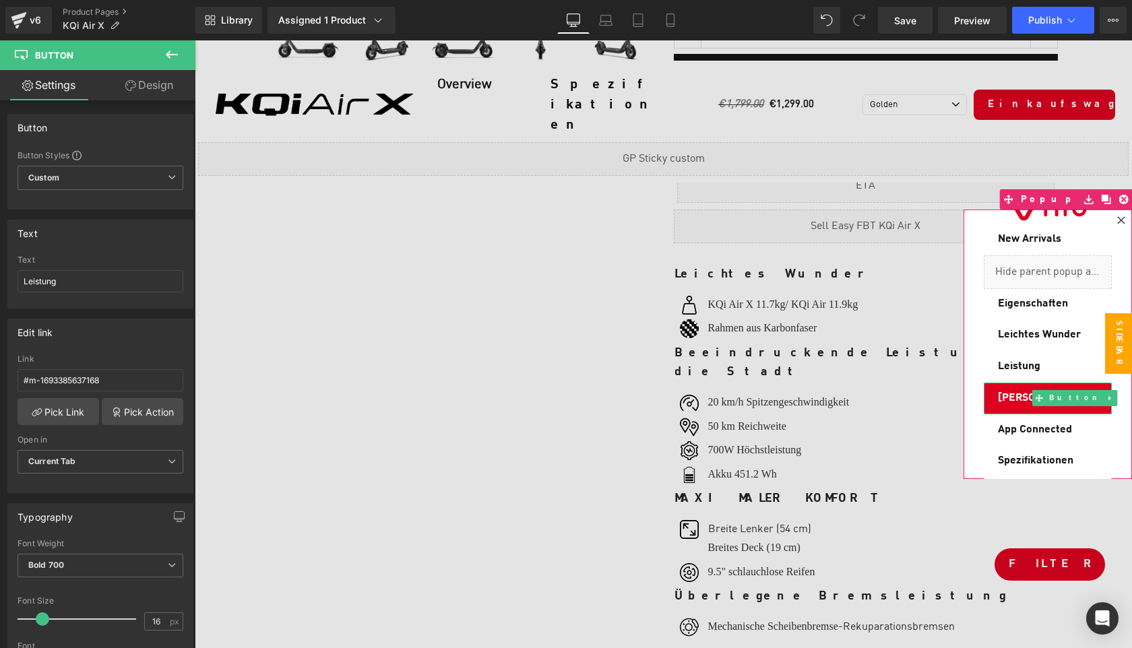
click at [1007, 392] on span "Max Comfort" at bounding box center [1040, 398] width 85 height 15
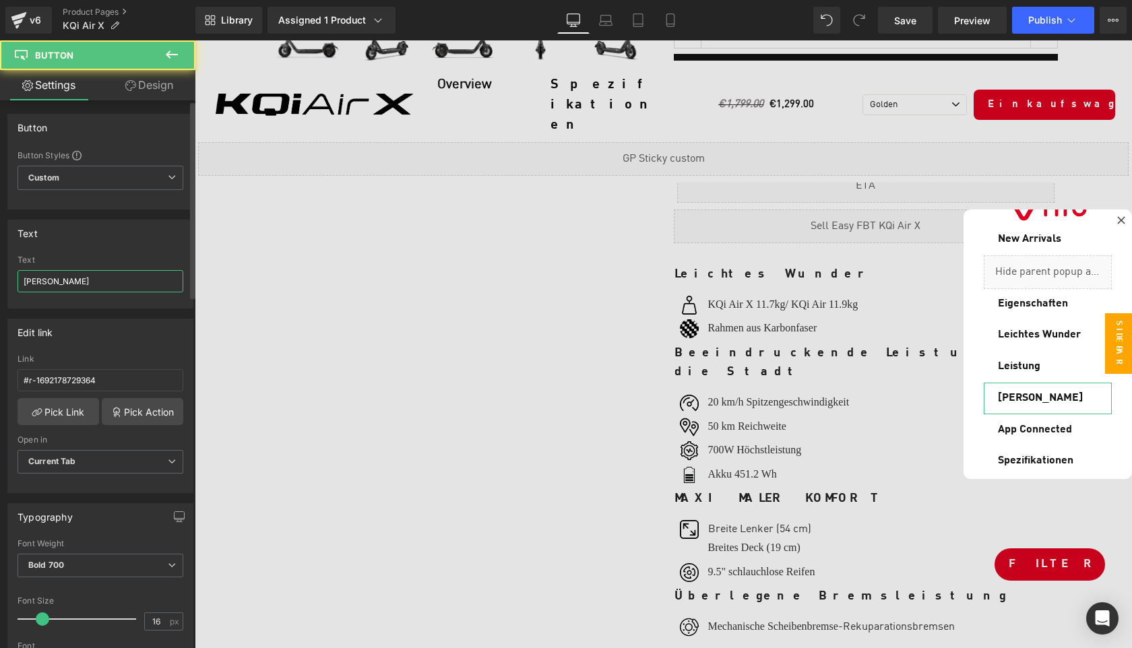
click at [118, 285] on input "Max Comfort" at bounding box center [101, 281] width 166 height 22
paste input "MAXIMALER KOMFORT"
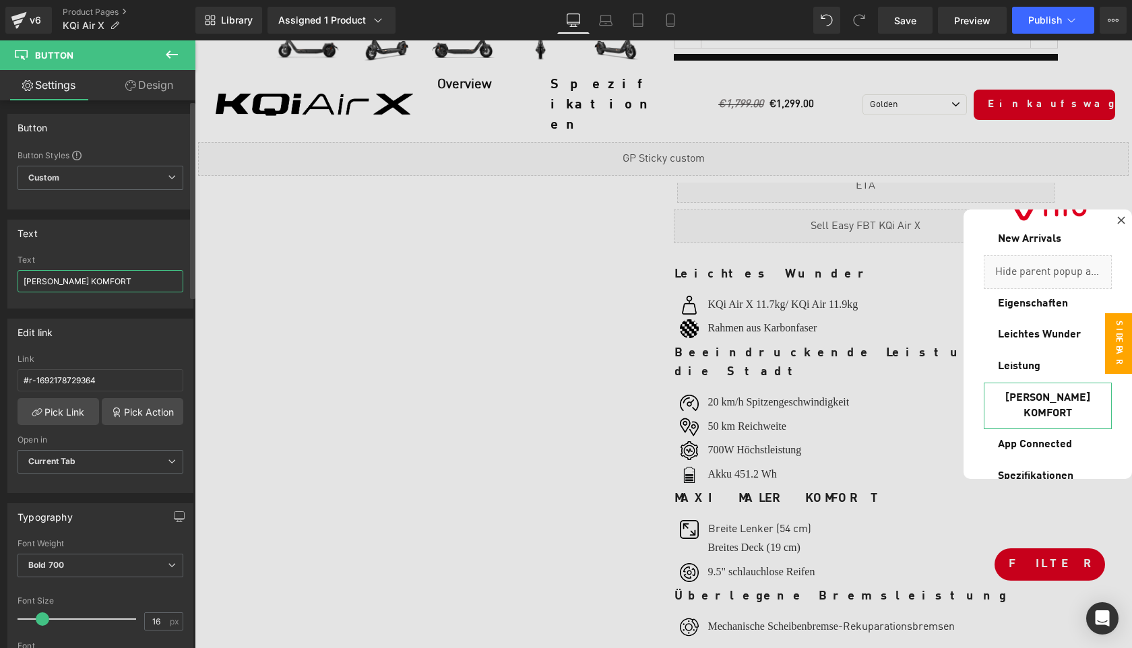
click at [64, 281] on input "Max MAXIMALER KOMFORT" at bounding box center [101, 281] width 166 height 22
type input "Max KOMFORT"
click at [74, 413] on link "Pick Link" at bounding box center [59, 411] width 82 height 27
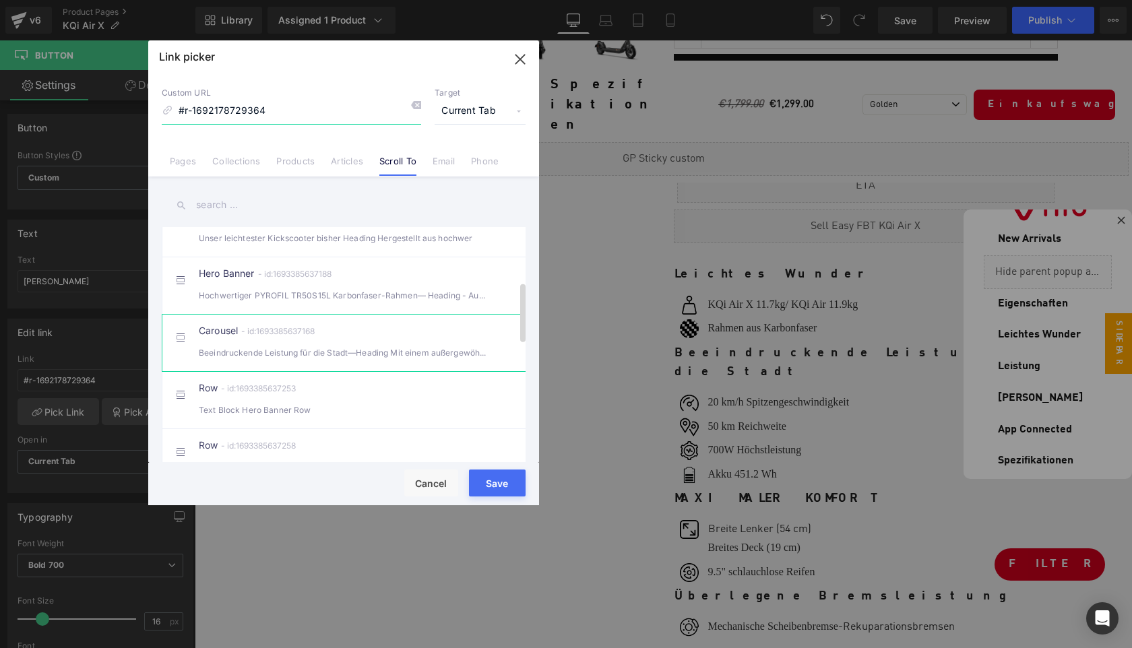
scroll to position [233, 0]
click at [379, 363] on div "Row - id:1693385637253 Text Block Hero Banner Row" at bounding box center [364, 348] width 331 height 34
type input "#r-1693385637253"
click at [498, 485] on button "Save" at bounding box center [497, 482] width 57 height 27
type input "#r-1693385637253"
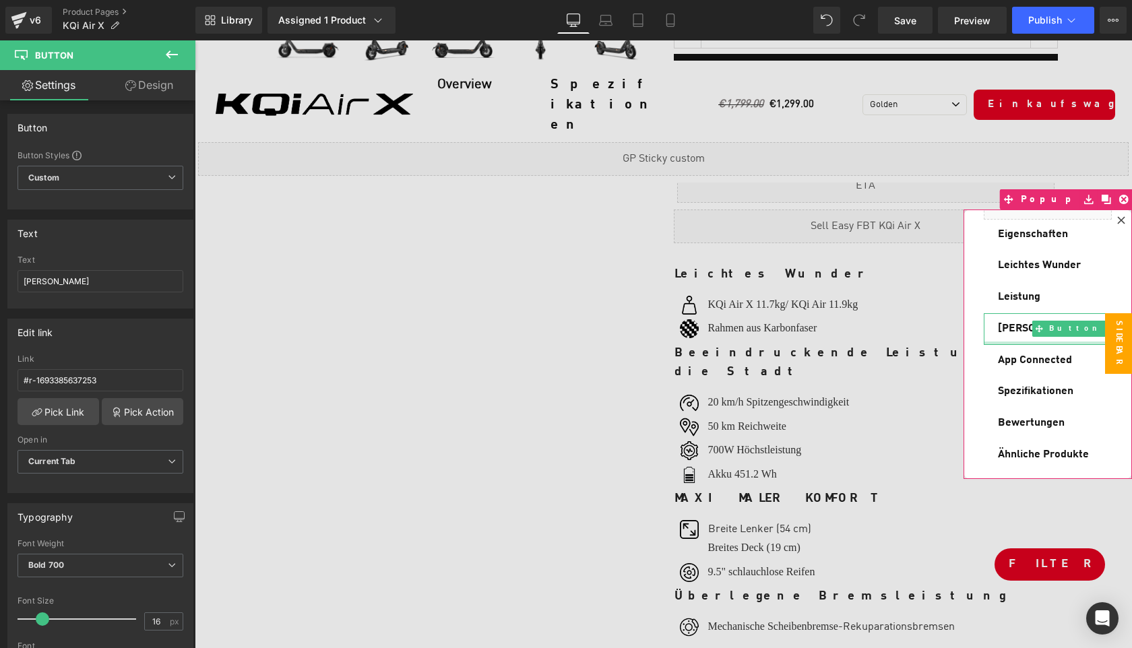
scroll to position [117, 0]
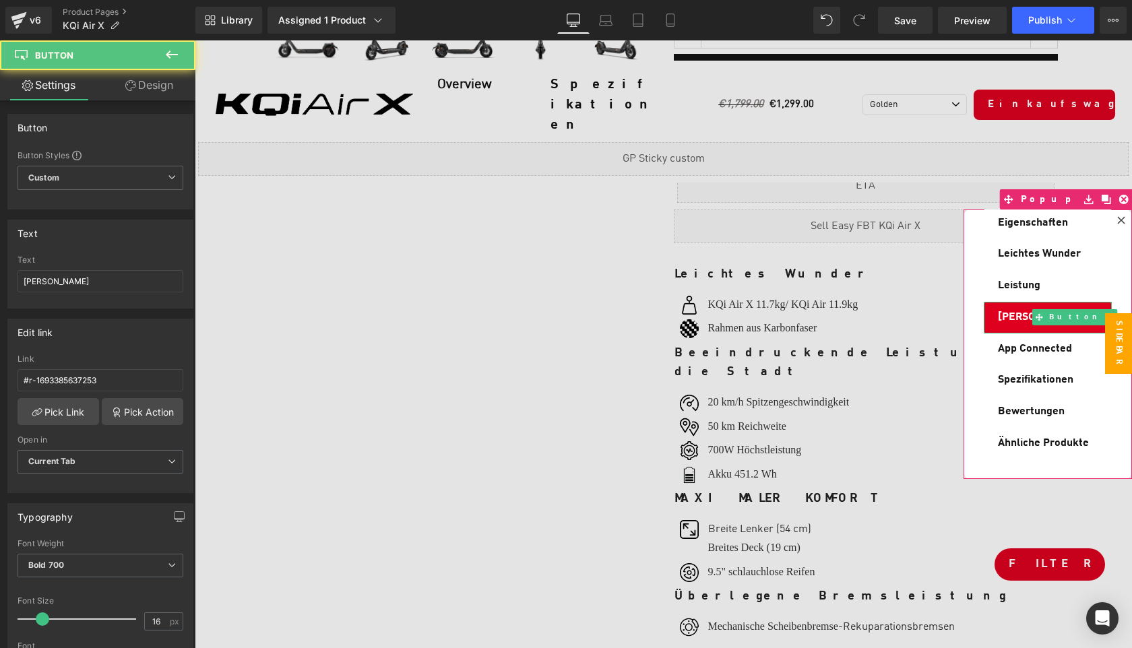
click at [1003, 312] on span "Max KOMFORT" at bounding box center [1040, 317] width 85 height 15
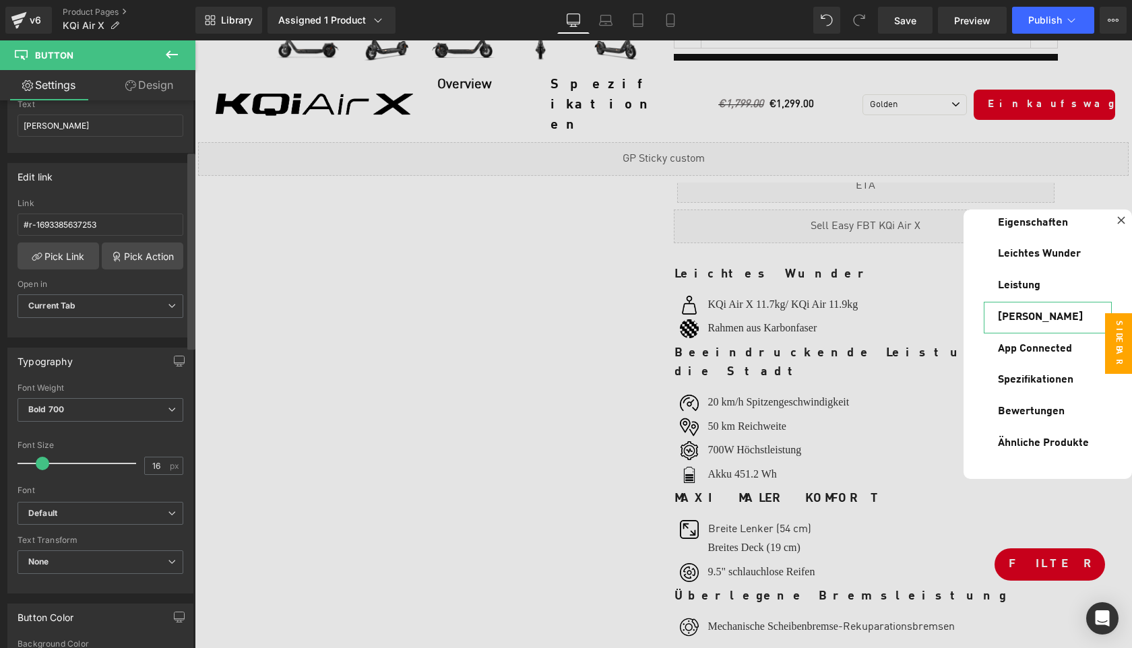
scroll to position [218, 0]
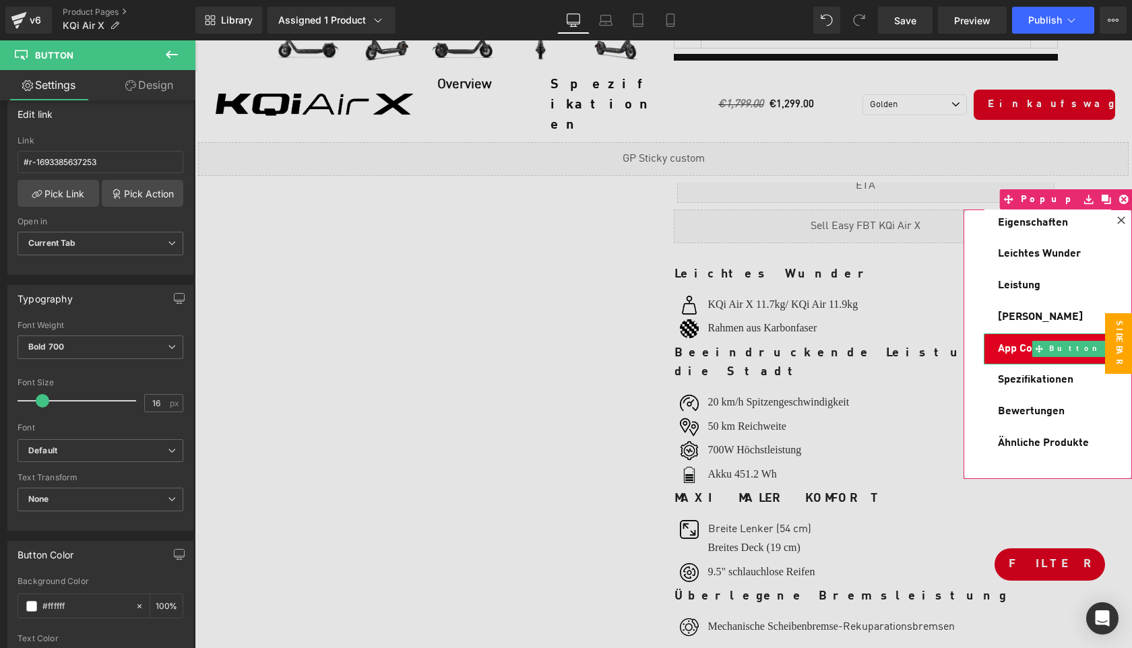
click at [1013, 344] on span "App Connected" at bounding box center [1035, 349] width 74 height 15
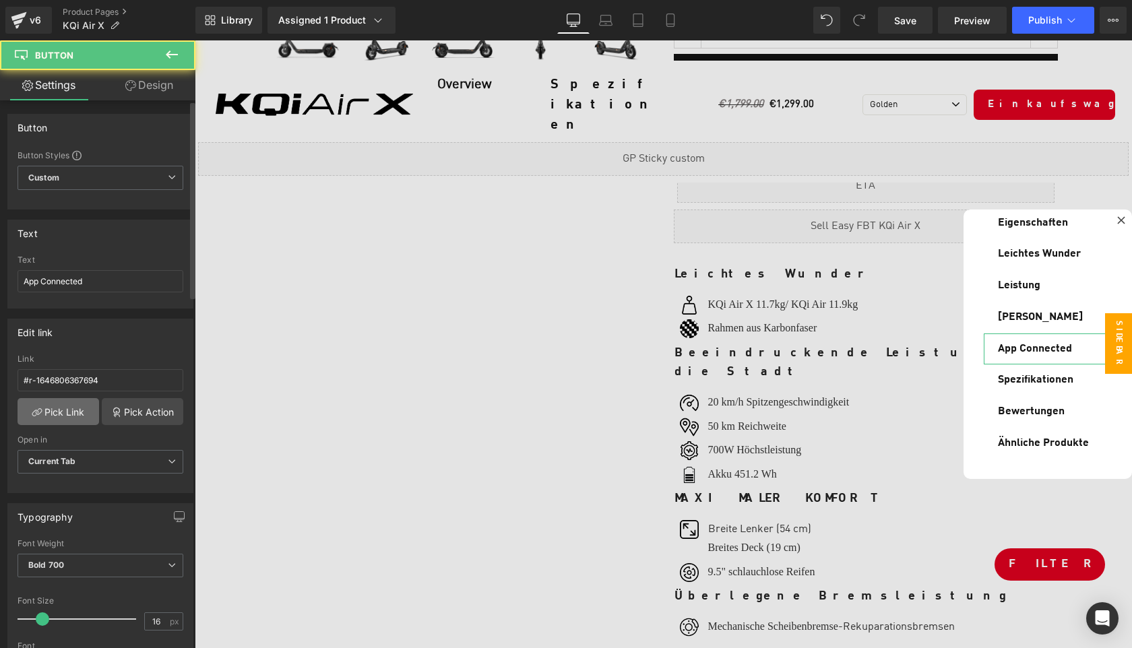
click at [73, 414] on link "Pick Link" at bounding box center [59, 411] width 82 height 27
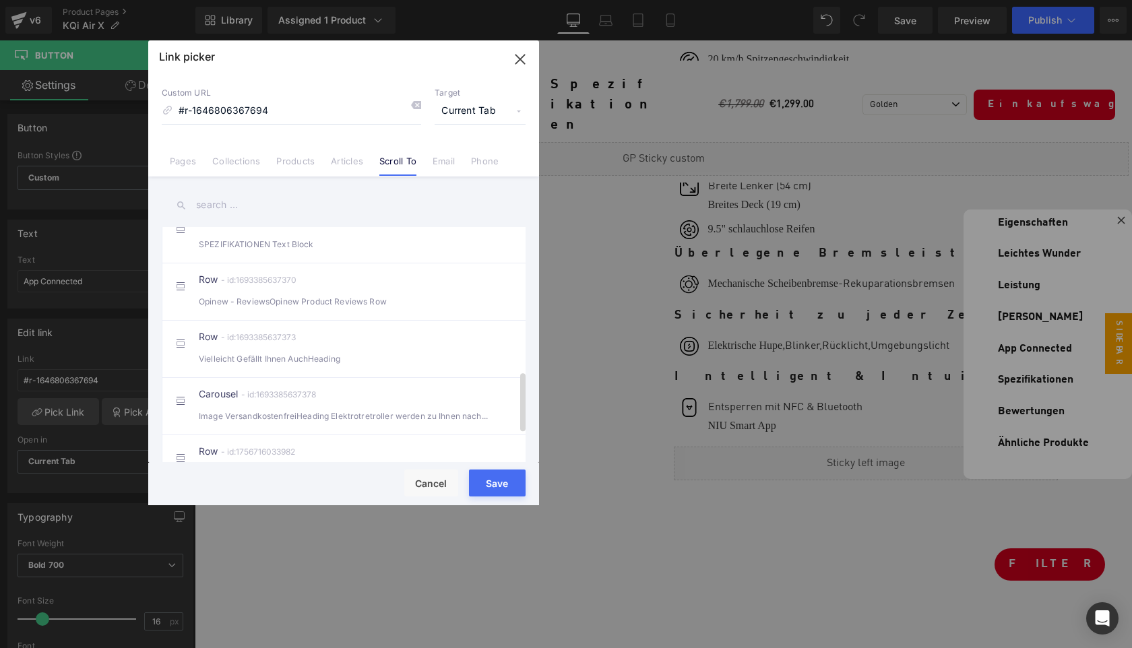
scroll to position [606, 0]
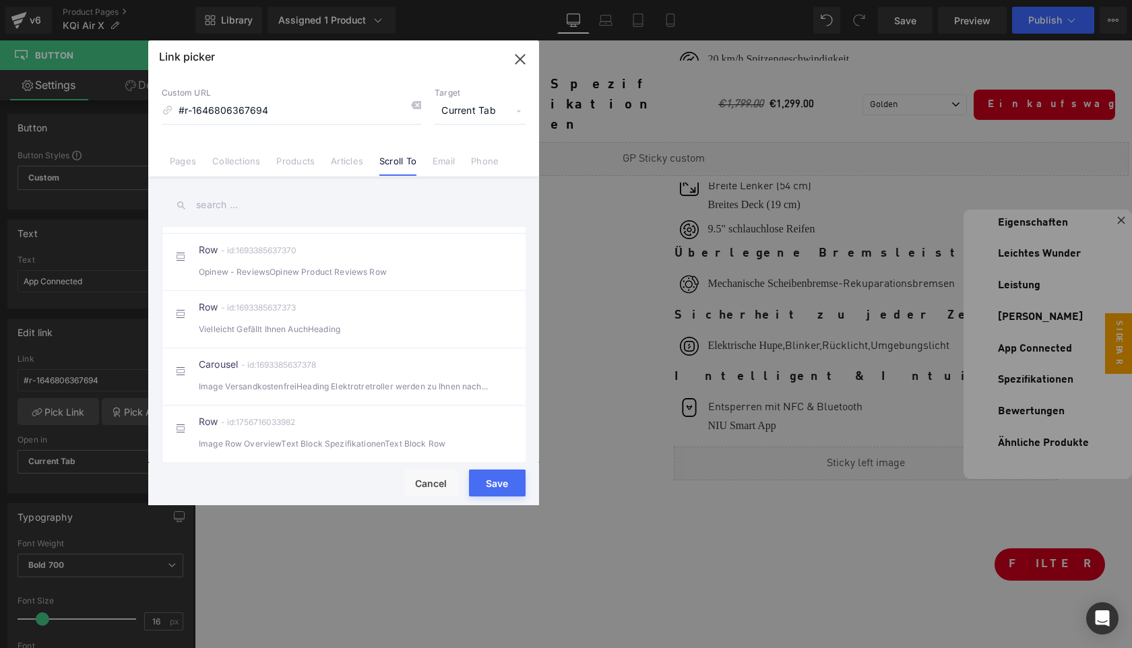
click at [521, 61] on icon "button" at bounding box center [520, 59] width 22 height 22
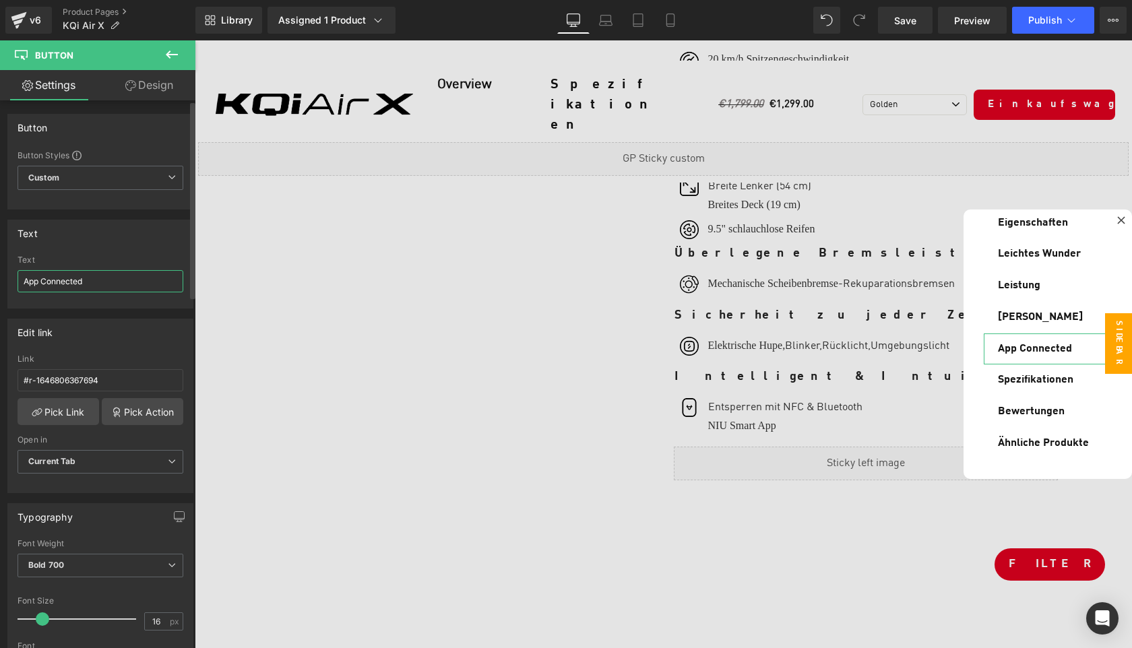
click at [96, 280] on input "App Connected" at bounding box center [101, 281] width 166 height 22
paste input "Intelligent & Intuitiv"
type input "Intelligent & Intuitiv"
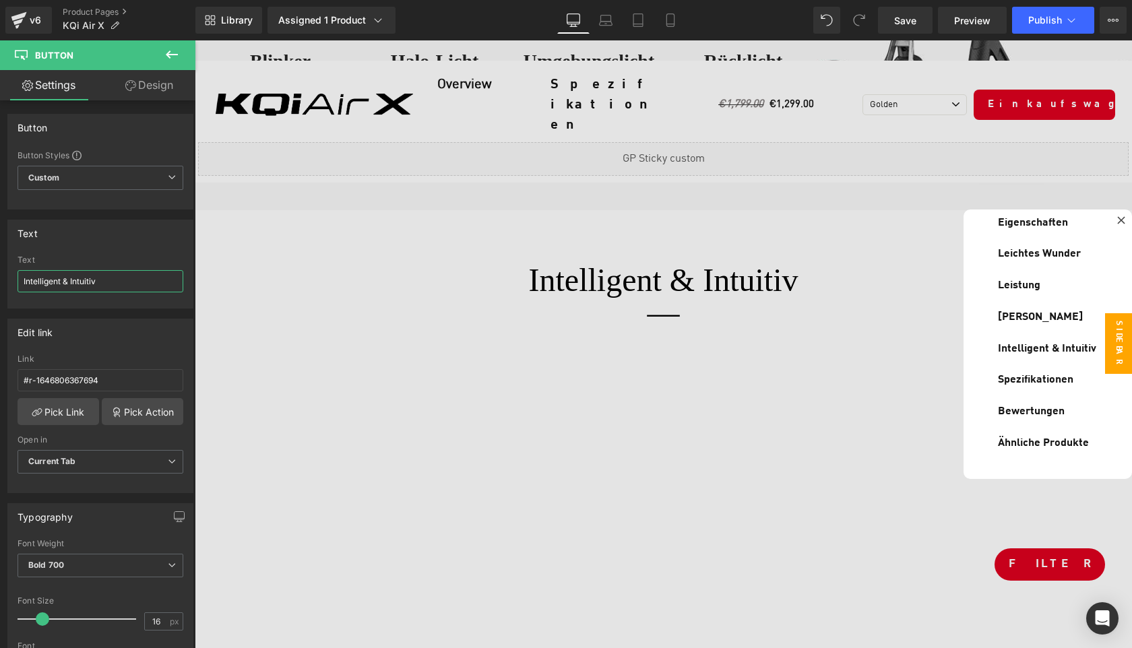
scroll to position [4484, 0]
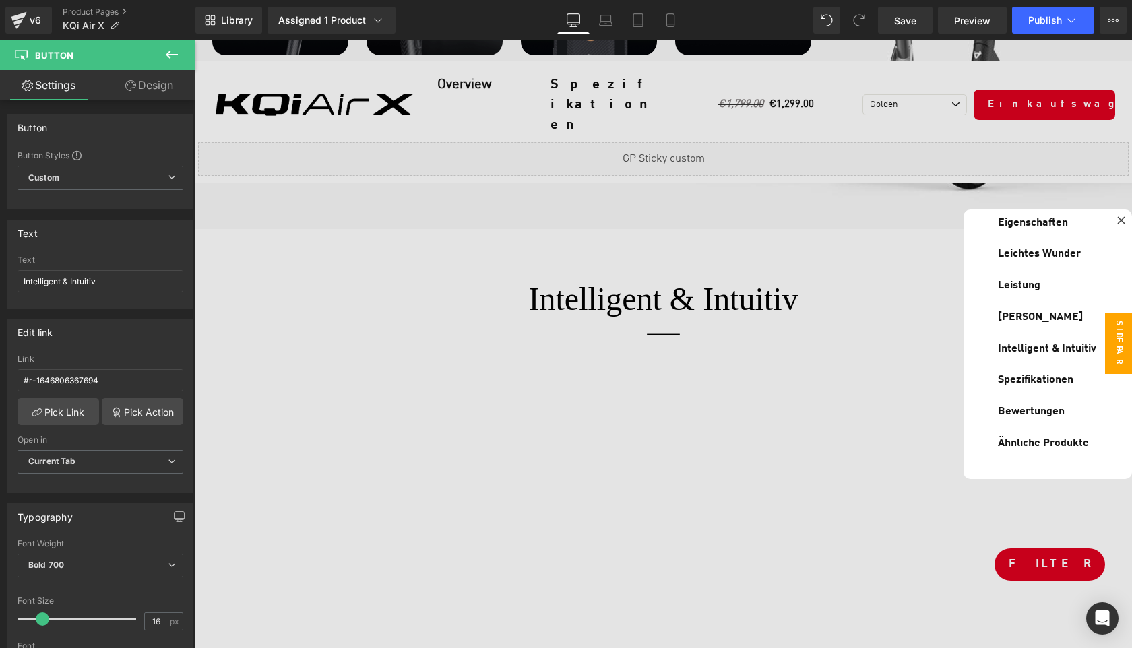
click at [512, 242] on div at bounding box center [663, 344] width 937 height 608
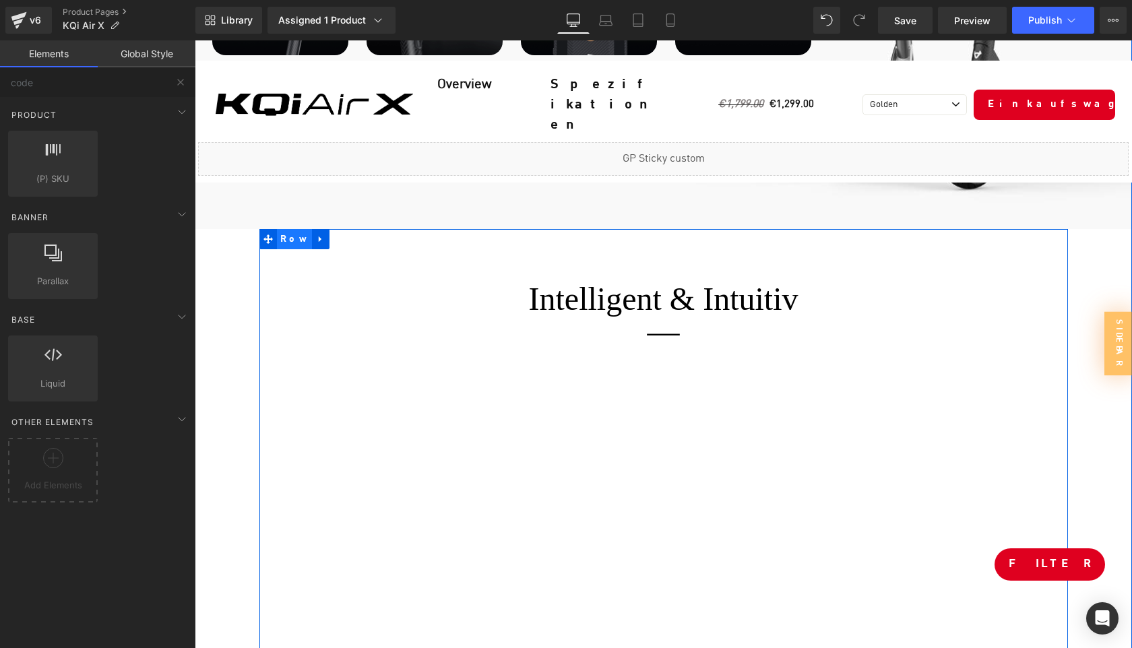
click at [286, 229] on span "Row" at bounding box center [295, 239] width 36 height 20
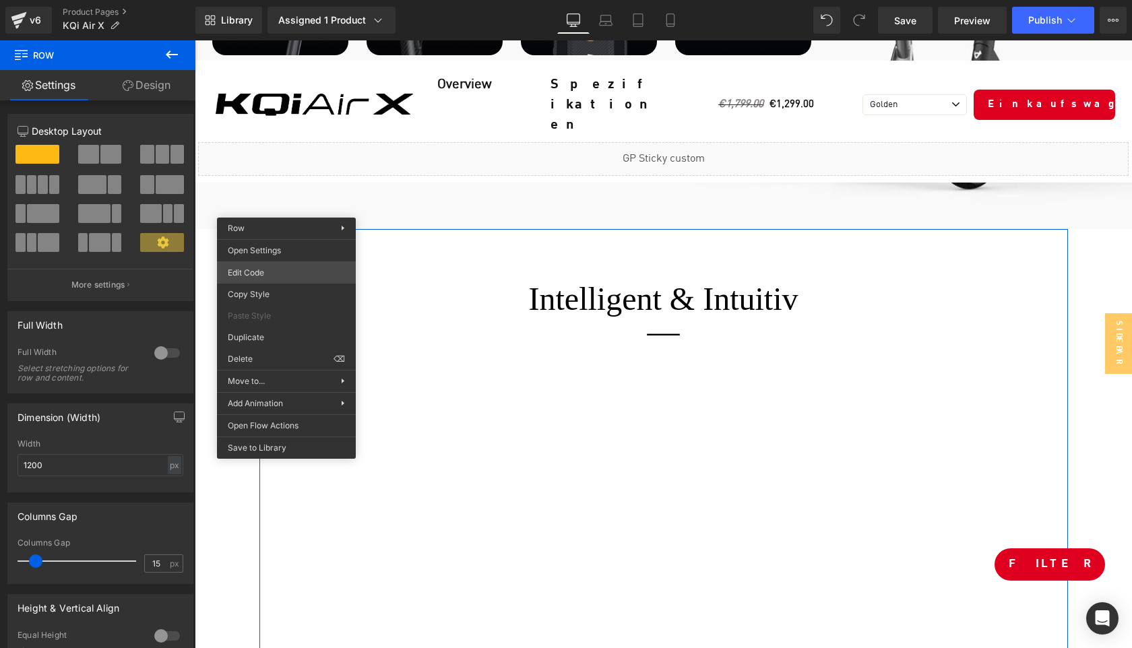
click at [260, 0] on div "Row You are previewing how the will restyle your page. You can not edit Element…" at bounding box center [566, 0] width 1132 height 0
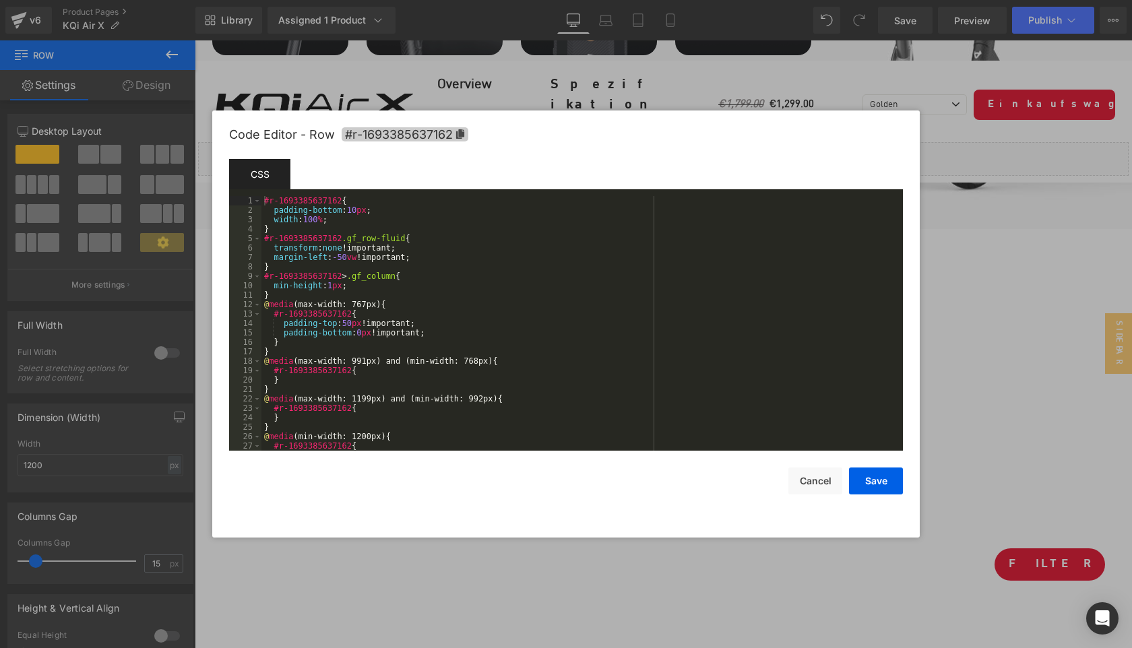
click at [457, 135] on icon at bounding box center [460, 133] width 8 height 9
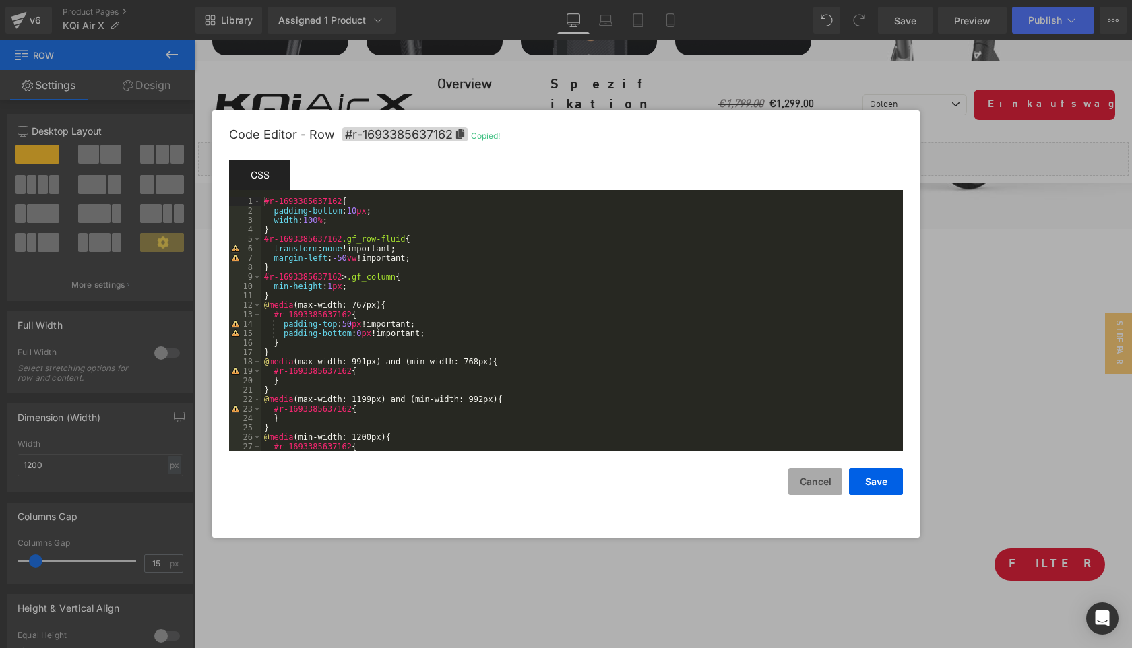
click at [810, 484] on button "Cancel" at bounding box center [815, 481] width 54 height 27
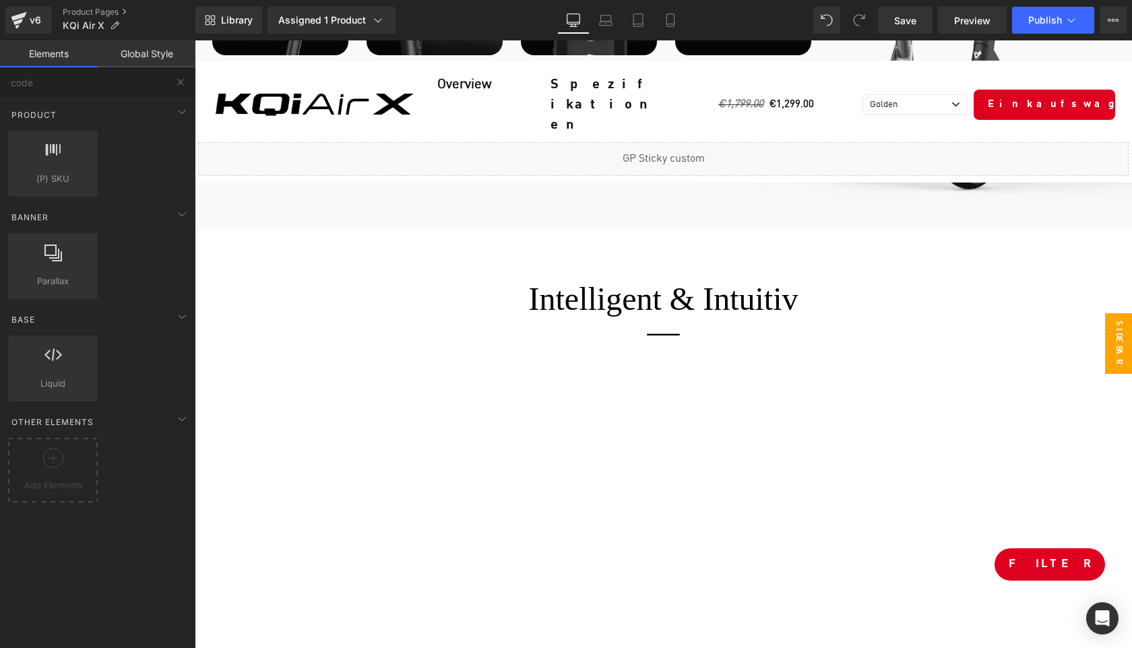
click at [1119, 349] on span "Sidebar" at bounding box center [1118, 343] width 27 height 61
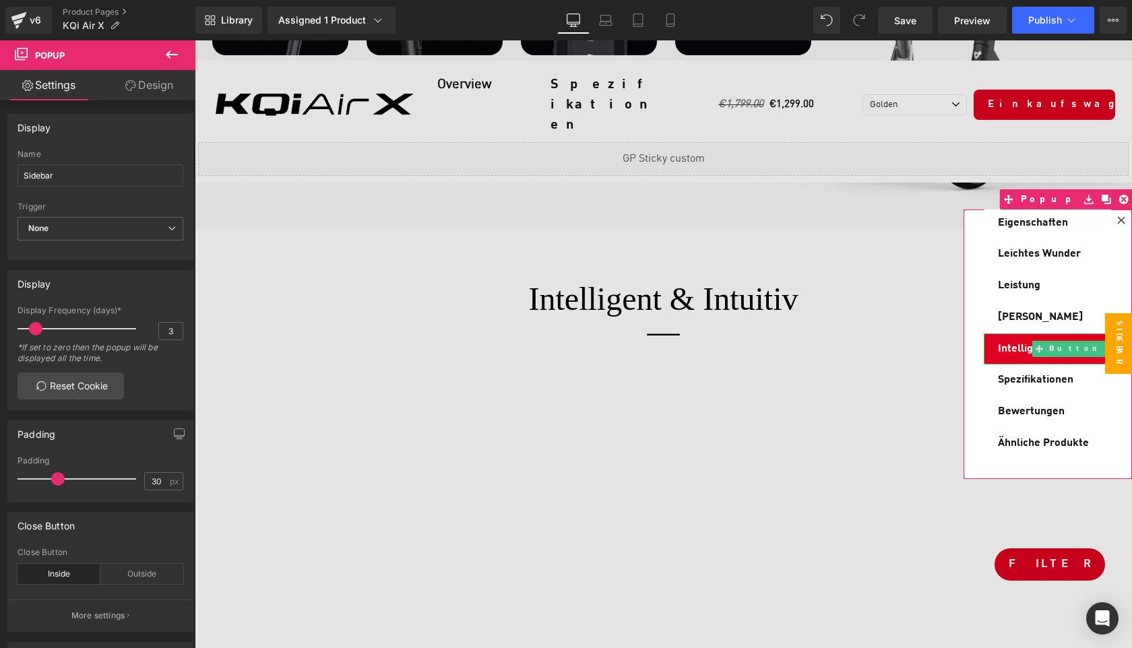
click at [1011, 342] on span "Intelligent & Intuitiv" at bounding box center [1047, 349] width 98 height 15
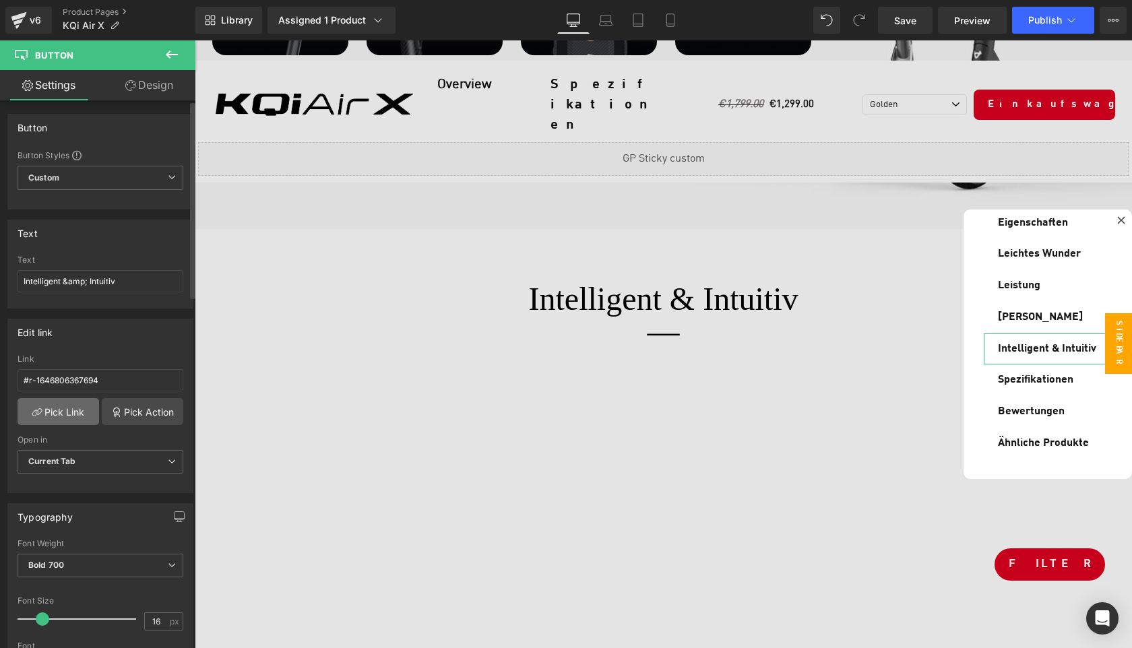
click at [66, 418] on link "Pick Link" at bounding box center [59, 411] width 82 height 27
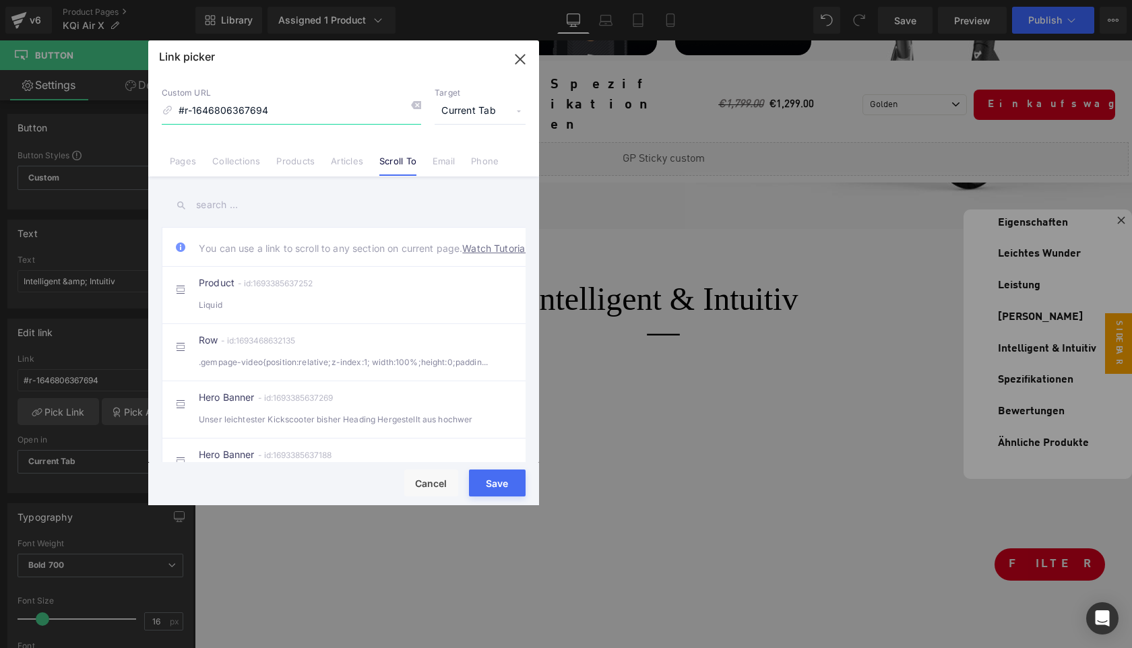
click at [521, 57] on icon "button" at bounding box center [519, 59] width 9 height 9
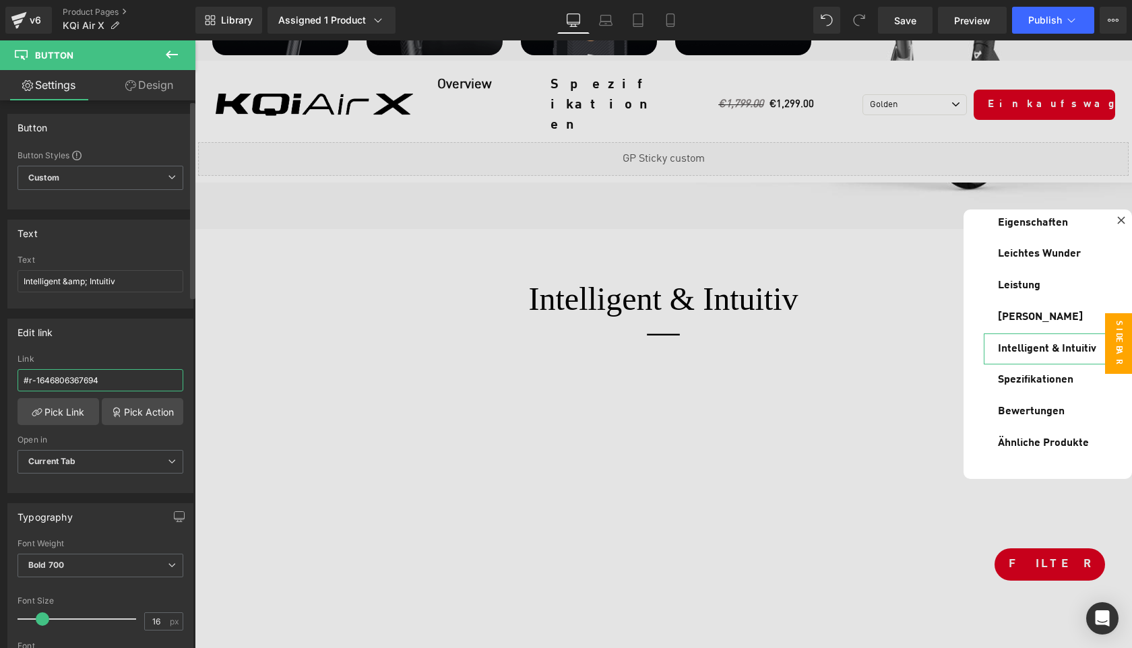
click at [121, 376] on input "#r-1646806367694" at bounding box center [101, 380] width 166 height 22
paste input "93385637162"
type input "#r-1693385637162"
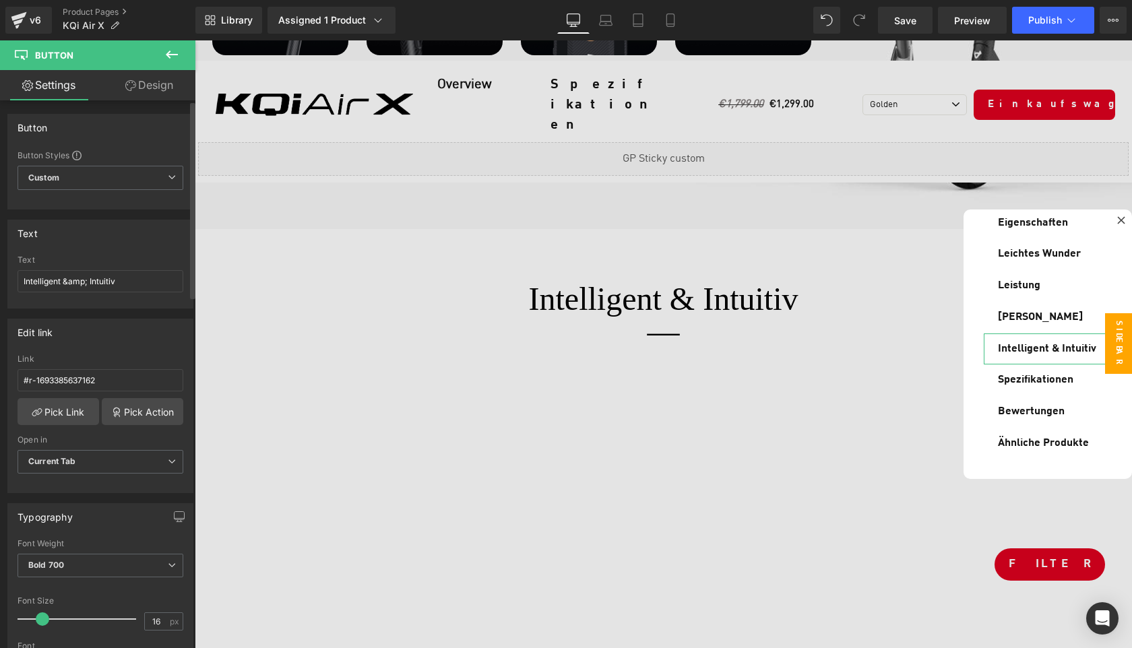
click at [139, 351] on div "Edit link #r-1693385637162 Link #r-1693385637162 Pick Link Pick Action Current …" at bounding box center [100, 406] width 186 height 174
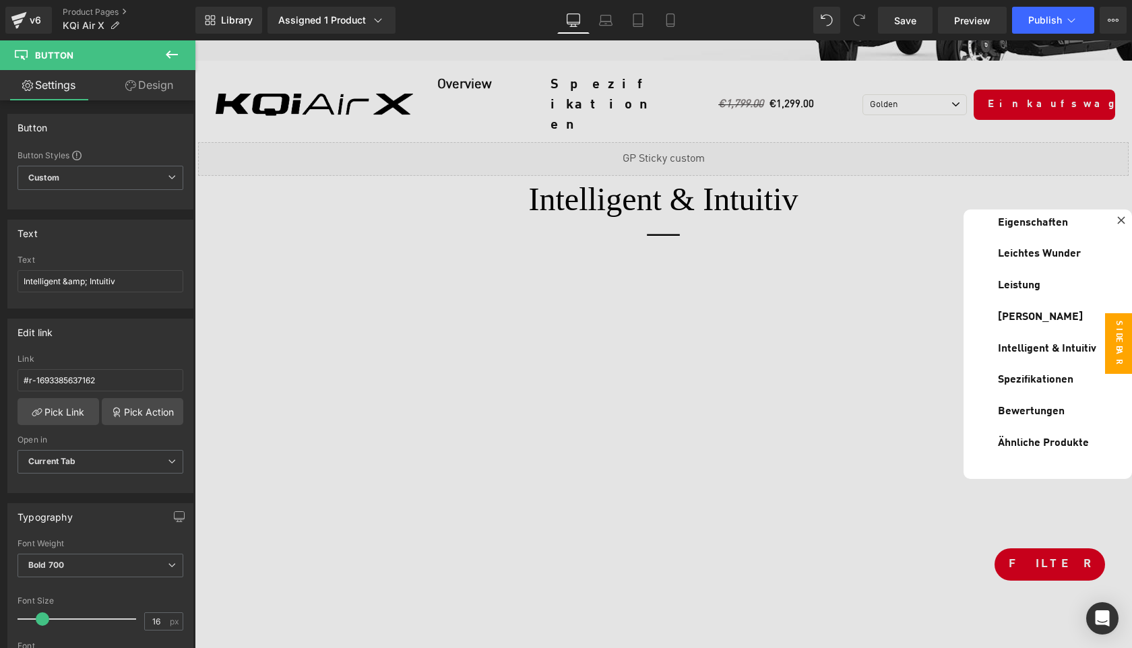
scroll to position [4610, 0]
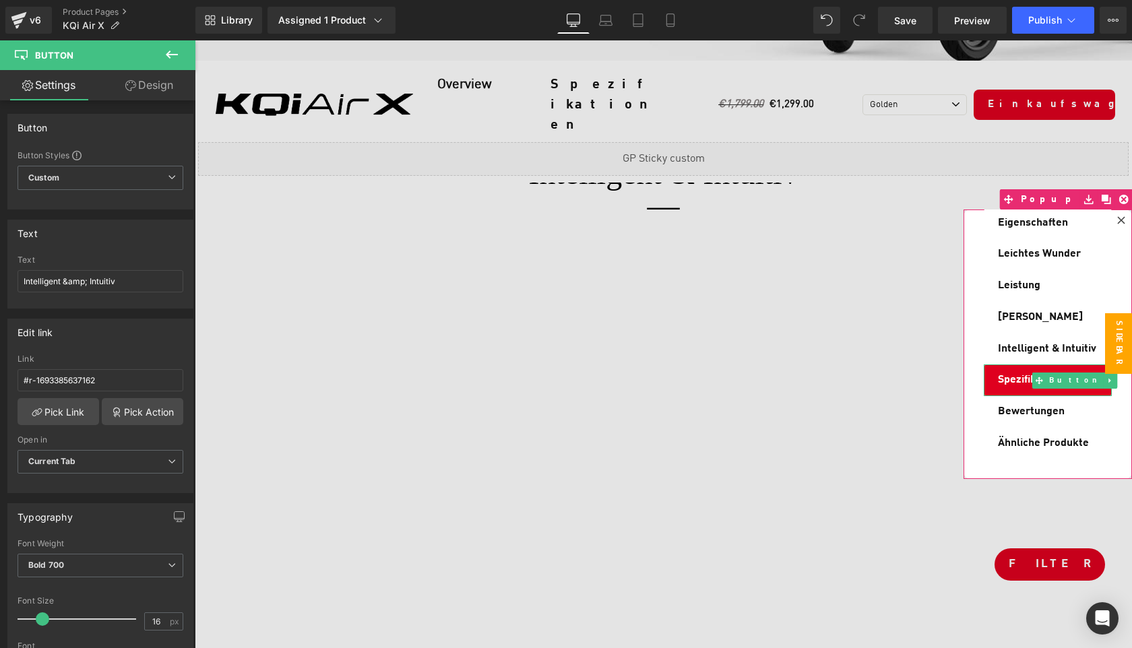
click at [1002, 376] on span "Spezifikationen" at bounding box center [1035, 379] width 75 height 15
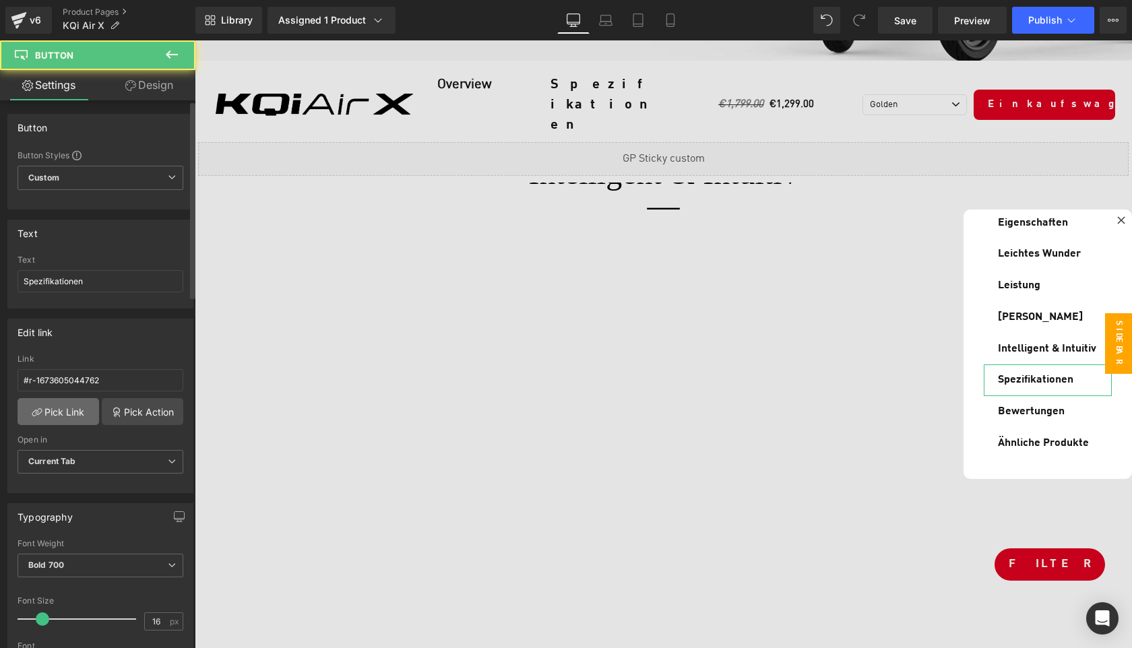
click at [59, 406] on link "Pick Link" at bounding box center [59, 411] width 82 height 27
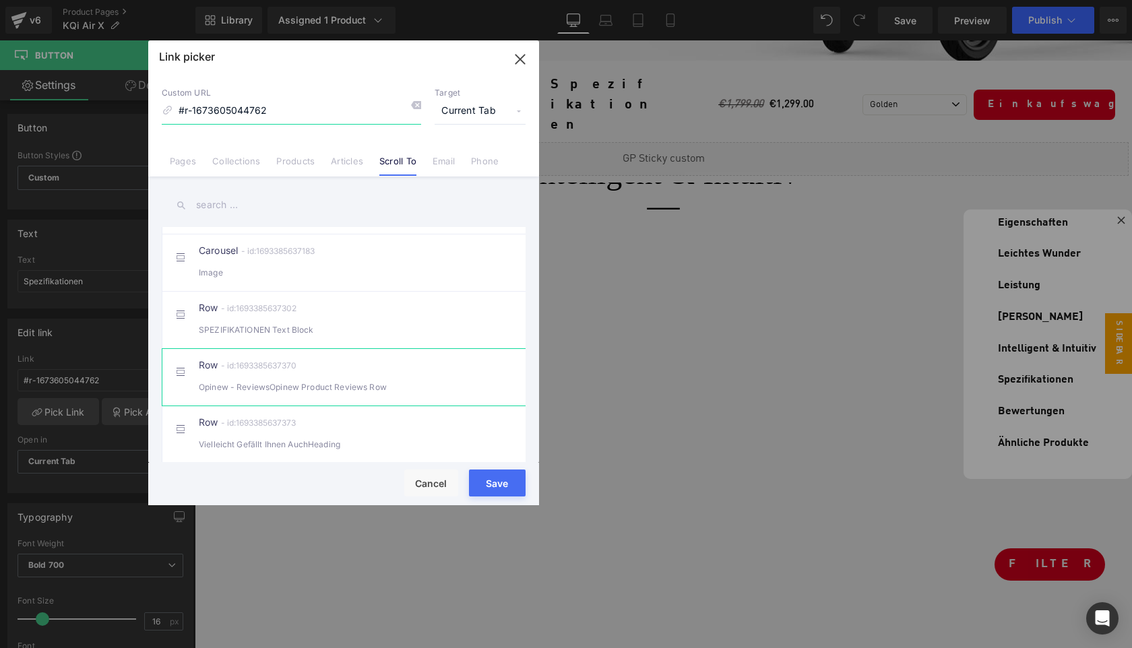
scroll to position [530, 0]
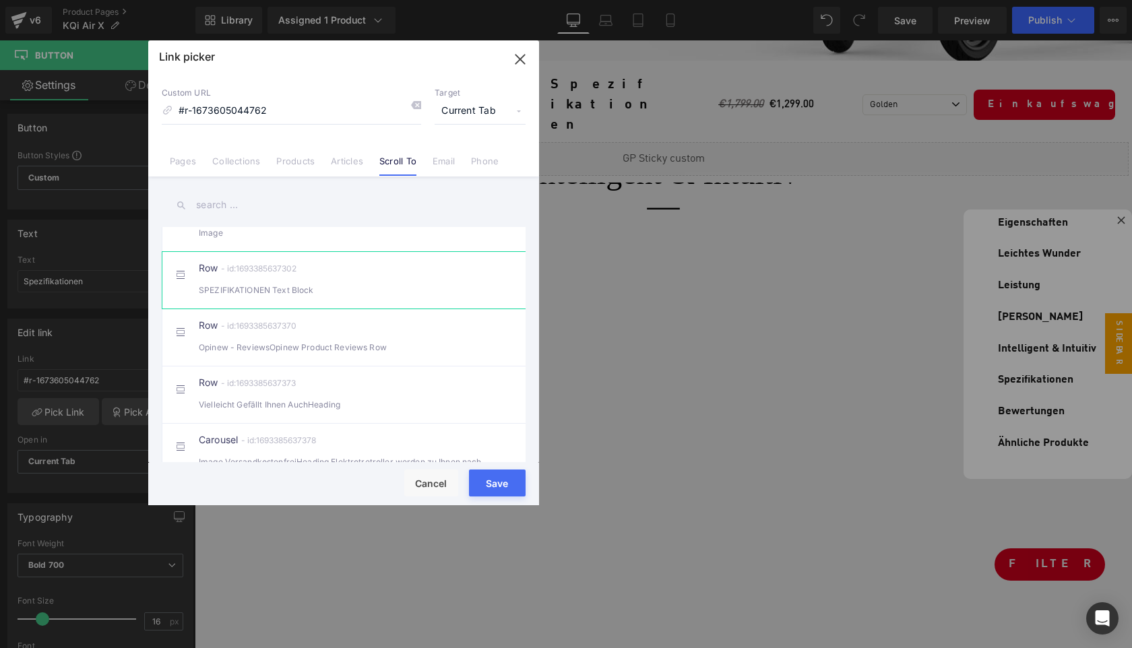
click at [402, 289] on div "Row - id:1693385637302 SPEZIFIKATIONEN Text Block" at bounding box center [364, 280] width 331 height 34
type input "#r-1693385637302"
click at [500, 476] on button "Save" at bounding box center [497, 482] width 57 height 27
type input "#r-1693385637302"
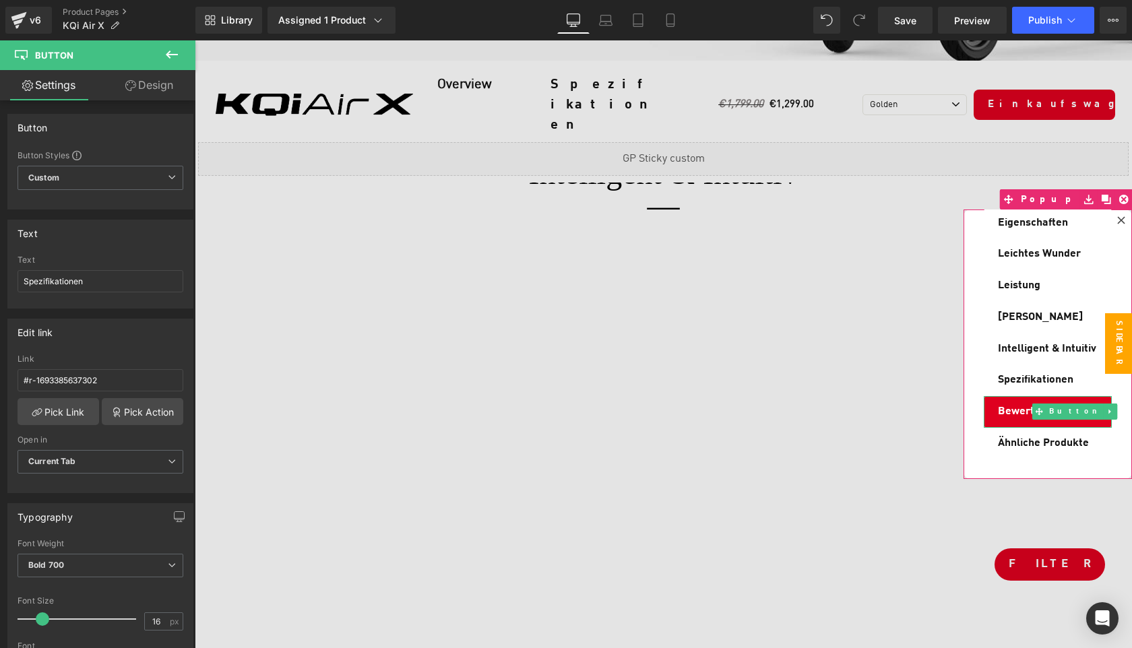
click at [1038, 406] on span "Bewertungen" at bounding box center [1031, 411] width 67 height 15
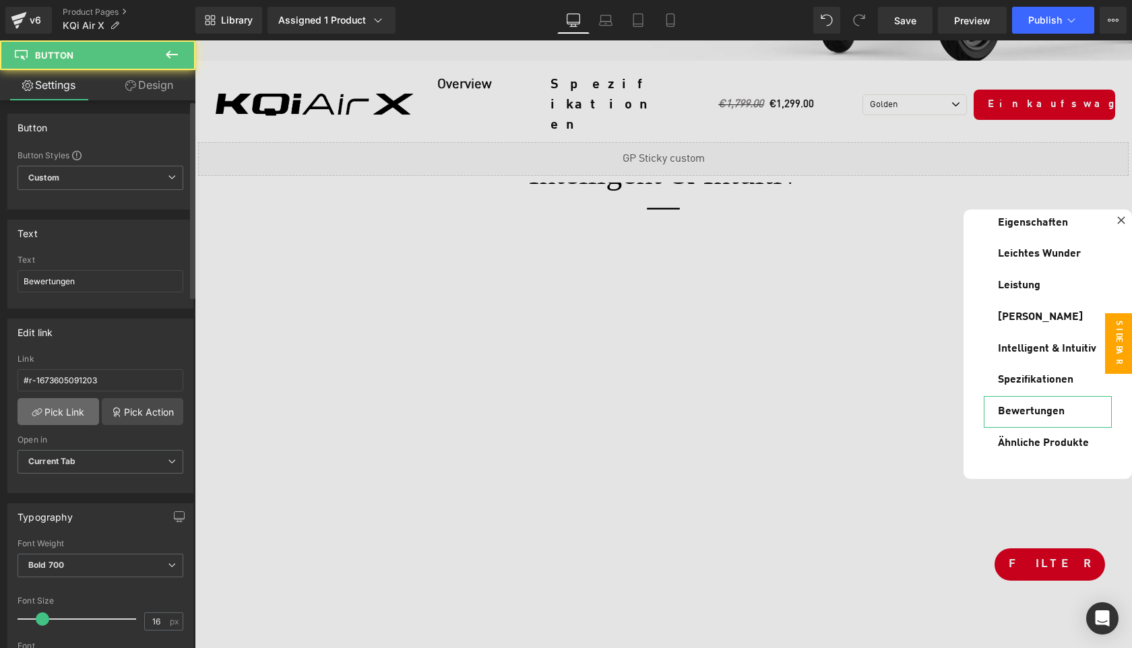
click at [53, 414] on link "Pick Link" at bounding box center [59, 411] width 82 height 27
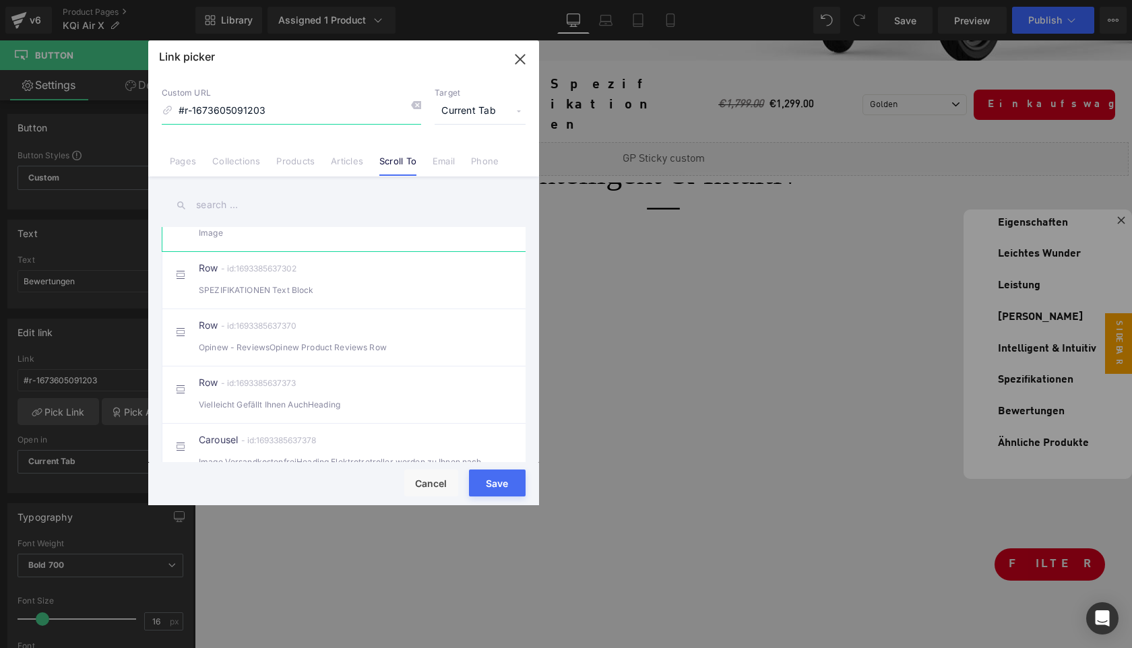
scroll to position [531, 0]
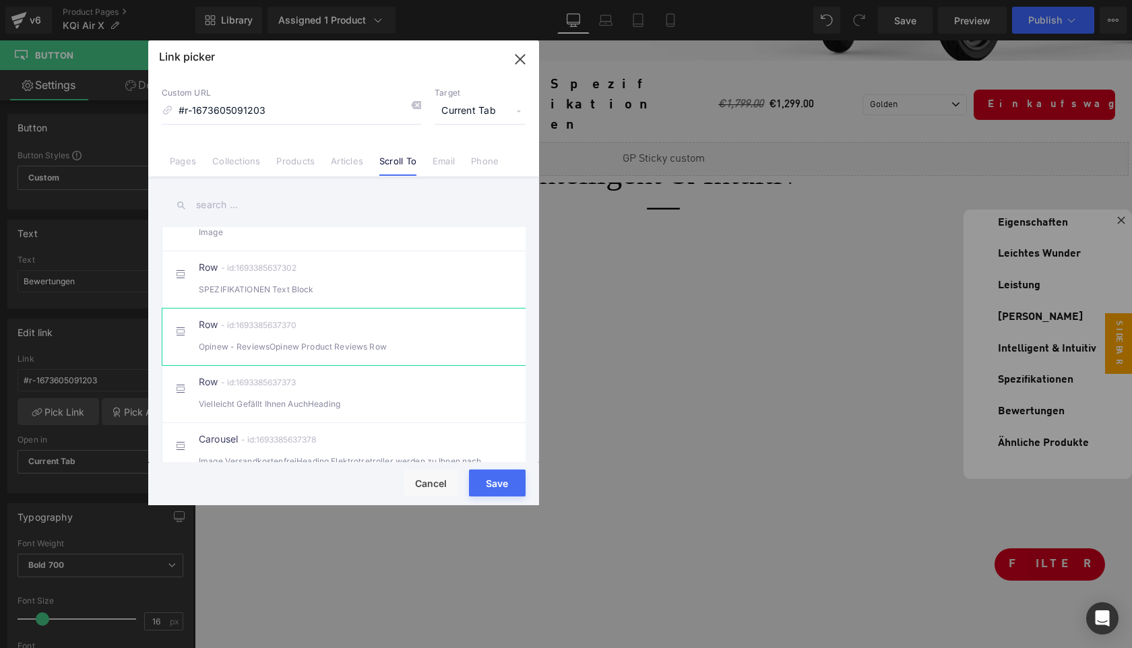
click at [386, 354] on div "Opinew - ReviewsOpinew Product Reviews Row" at bounding box center [344, 346] width 290 height 14
type input "#r-1693385637370"
click at [509, 484] on button "Save" at bounding box center [497, 482] width 57 height 27
type input "#r-1693385637370"
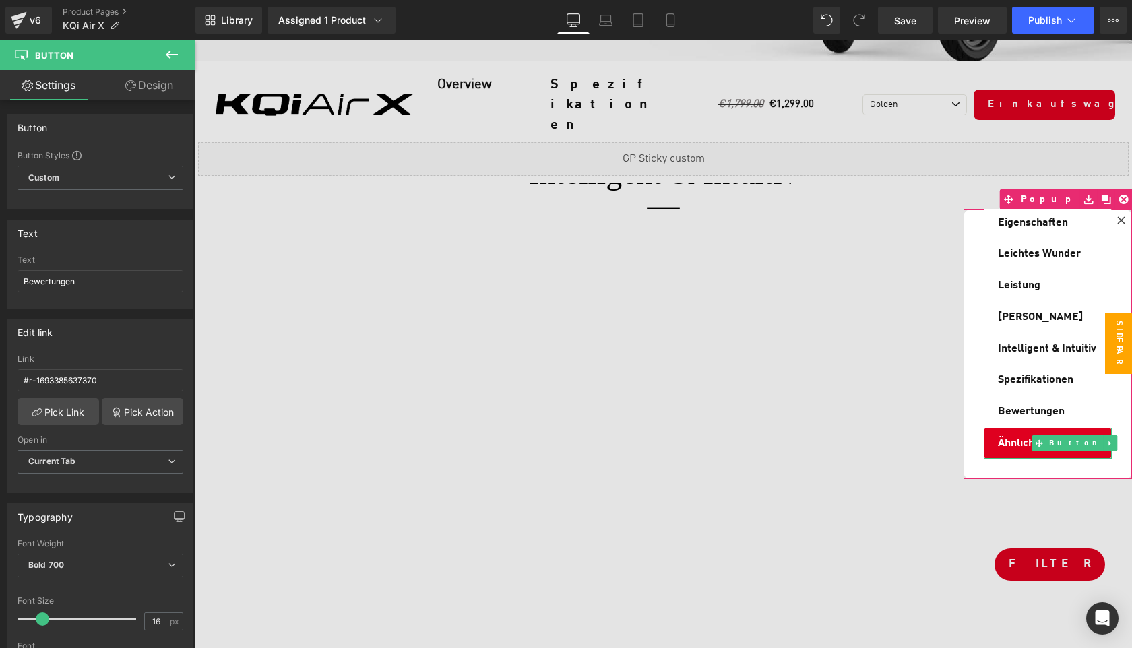
click at [1010, 437] on span "Ähnliche Produkte" at bounding box center [1043, 443] width 91 height 15
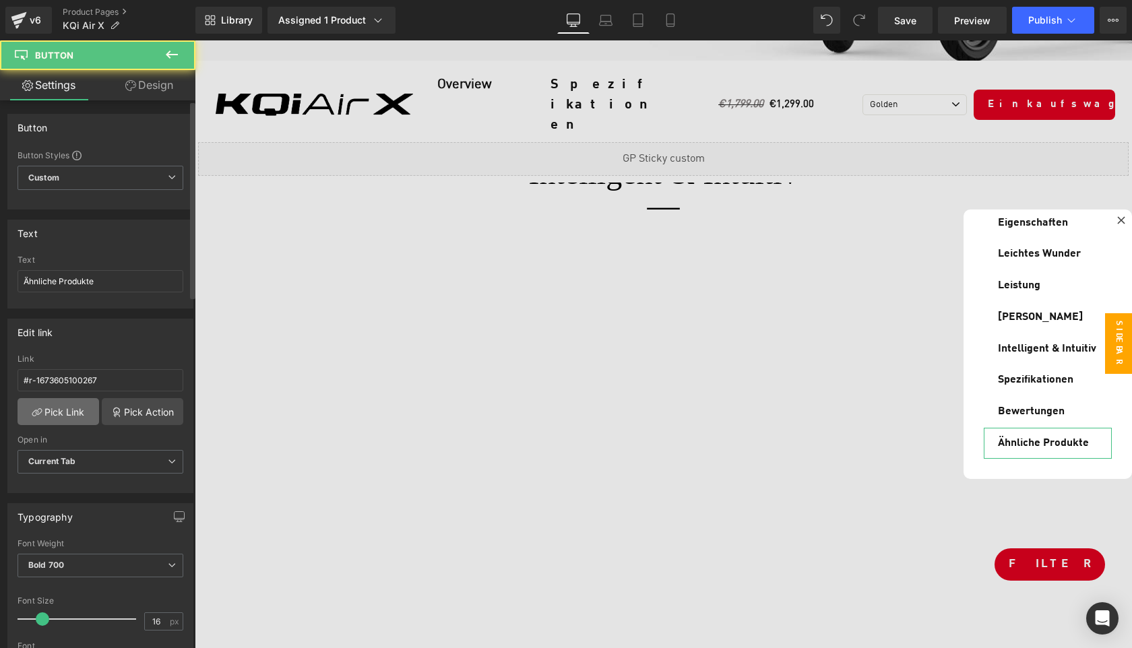
click at [59, 409] on link "Pick Link" at bounding box center [59, 411] width 82 height 27
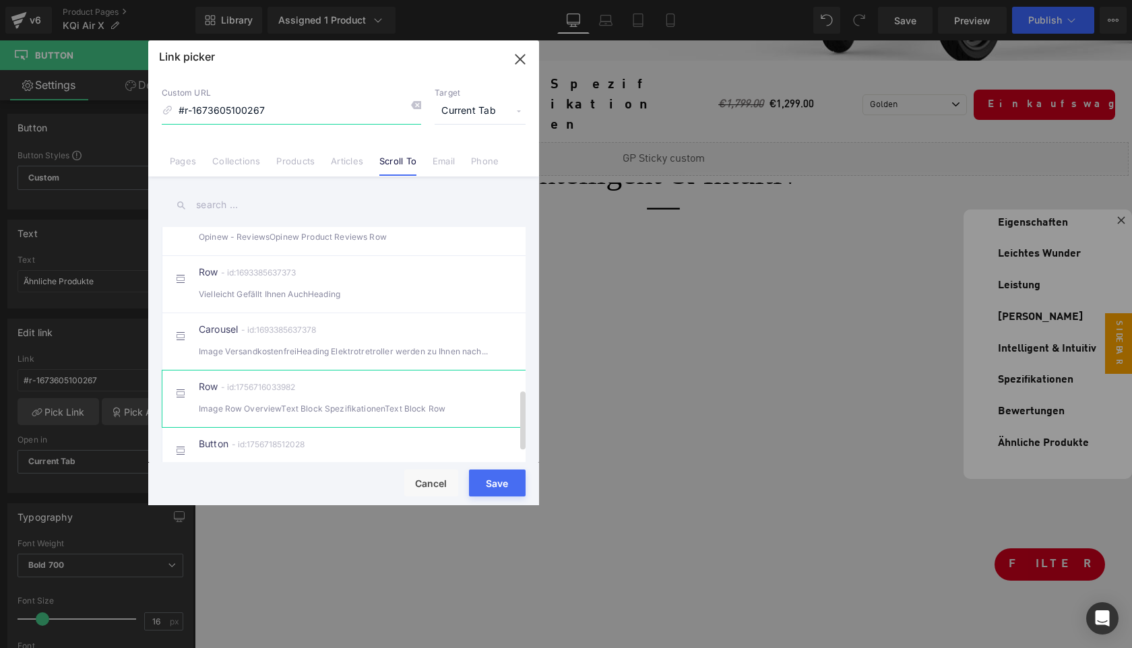
scroll to position [639, 0]
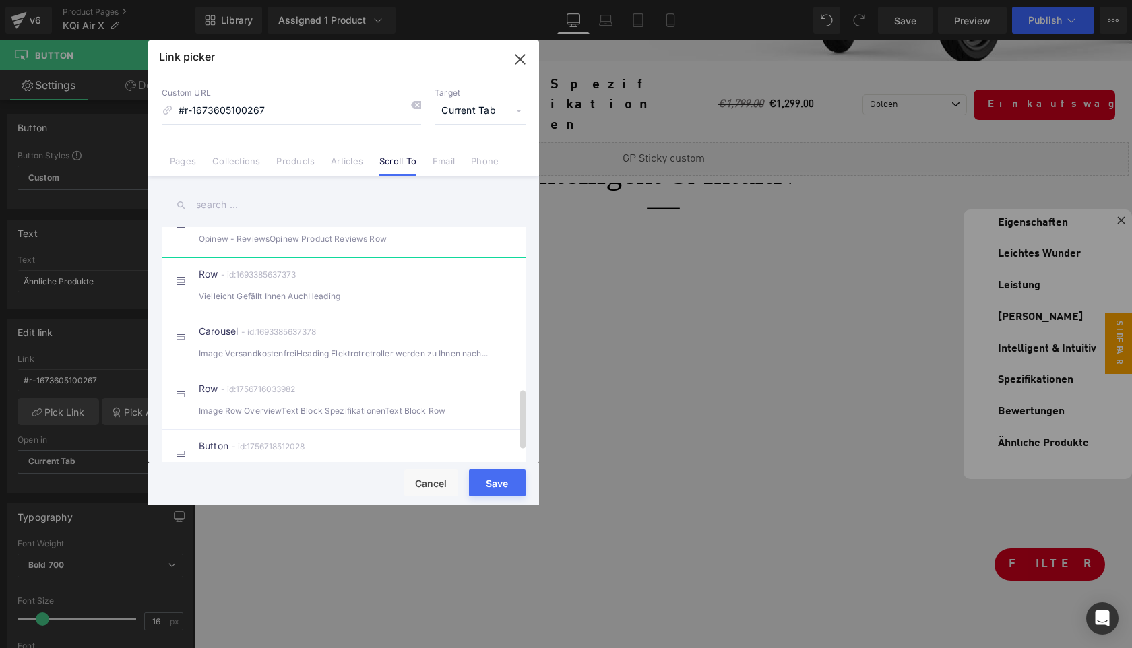
click at [392, 302] on div "Vielleicht Gefällt Ihnen AuchHeading" at bounding box center [344, 296] width 290 height 14
type input "#r-1693385637373"
click at [482, 479] on button "Save" at bounding box center [497, 482] width 57 height 27
type input "#r-1693385637373"
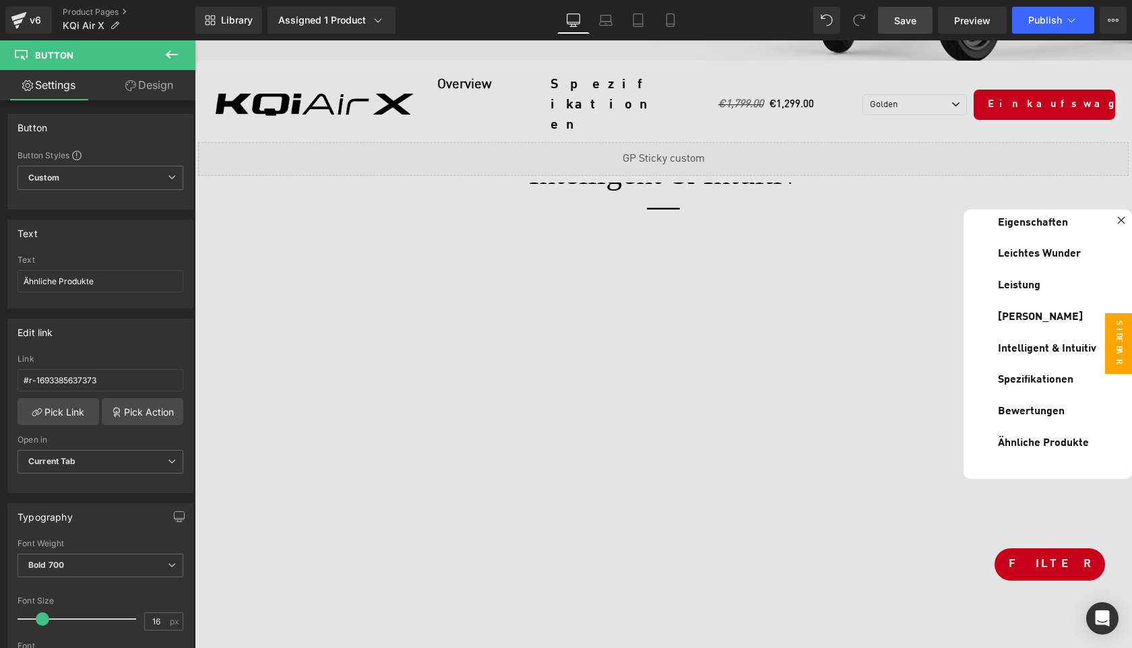
click at [908, 23] on span "Save" at bounding box center [905, 20] width 22 height 14
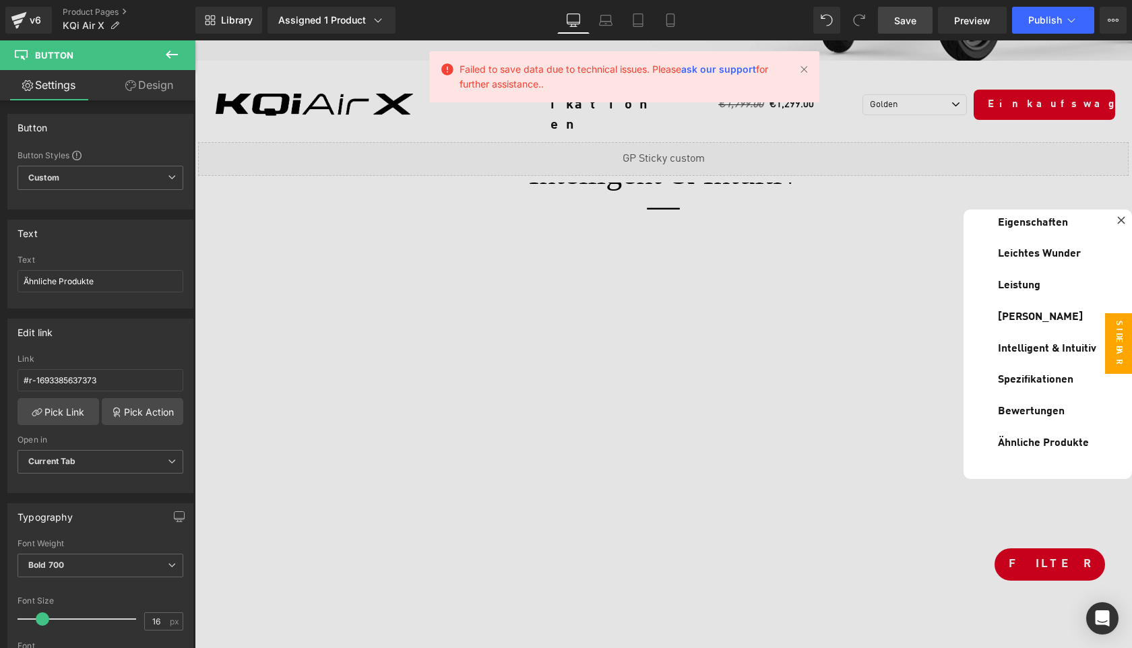
click at [905, 15] on span "Save" at bounding box center [905, 20] width 22 height 14
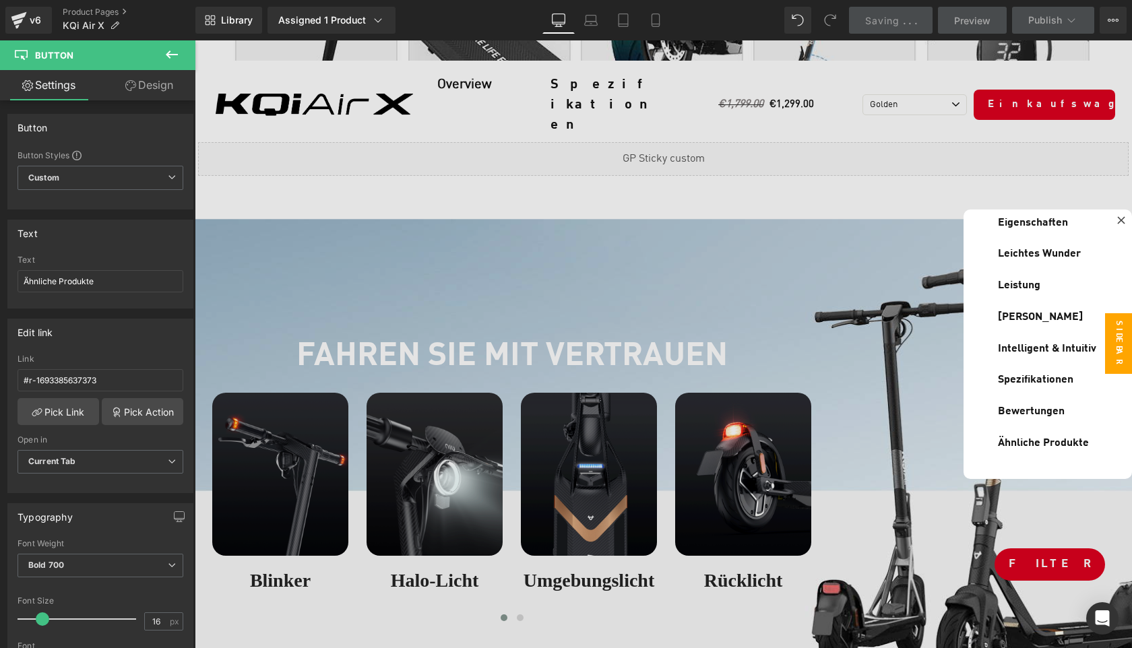
scroll to position [3971, 0]
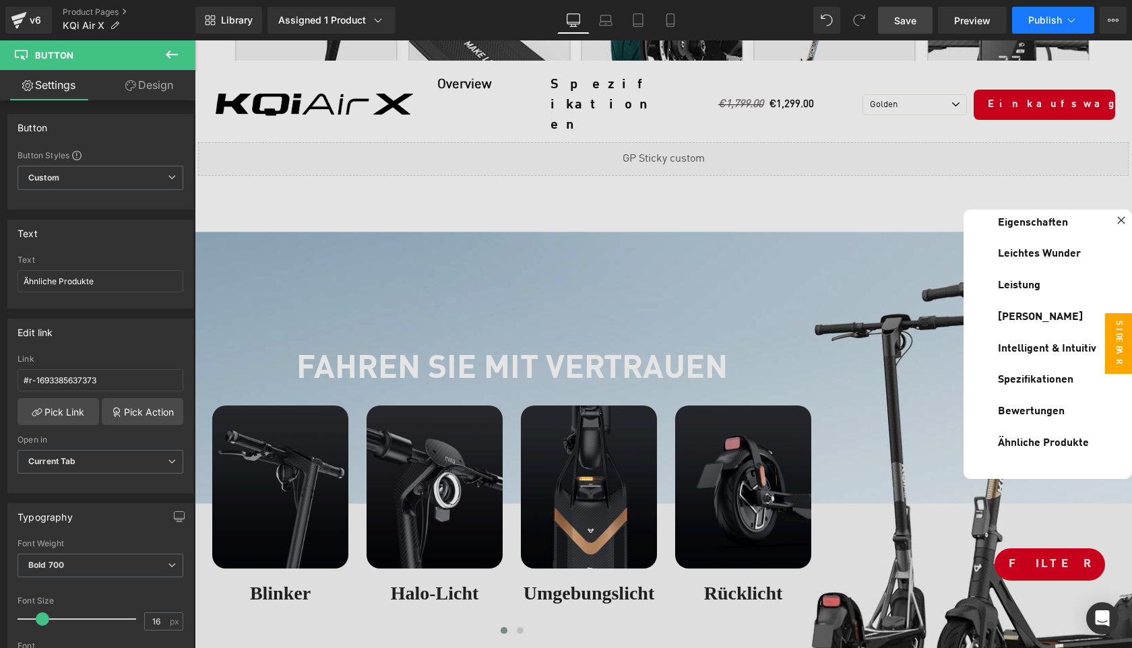
click at [1043, 20] on span "Publish" at bounding box center [1045, 20] width 34 height 11
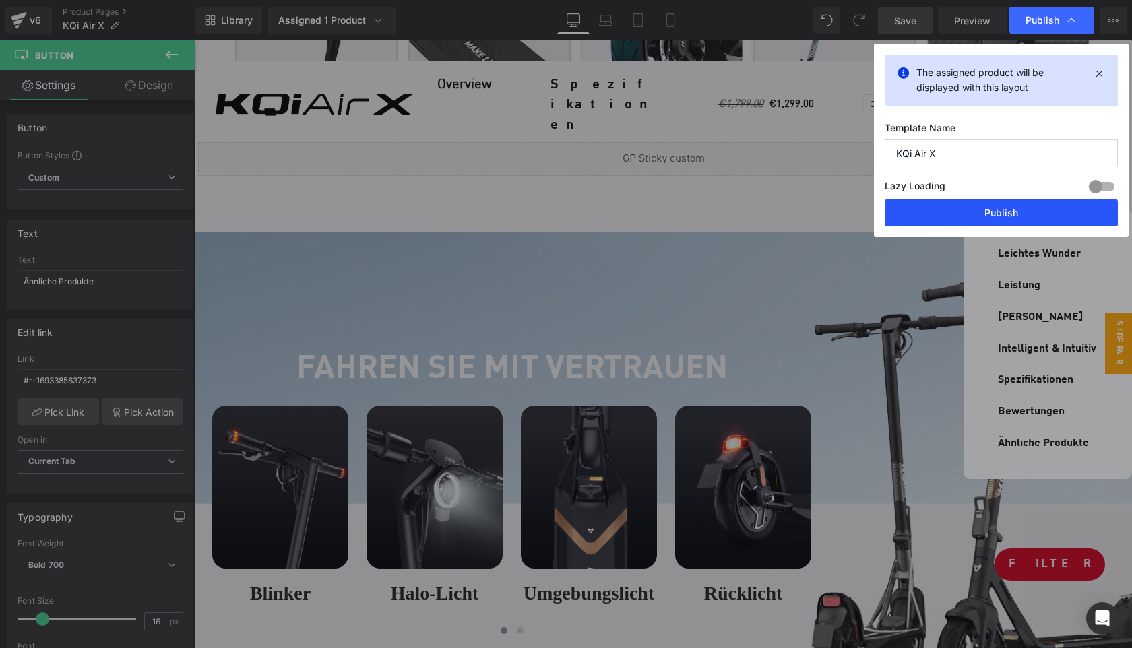
click at [1006, 211] on button "Publish" at bounding box center [1000, 212] width 233 height 27
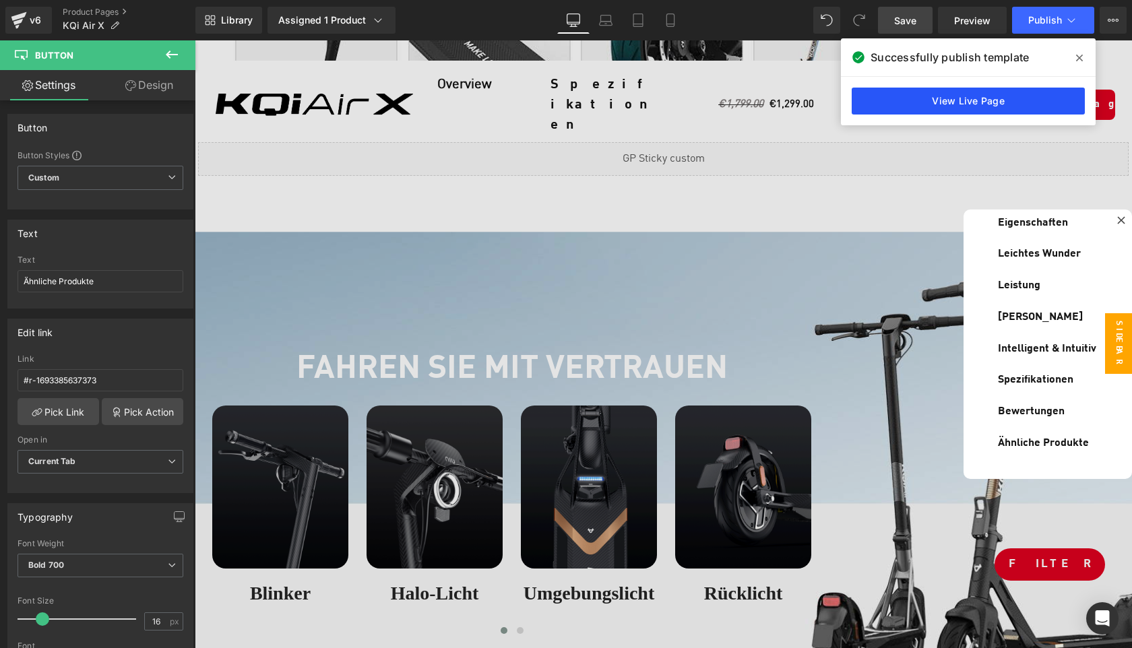
click at [959, 101] on link "View Live Page" at bounding box center [967, 101] width 233 height 27
